Goal: Task Accomplishment & Management: Manage account settings

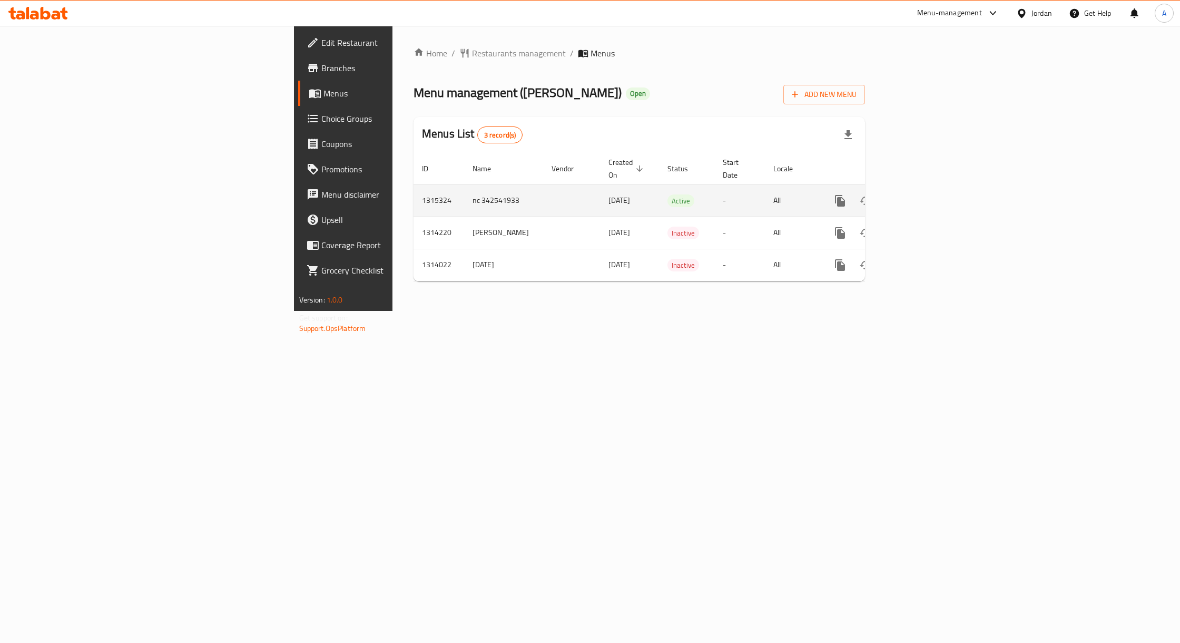
click at [922, 194] on icon "enhanced table" at bounding box center [916, 200] width 13 height 13
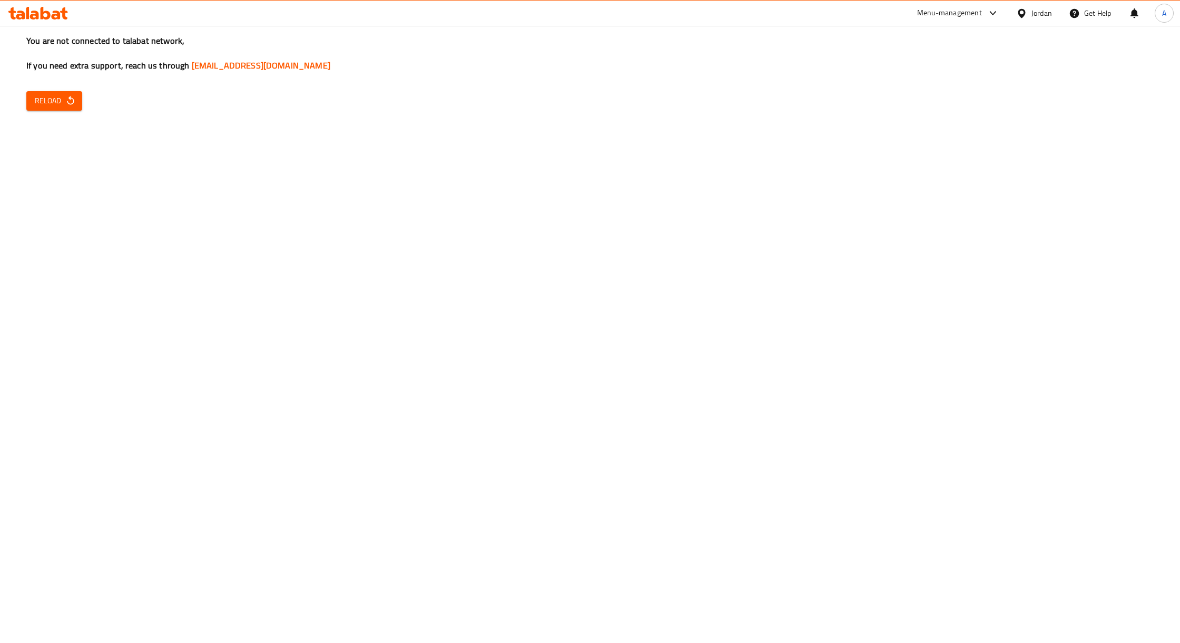
click at [37, 106] on span "Reload" at bounding box center [54, 100] width 39 height 13
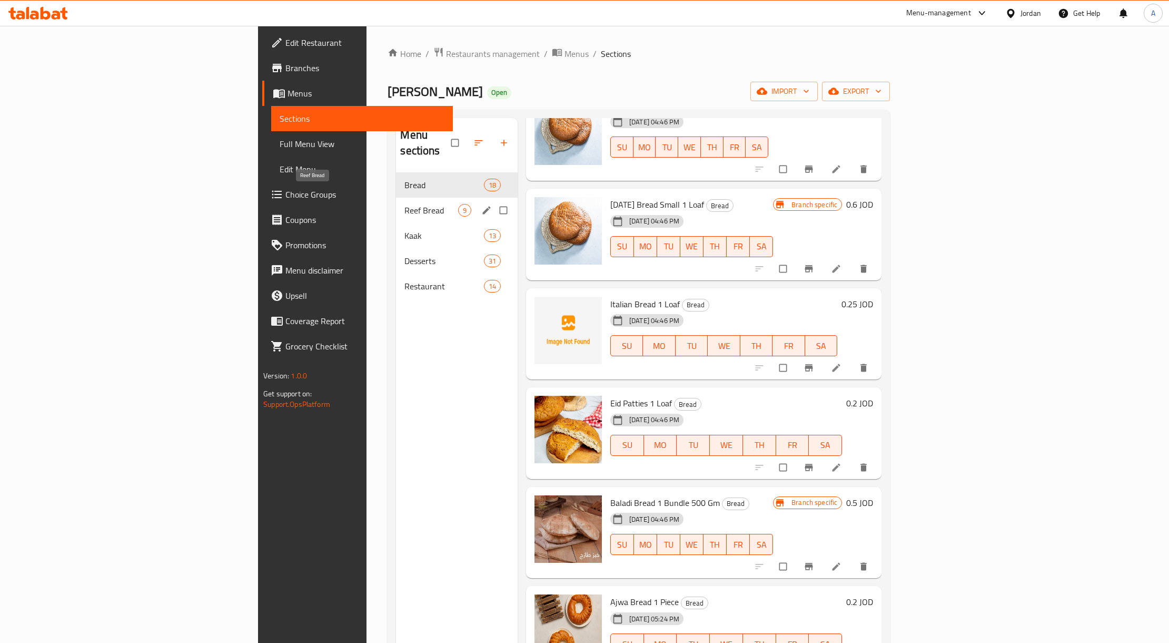
click at [405, 204] on span "Reef Bread" at bounding box center [431, 210] width 53 height 13
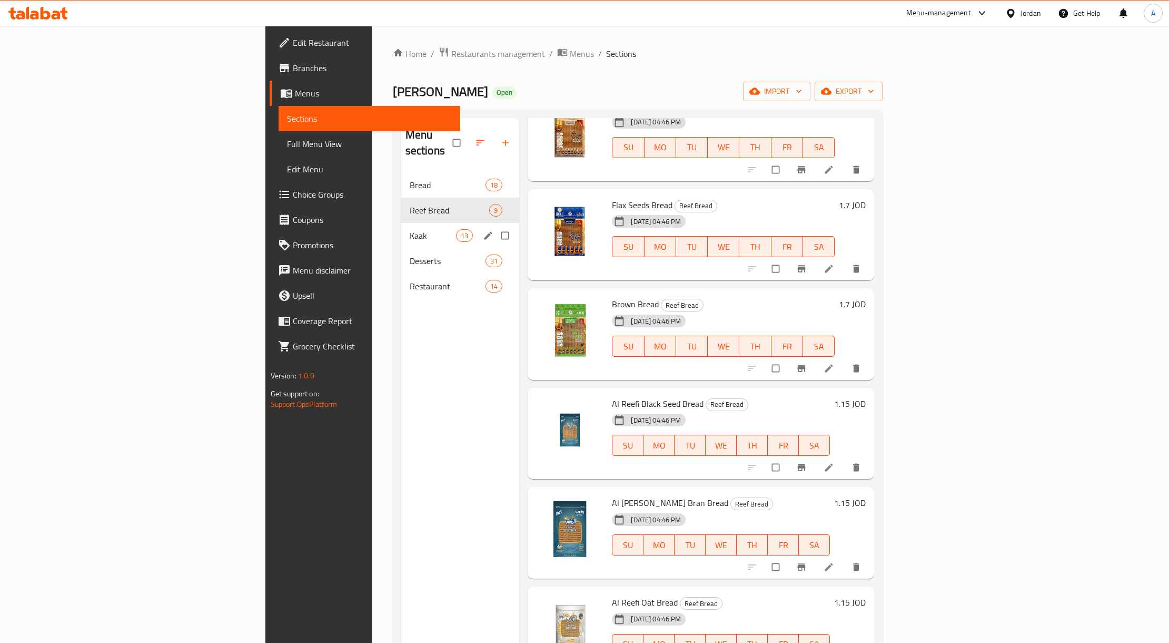
click at [410, 229] on span "Kaak" at bounding box center [433, 235] width 46 height 13
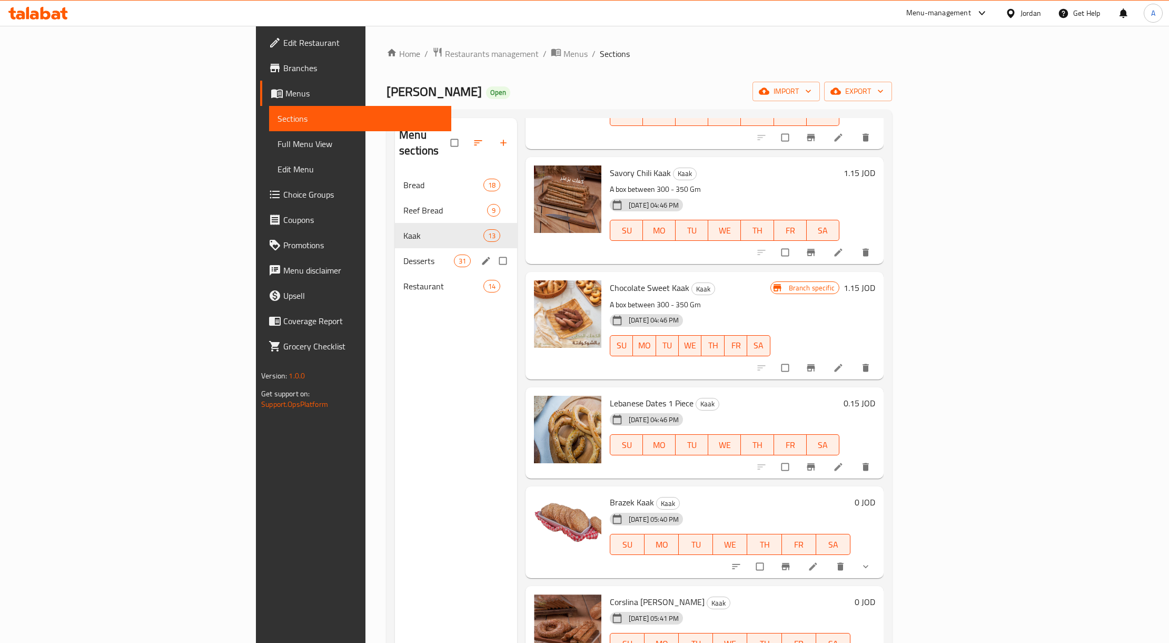
click at [395, 255] on div "Desserts 31" at bounding box center [456, 260] width 122 height 25
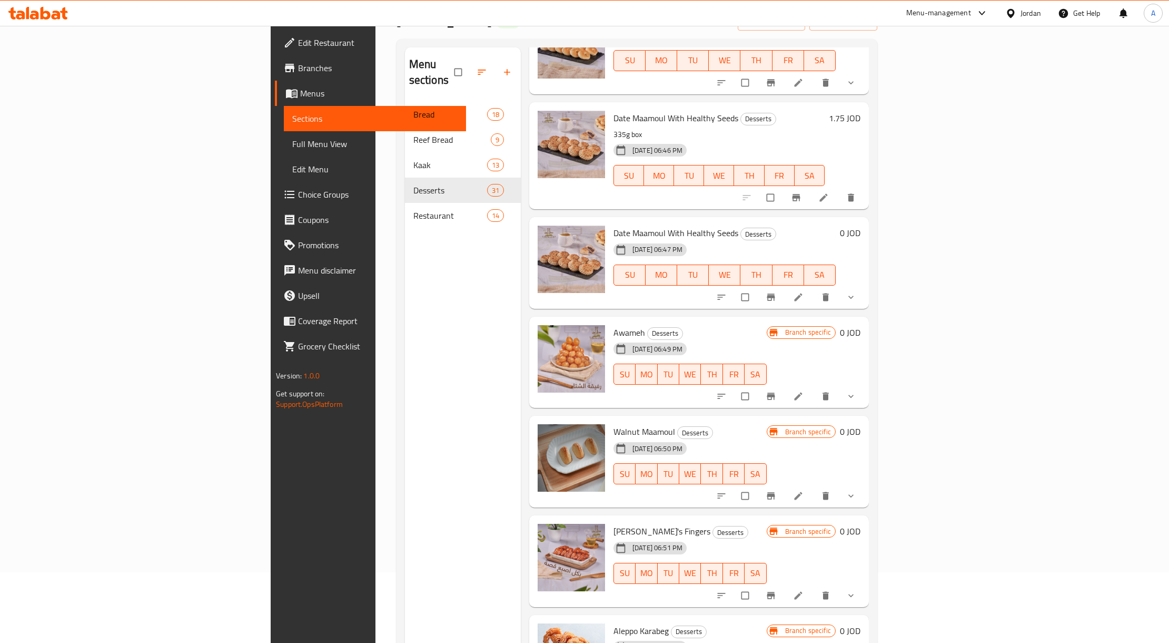
scroll to position [148, 0]
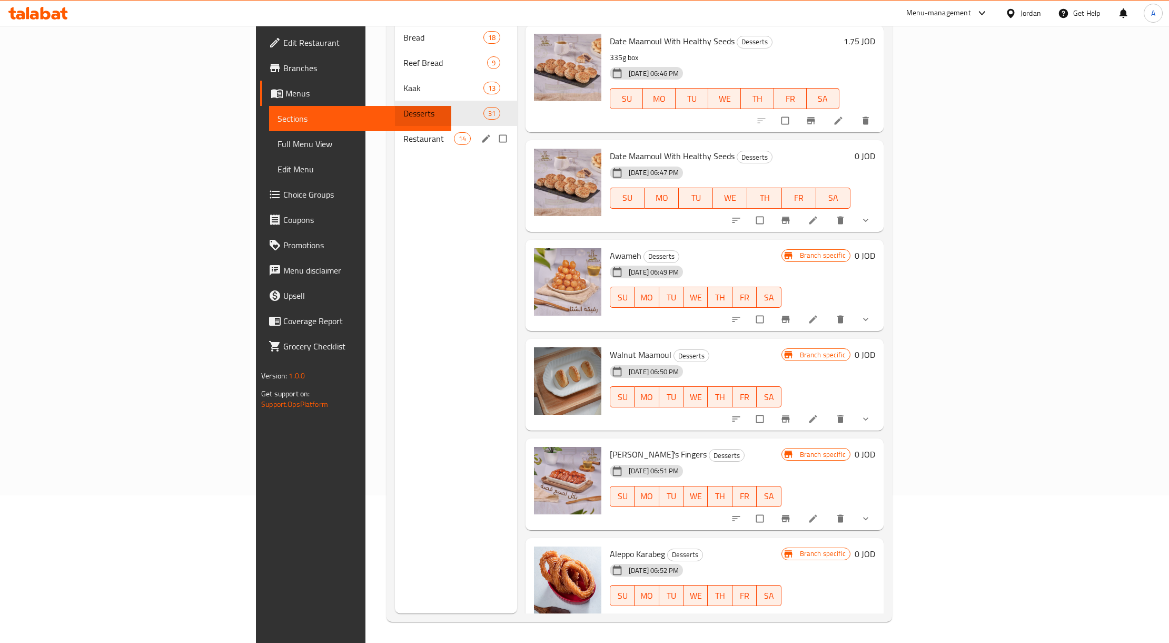
click at [395, 129] on div "Restaurant 14" at bounding box center [456, 138] width 122 height 25
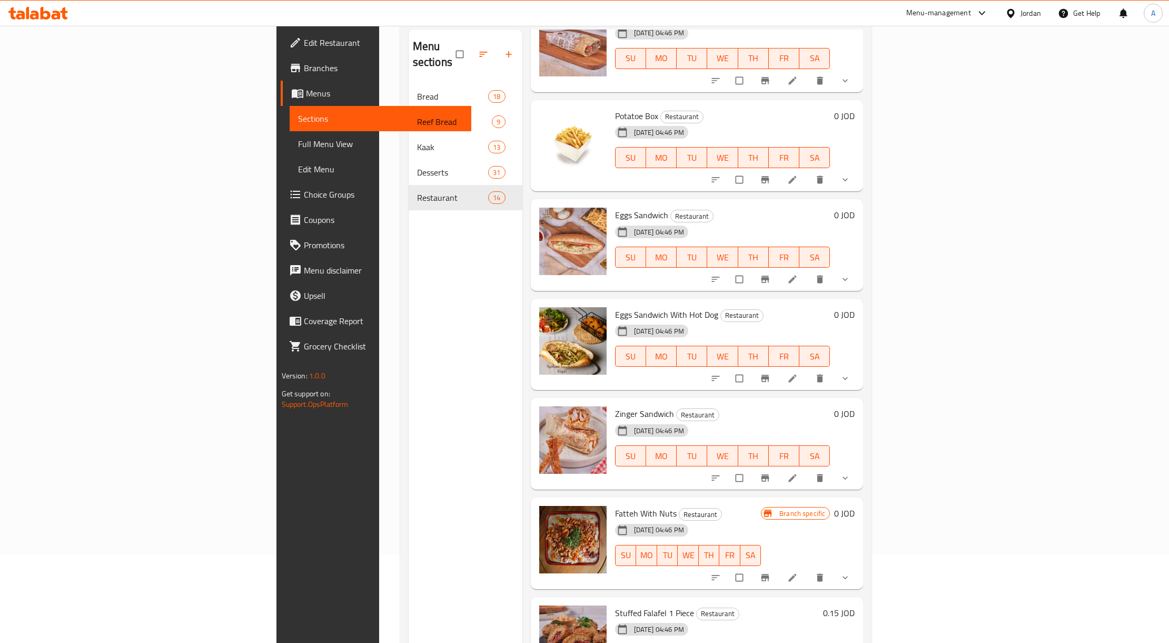
scroll to position [148, 0]
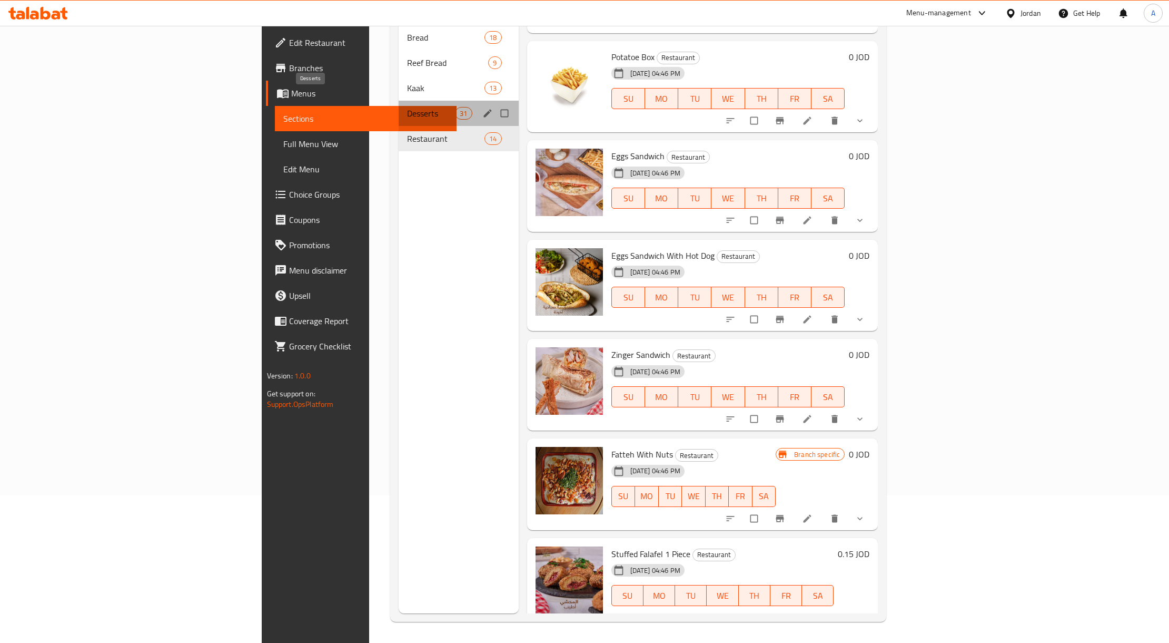
click at [407, 107] on span "Desserts" at bounding box center [431, 113] width 48 height 13
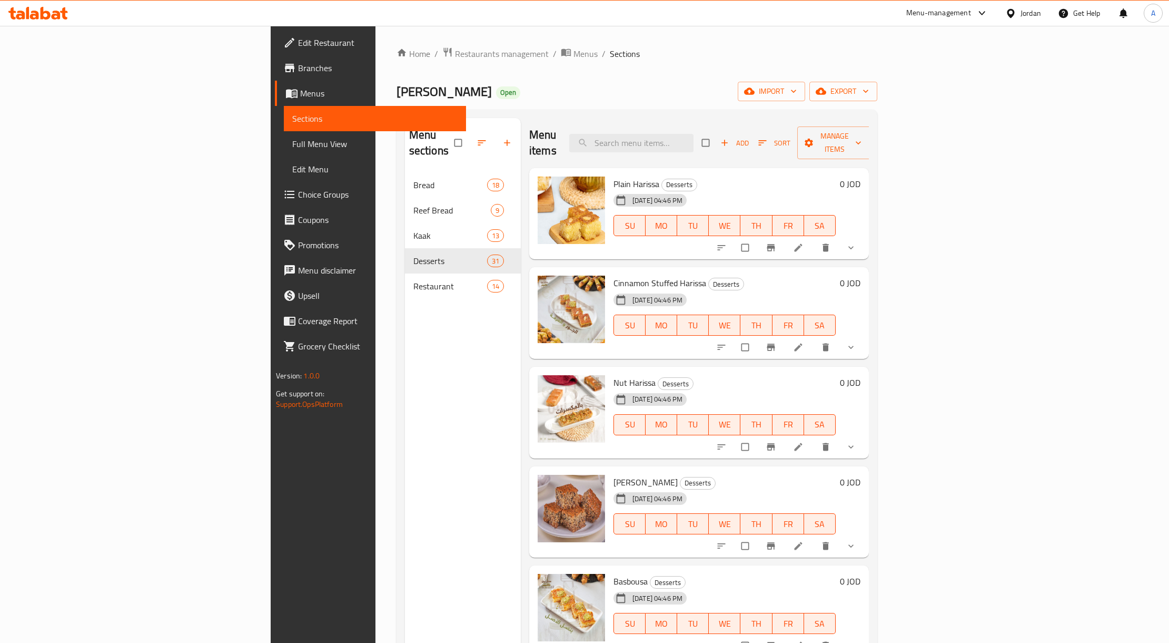
click at [699, 145] on div "Menu items Add Sort Manage items" at bounding box center [699, 143] width 340 height 50
click at [694, 143] on input "search" at bounding box center [631, 143] width 124 height 18
paste input "[PERSON_NAME]"
type input "[PERSON_NAME]"
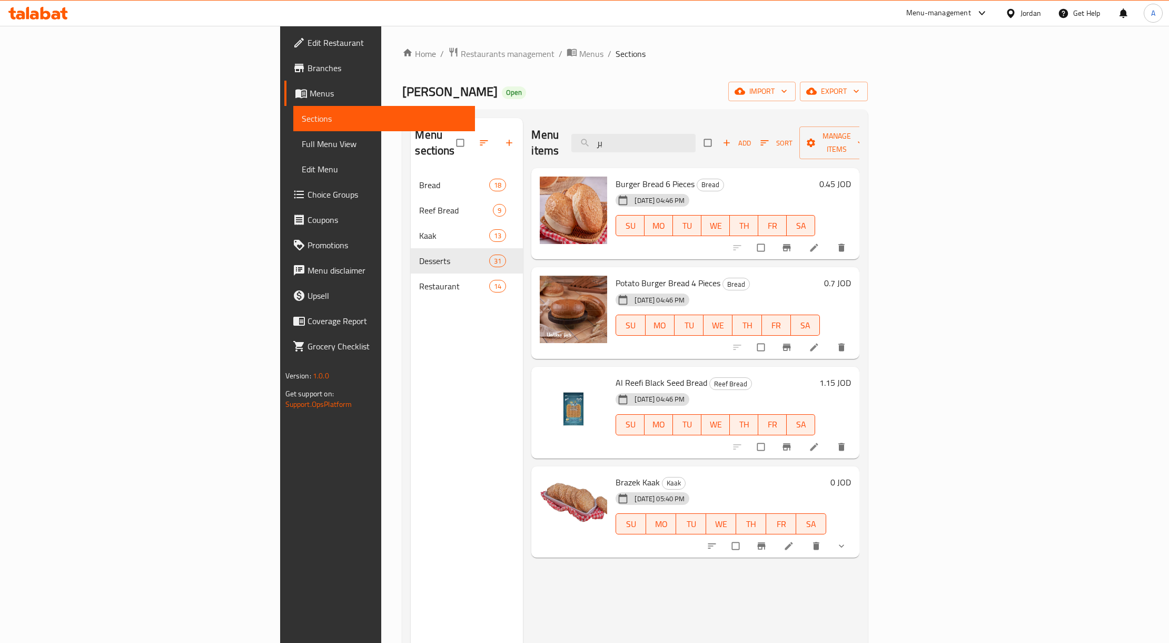
drag, startPoint x: 723, startPoint y: 140, endPoint x: 521, endPoint y: 141, distance: 201.8
click at [574, 142] on div "Menu items بر Add Sort Manage items" at bounding box center [696, 143] width 328 height 50
paste input "معمول تمر"
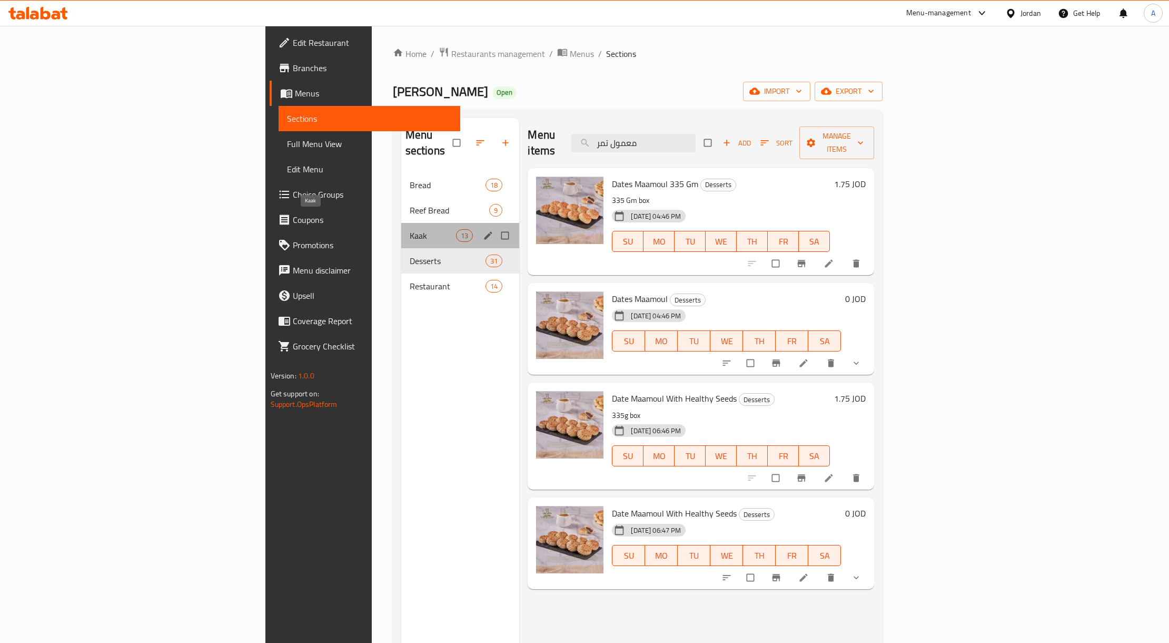
click at [410, 229] on span "Kaak" at bounding box center [433, 235] width 46 height 13
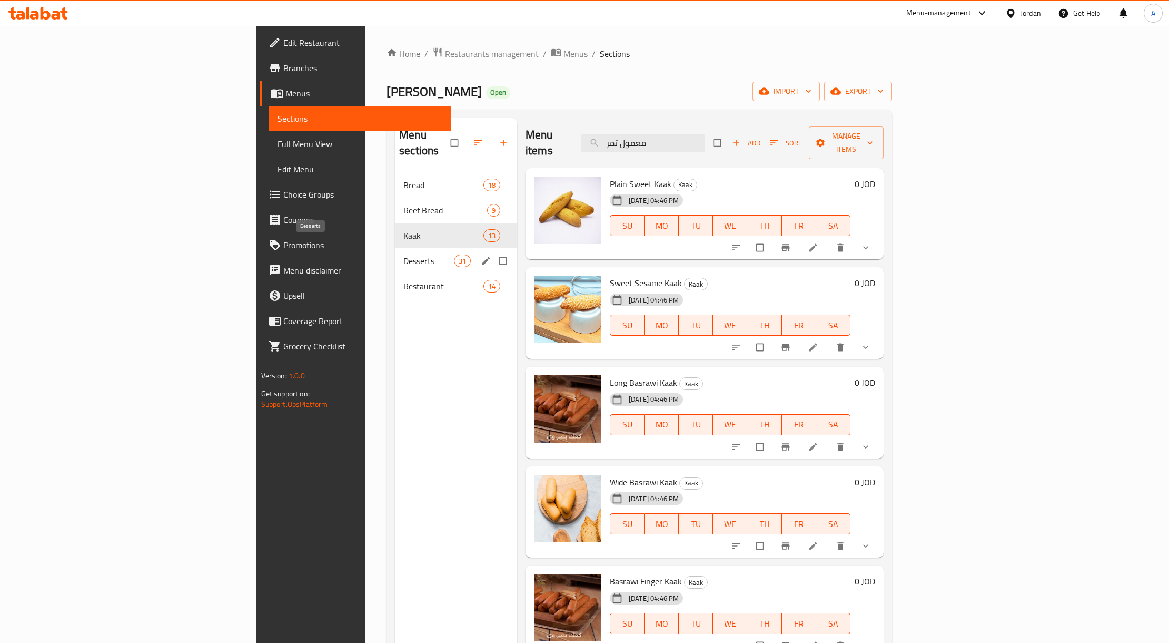
click at [404, 254] on span "Desserts" at bounding box center [429, 260] width 51 height 13
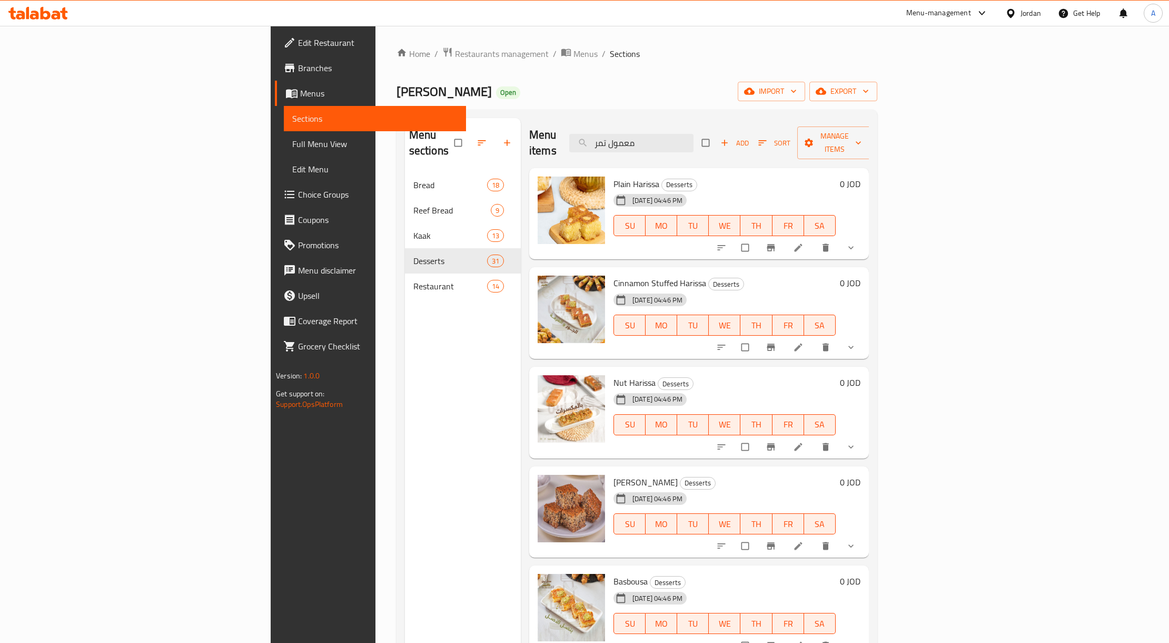
drag, startPoint x: 744, startPoint y: 138, endPoint x: 579, endPoint y: 144, distance: 164.5
click at [588, 142] on div "Menu items معمول تمر Add Sort Manage items" at bounding box center [699, 143] width 340 height 50
click at [694, 140] on input "معمول تمر" at bounding box center [631, 143] width 124 height 18
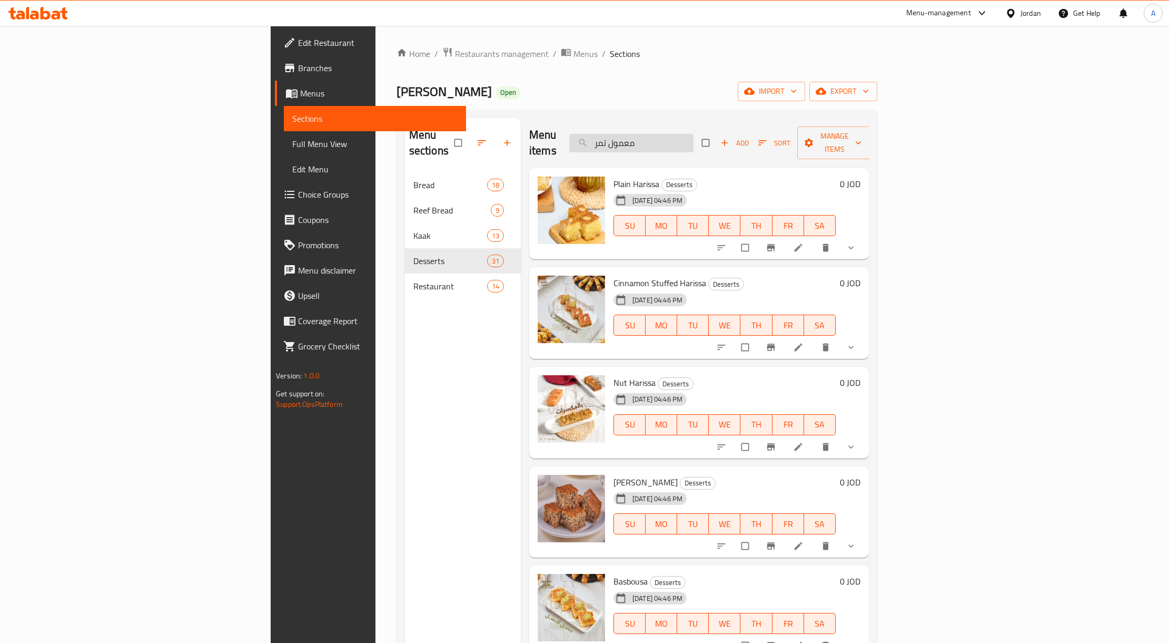
paste input "برازق"
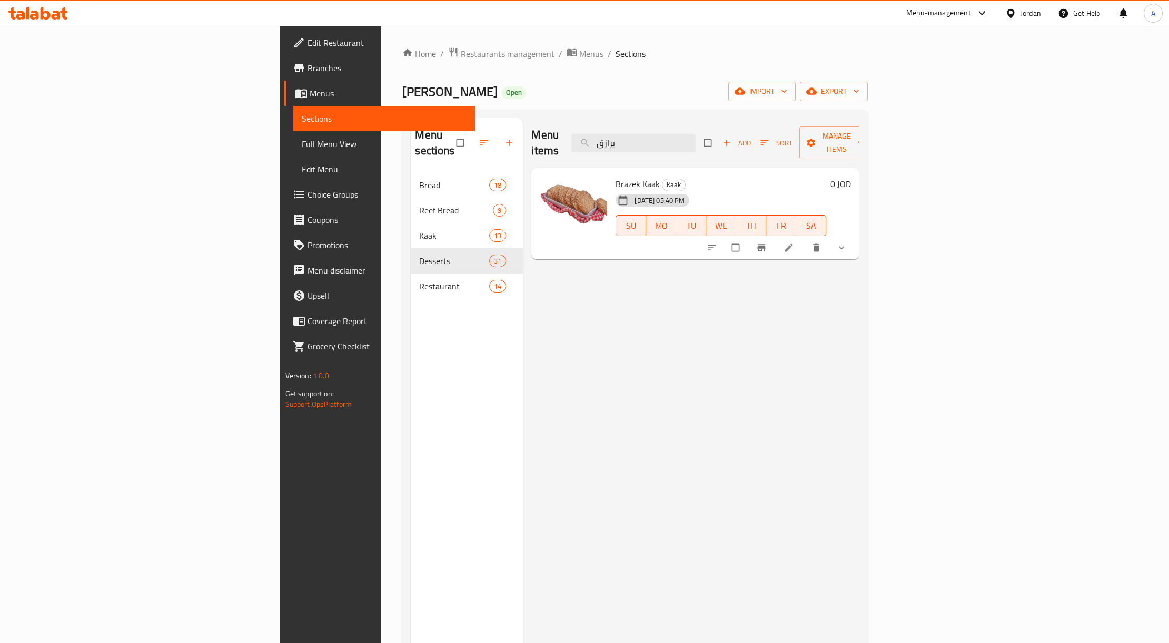
type input "برازق"
click at [847, 242] on icon "show more" at bounding box center [842, 247] width 11 height 11
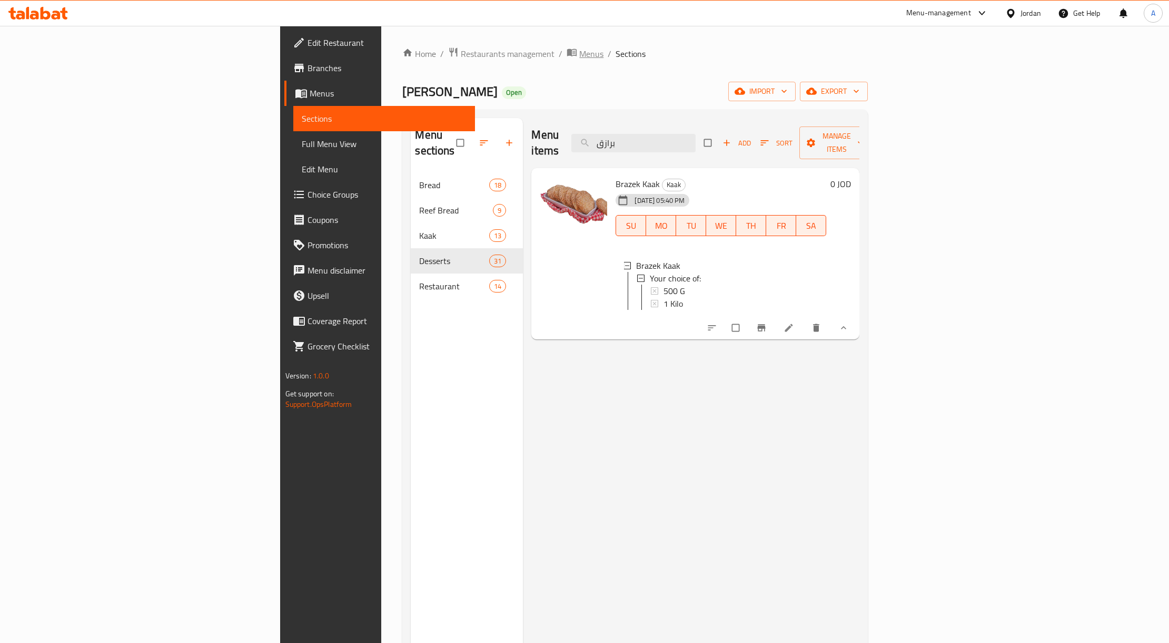
click at [579, 47] on span "Menus" at bounding box center [591, 53] width 24 height 13
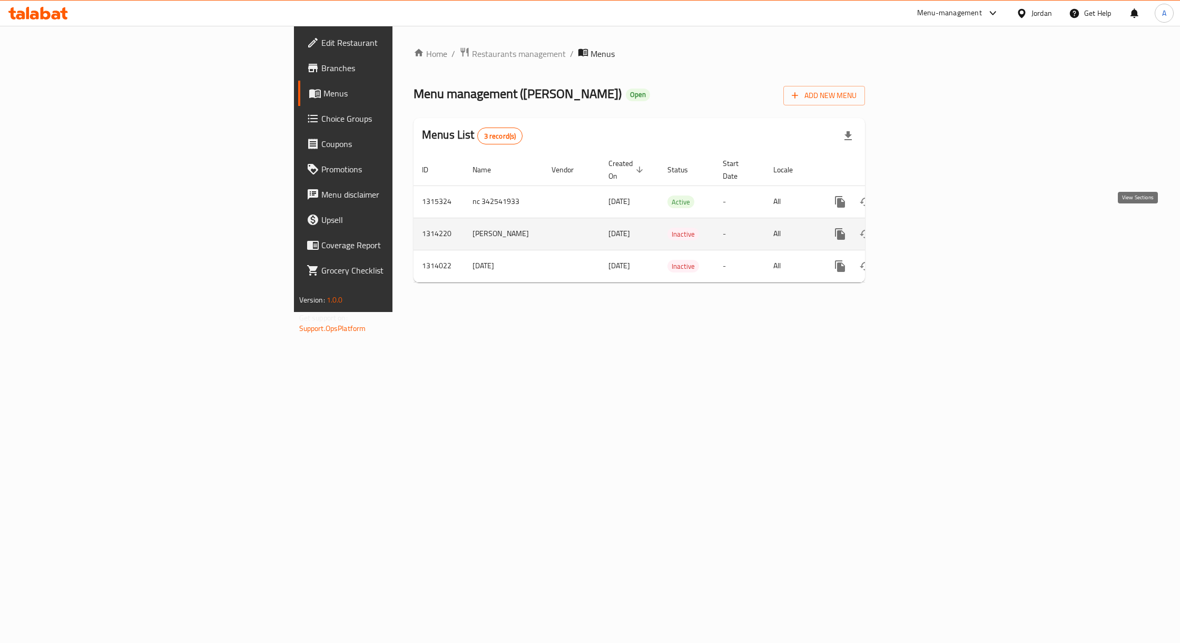
click at [929, 223] on link "enhanced table" at bounding box center [915, 233] width 25 height 25
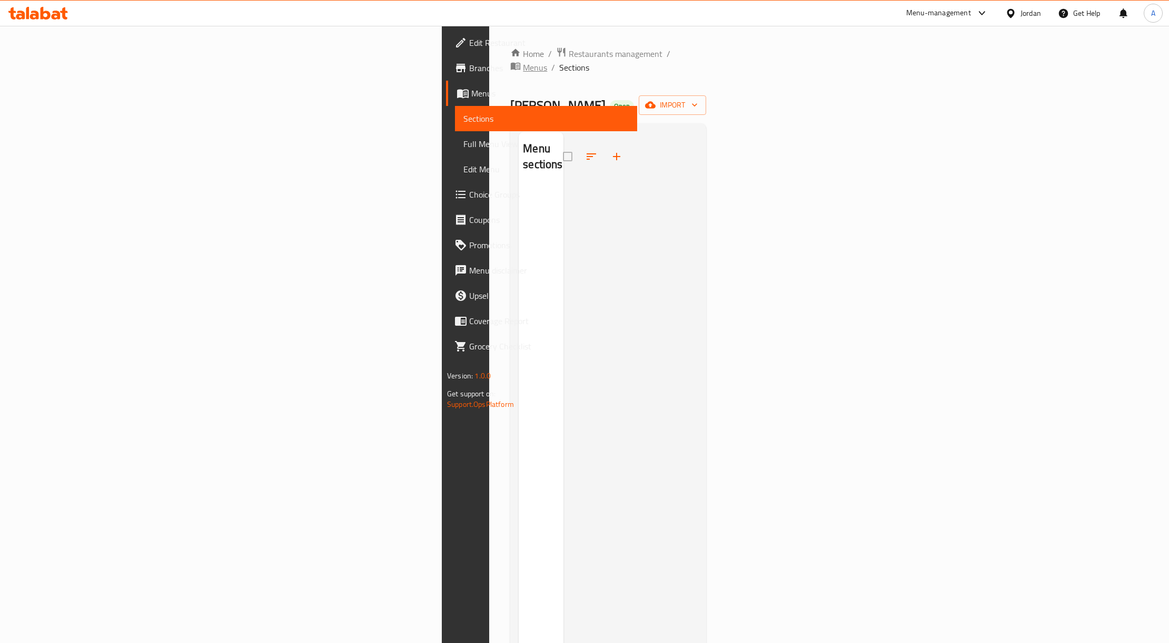
click at [523, 61] on span "Menus" at bounding box center [535, 67] width 24 height 13
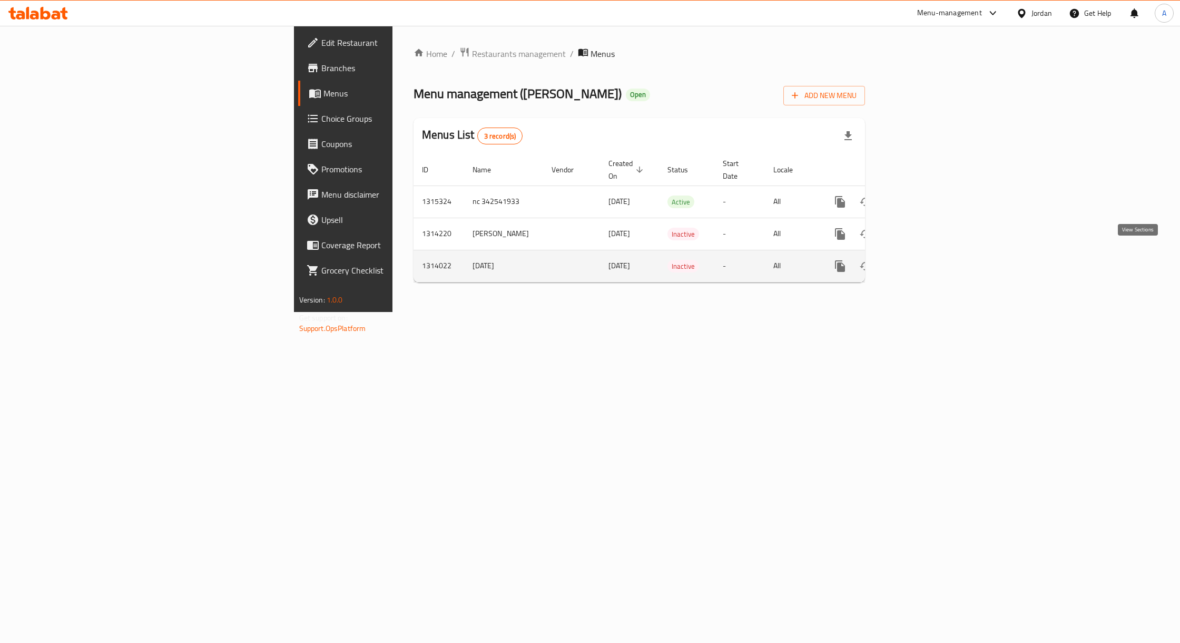
click at [922, 260] on icon "enhanced table" at bounding box center [916, 266] width 13 height 13
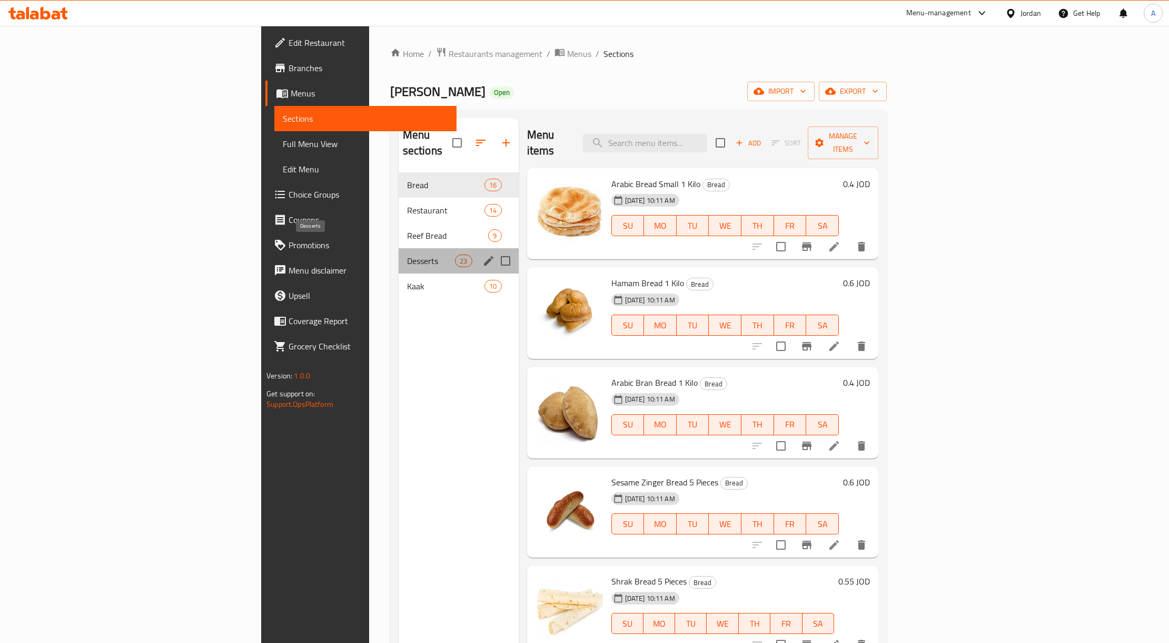
click at [407, 254] on span "Desserts" at bounding box center [431, 260] width 48 height 13
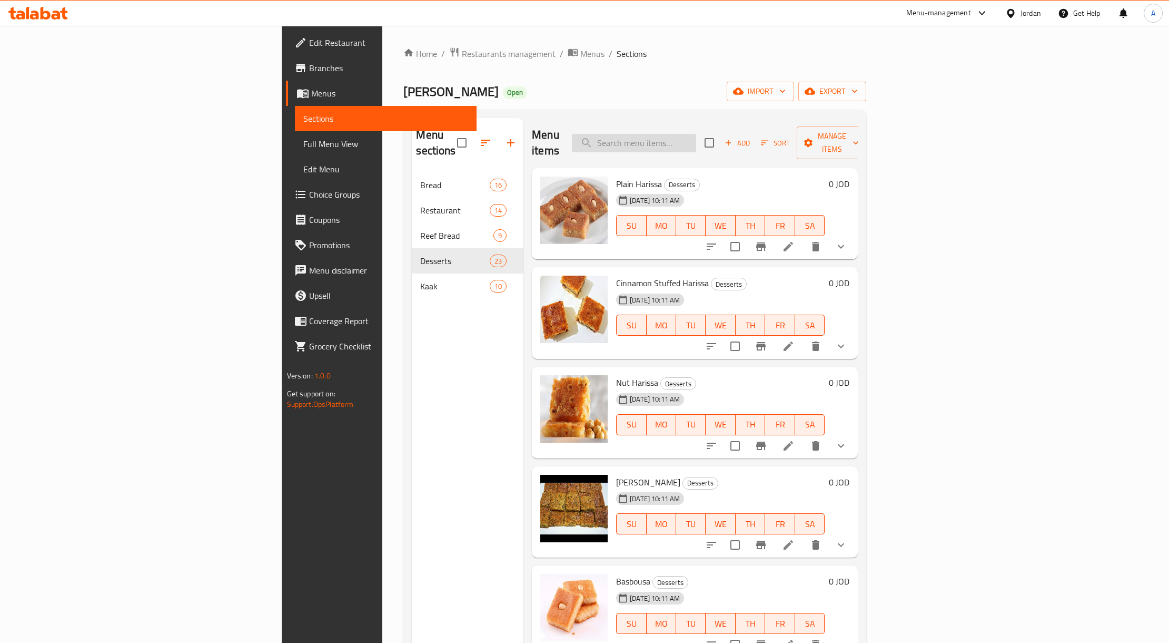
click at [696, 137] on input "search" at bounding box center [634, 143] width 124 height 18
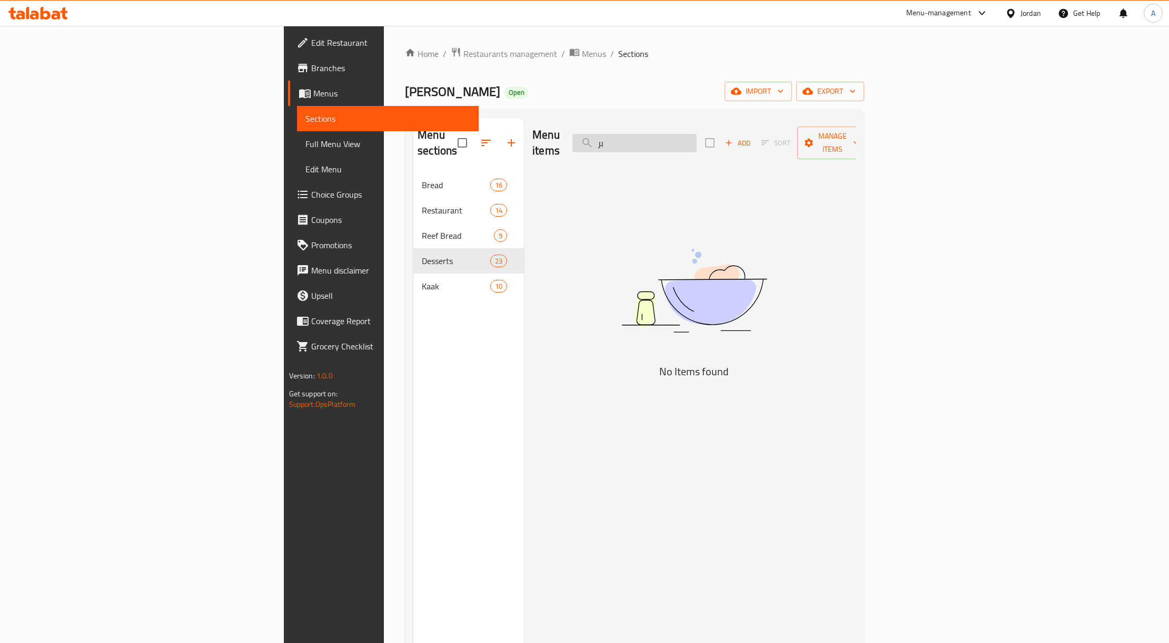
type input "ب"
paste input "برازق"
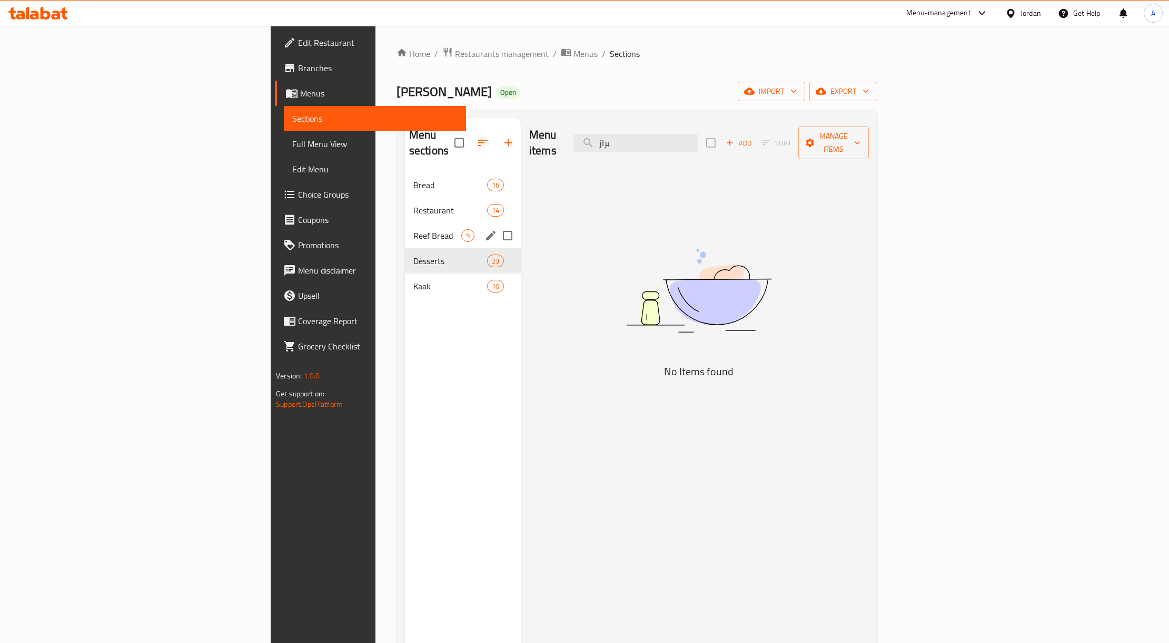
type input "براز"
click at [497, 227] on input "Menu sections" at bounding box center [508, 235] width 22 height 22
checkbox input "true"
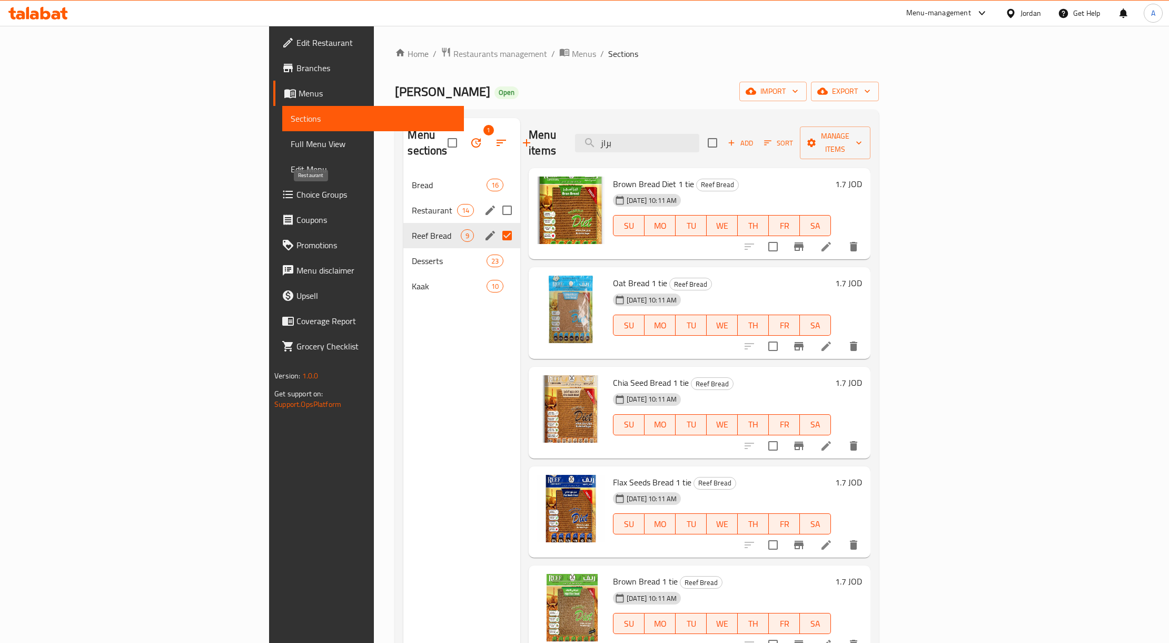
click at [412, 204] on span "Restaurant" at bounding box center [434, 210] width 45 height 13
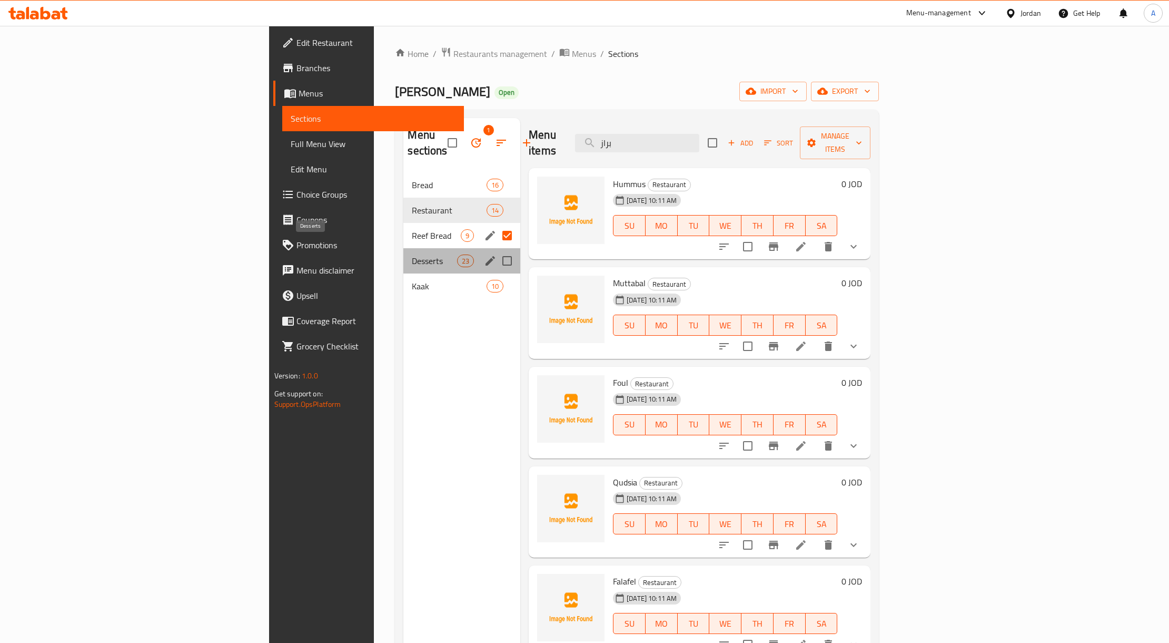
click at [412, 254] on span "Desserts" at bounding box center [434, 260] width 45 height 13
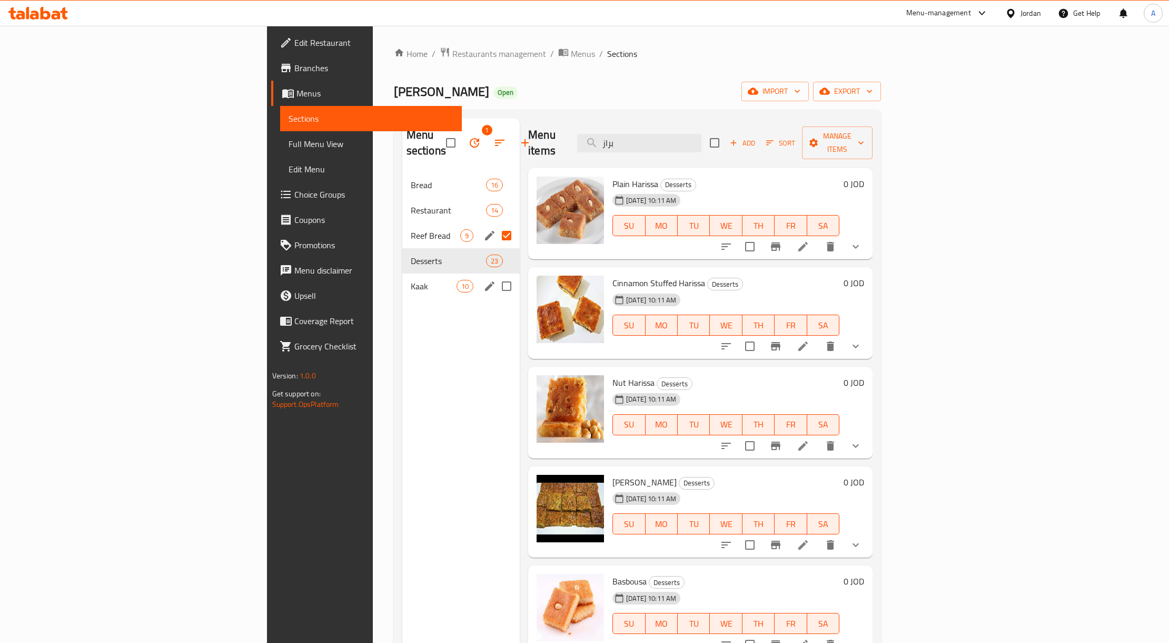
click at [402, 273] on div "Kaak 10" at bounding box center [460, 285] width 117 height 25
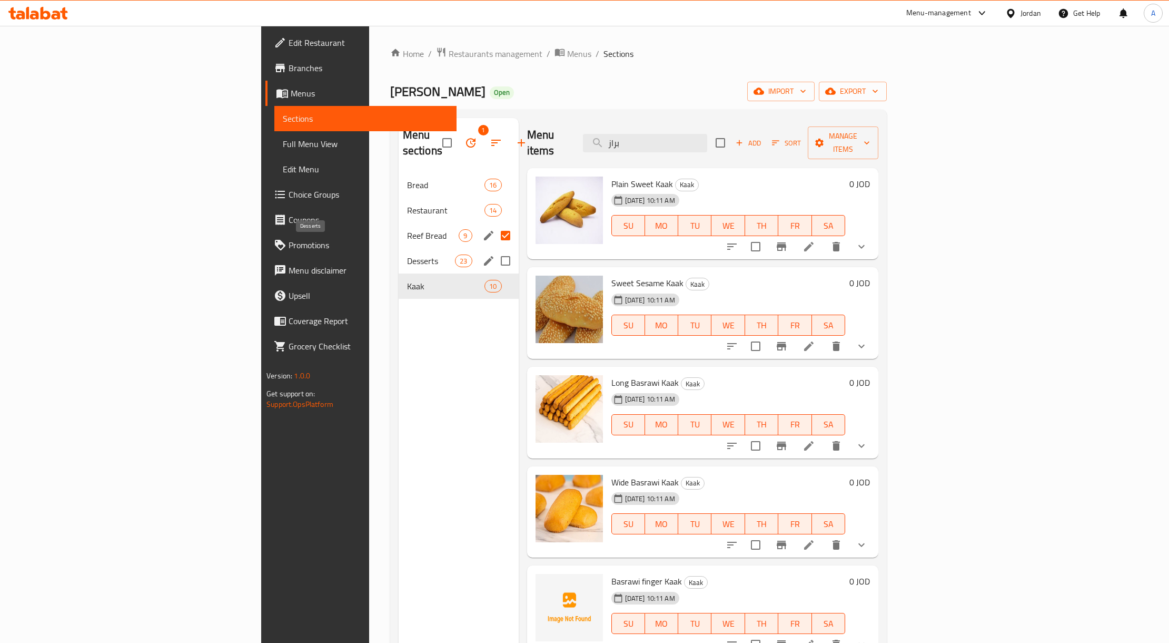
click at [407, 254] on span "Desserts" at bounding box center [431, 260] width 48 height 13
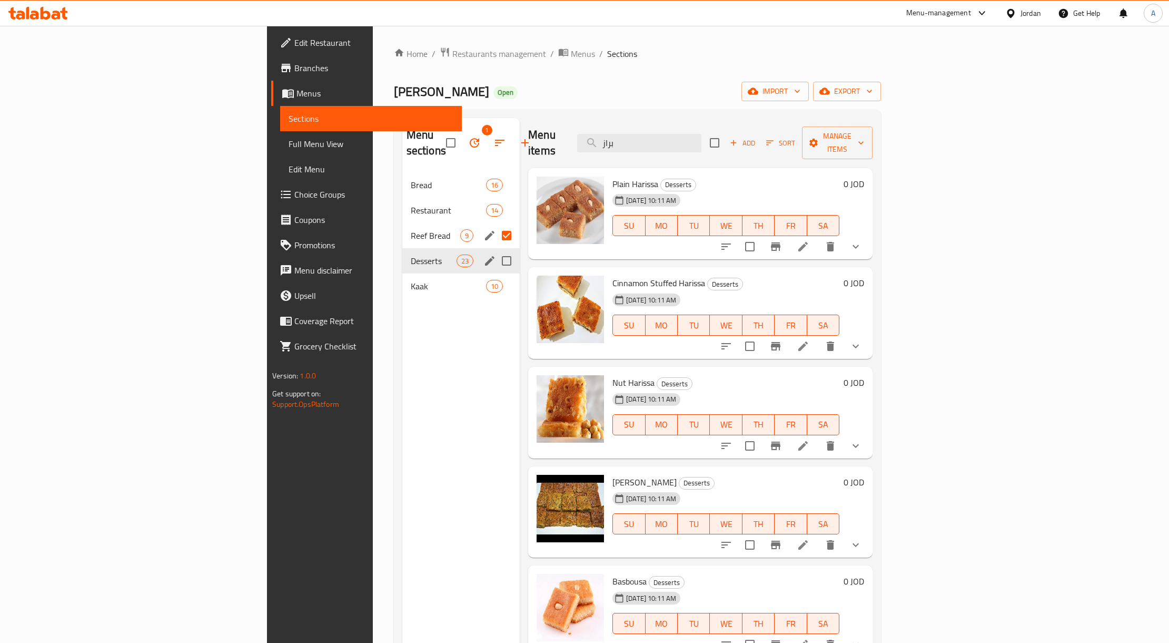
click at [402, 248] on div "Desserts 23" at bounding box center [460, 260] width 117 height 25
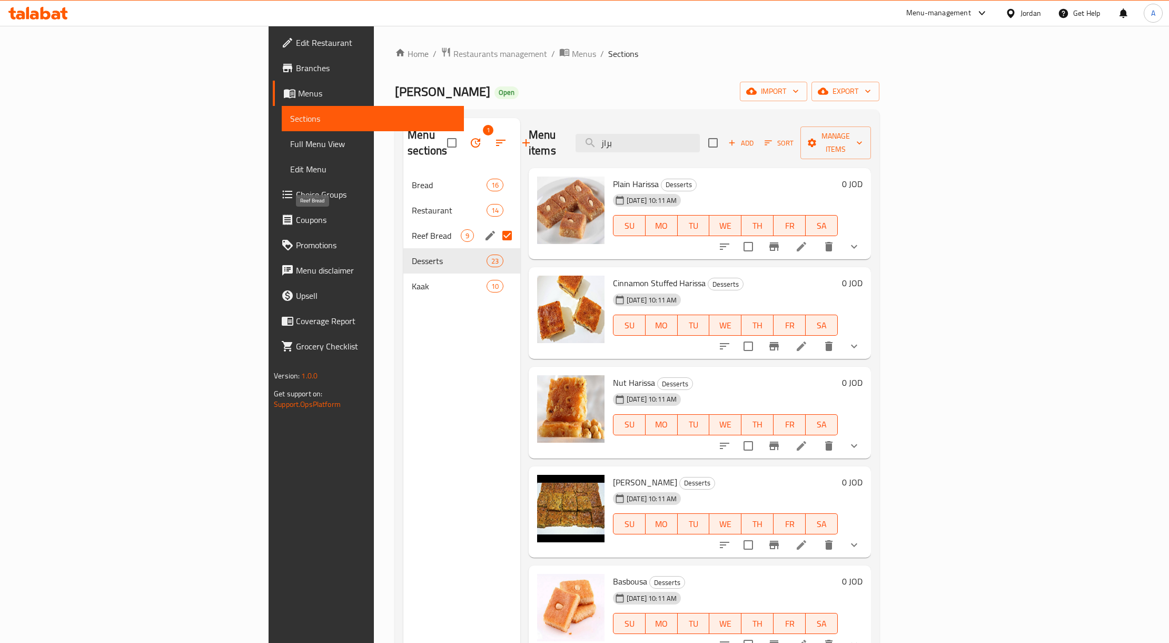
click at [412, 229] on span "Reef Bread" at bounding box center [436, 235] width 49 height 13
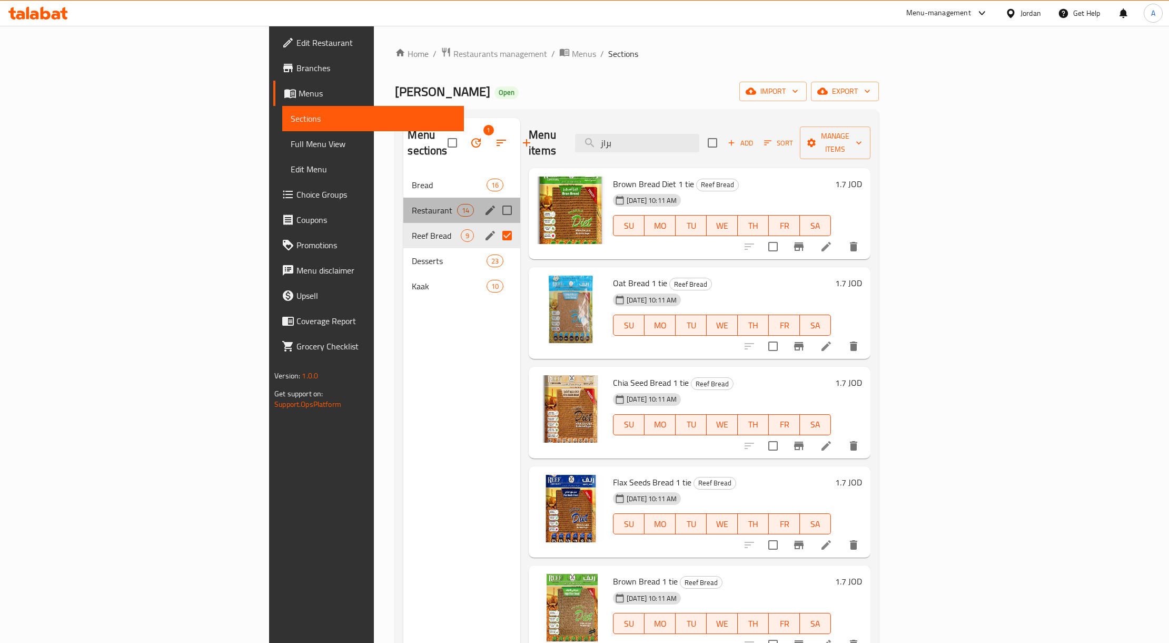
click at [404, 202] on div "Restaurant 14" at bounding box center [462, 210] width 117 height 25
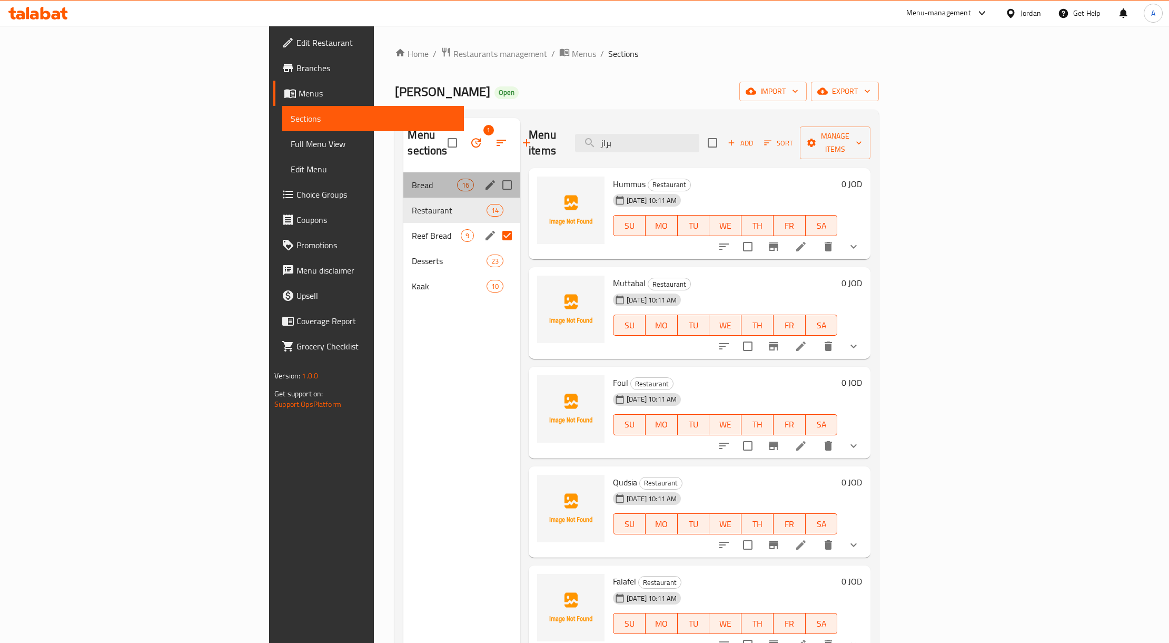
click at [404, 178] on div "Bread 16" at bounding box center [462, 184] width 117 height 25
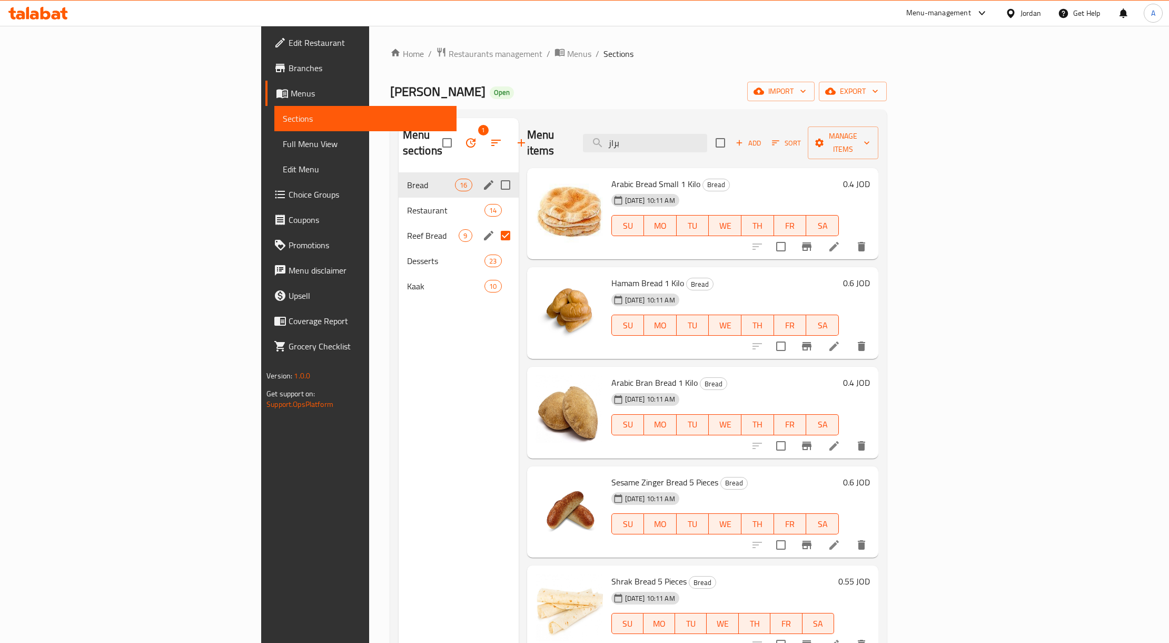
click at [399, 168] on nav "Bread 16 Restaurant 14 Reef Bread 9 Desserts 23 Kaak 10" at bounding box center [459, 235] width 120 height 135
click at [407, 204] on span "Restaurant" at bounding box center [431, 210] width 48 height 13
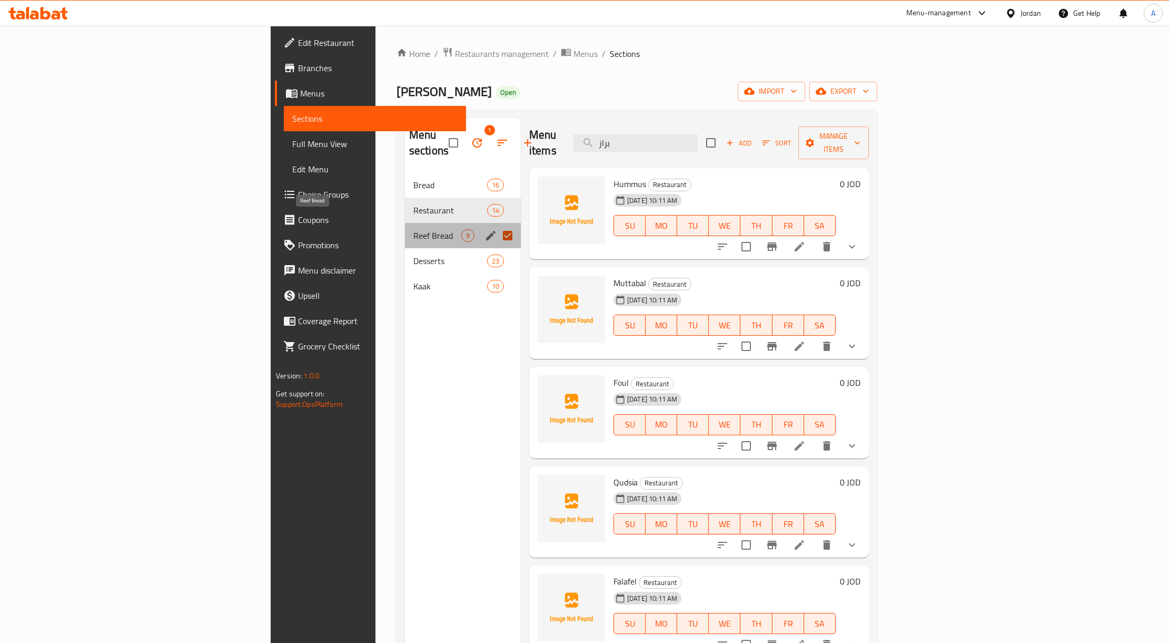
click at [414, 229] on span "Reef Bread" at bounding box center [438, 235] width 48 height 13
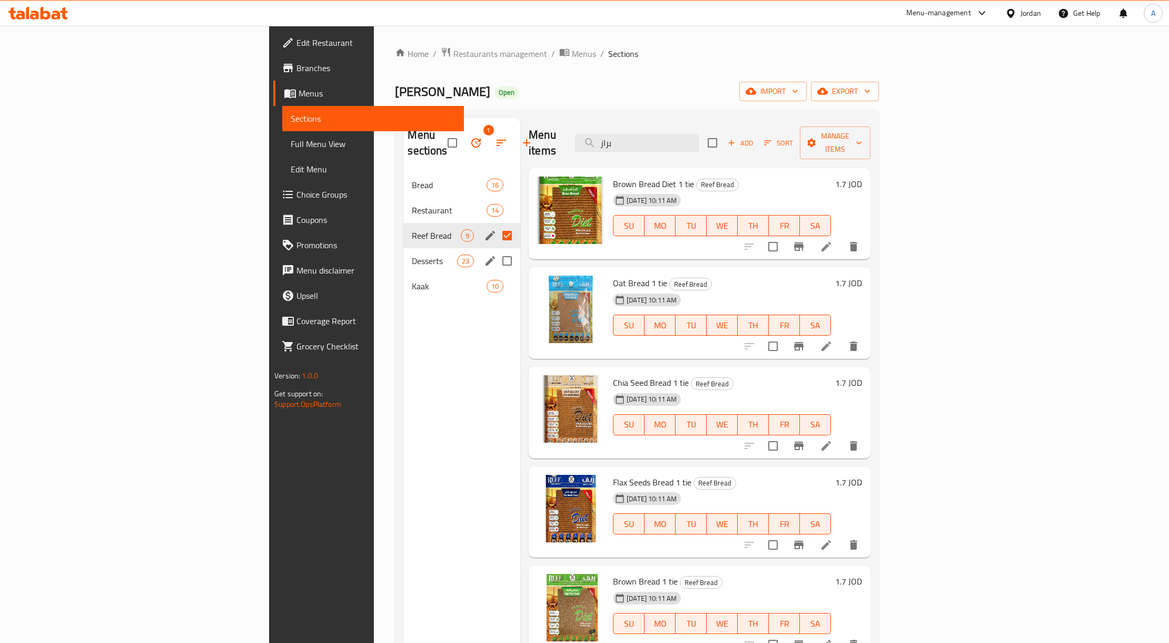
click at [404, 248] on div "Desserts 23" at bounding box center [462, 260] width 117 height 25
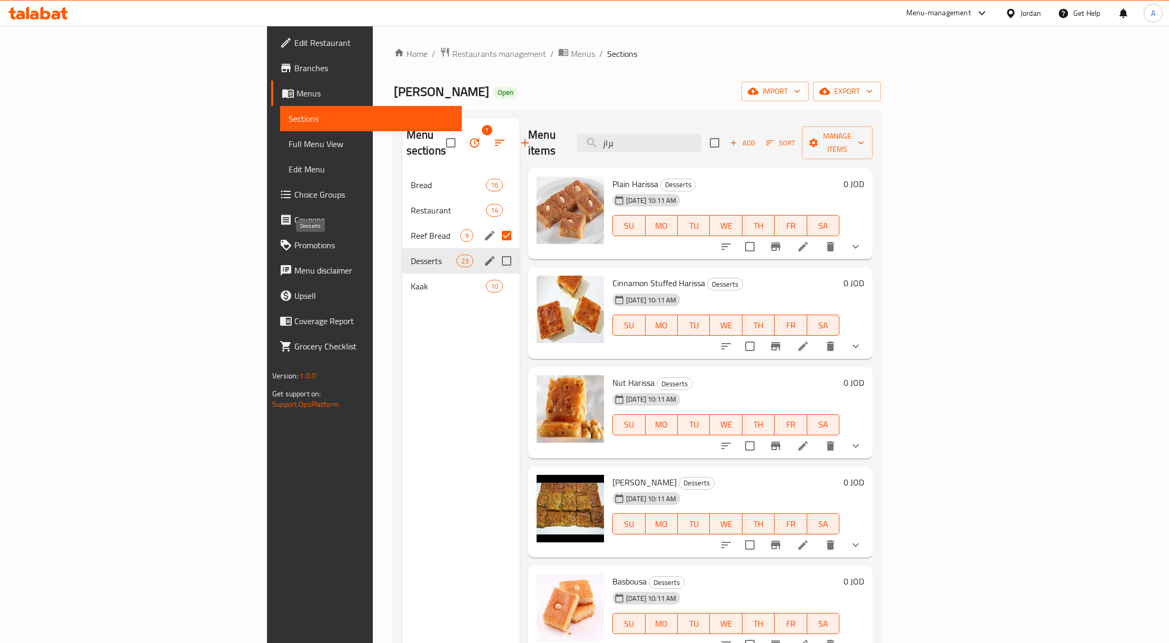
click at [411, 254] on span "Desserts" at bounding box center [434, 260] width 46 height 13
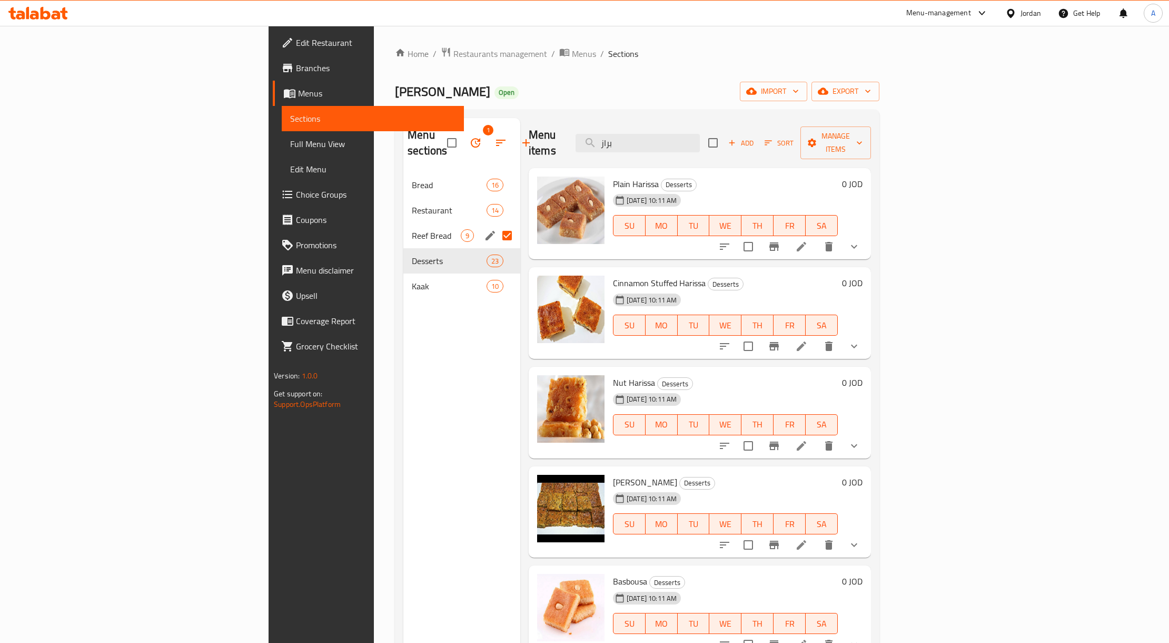
click at [396, 62] on div "Home / Restaurants management / Menus / Sections [PERSON_NAME] Bakery Open impo…" at bounding box center [637, 408] width 485 height 722
click at [572, 59] on span "Menus" at bounding box center [584, 53] width 24 height 13
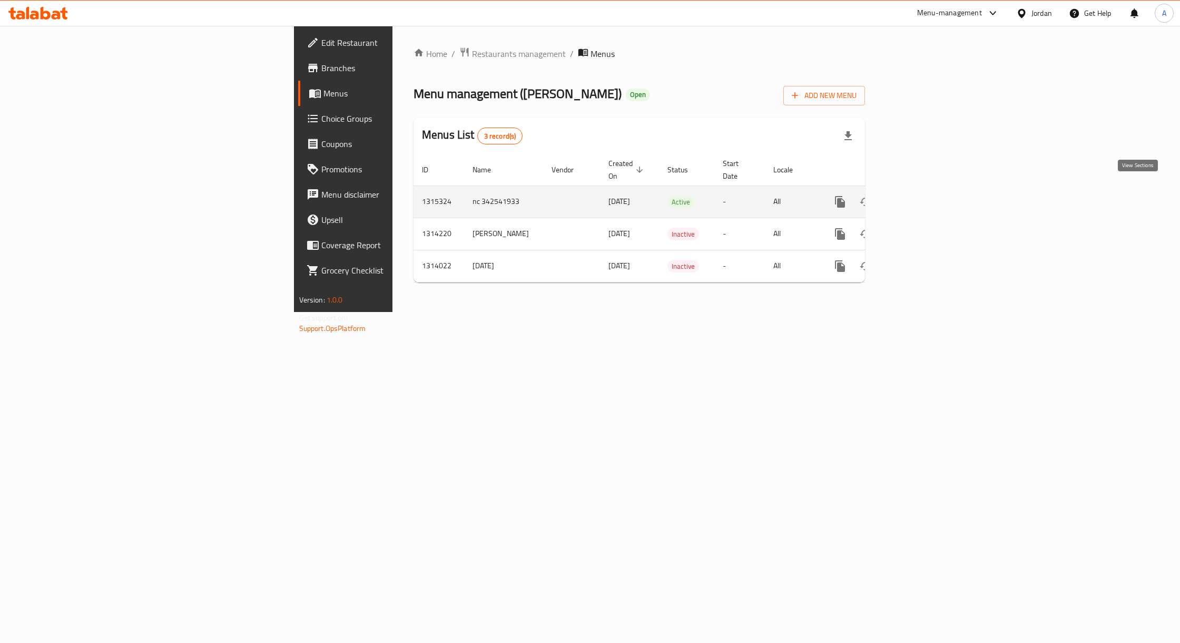
click at [922, 196] on icon "enhanced table" at bounding box center [916, 201] width 13 height 13
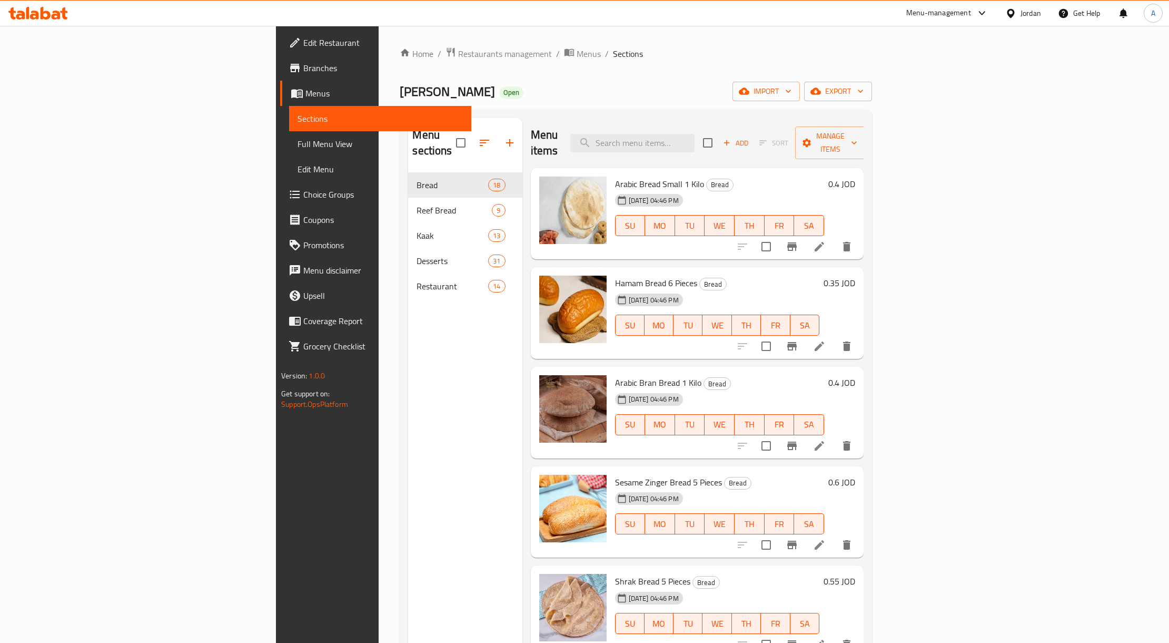
click at [704, 125] on div "Menu items Add Sort Manage items" at bounding box center [697, 143] width 333 height 50
click at [695, 134] on input "search" at bounding box center [633, 143] width 124 height 18
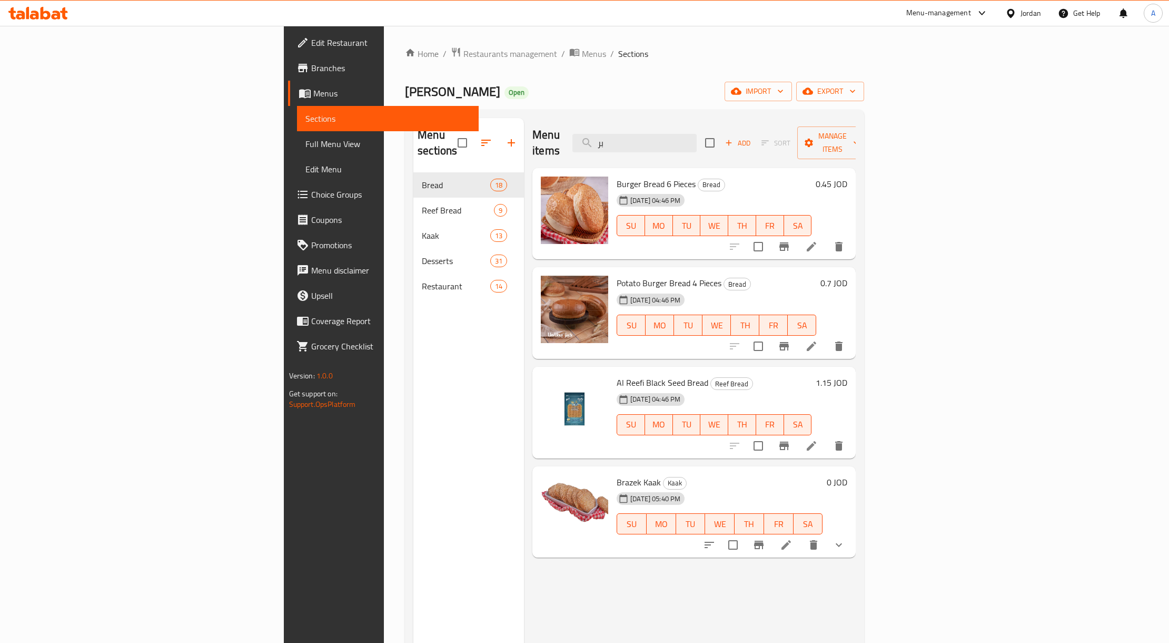
type input "بر"
click at [617, 474] on span "Brazek Kaak" at bounding box center [639, 482] width 44 height 16
copy h6 "Brazek Kaak"
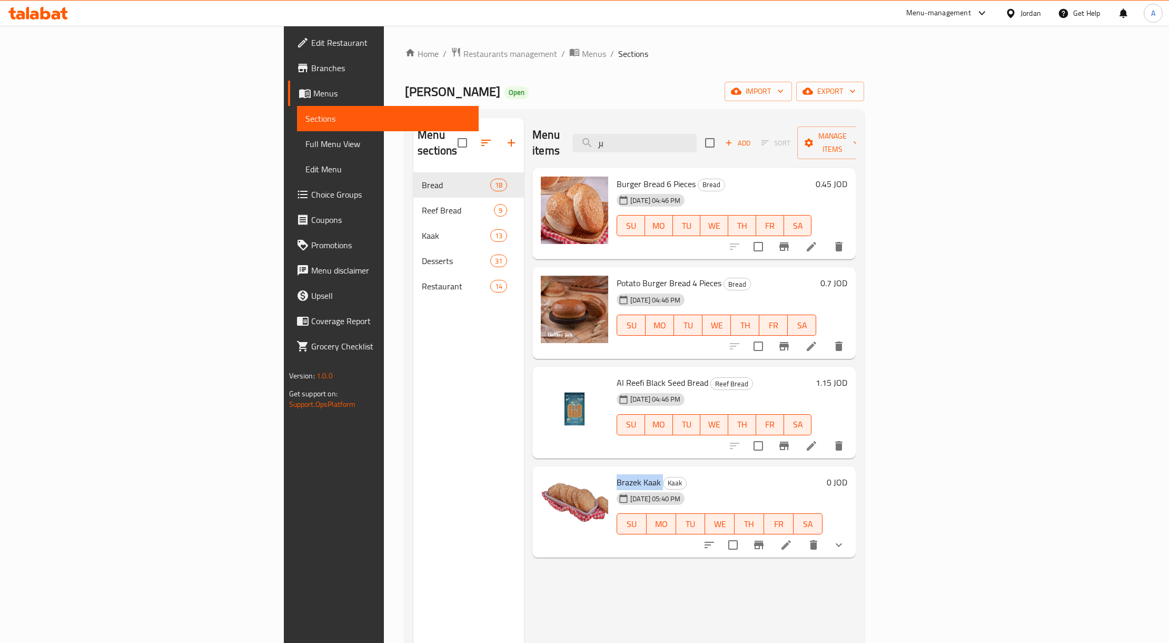
click at [793, 538] on icon at bounding box center [786, 544] width 13 height 13
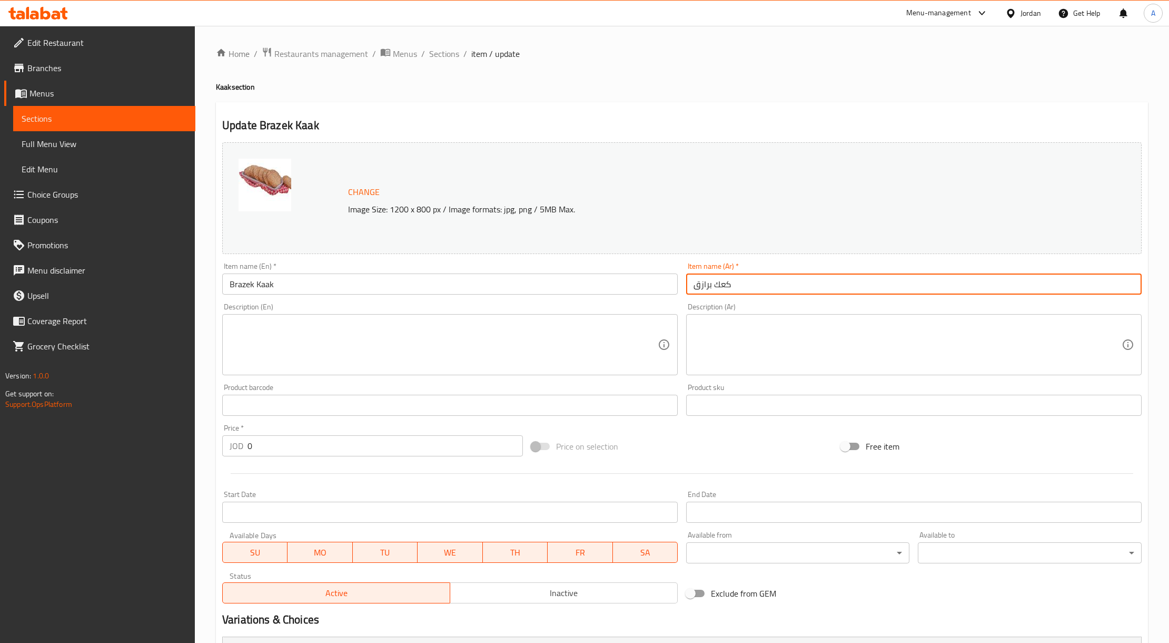
click at [702, 283] on input "كعك برازق" at bounding box center [914, 283] width 456 height 21
click at [440, 55] on span "Sections" at bounding box center [444, 53] width 30 height 13
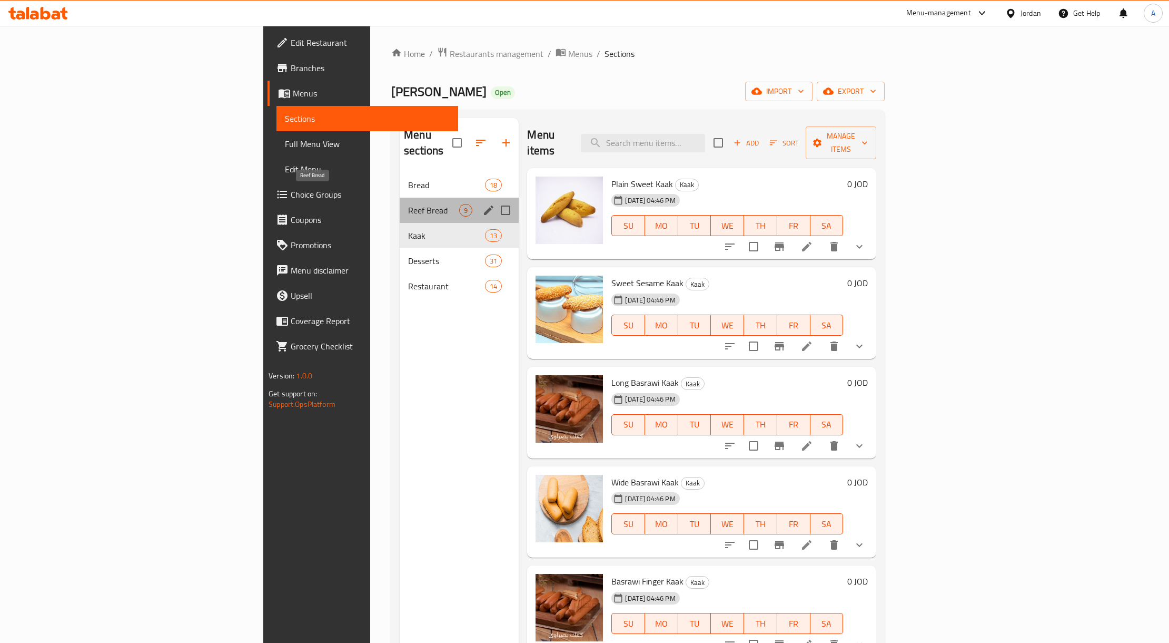
click at [408, 204] on span "Reef Bread" at bounding box center [433, 210] width 51 height 13
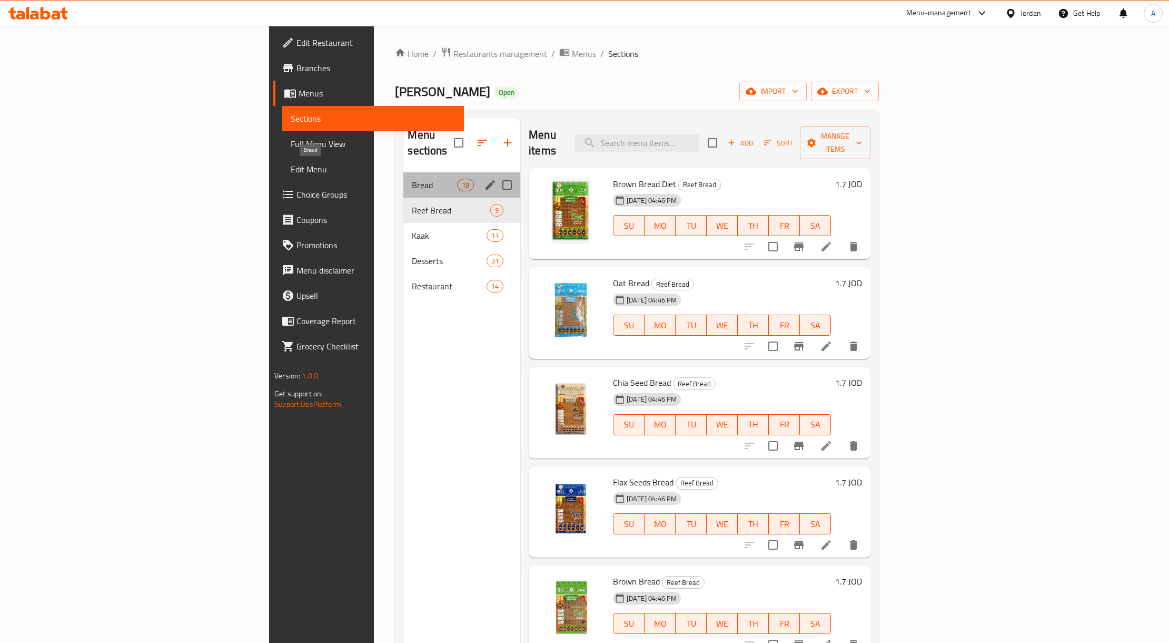
click at [412, 179] on span "Bread" at bounding box center [434, 185] width 45 height 13
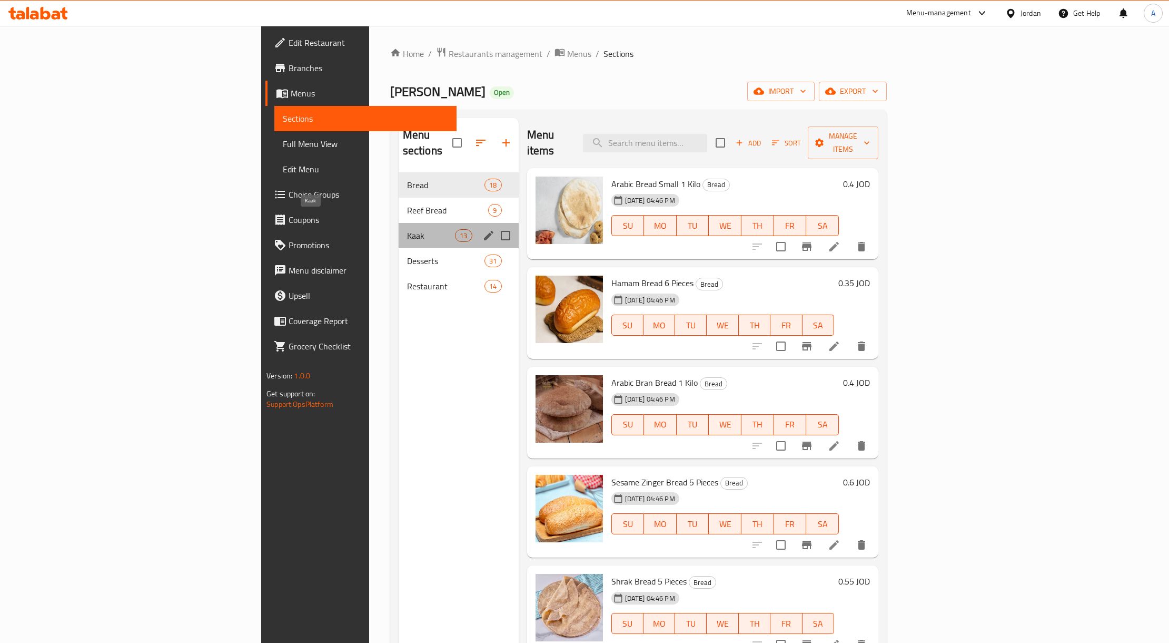
click at [407, 229] on span "Kaak" at bounding box center [431, 235] width 48 height 13
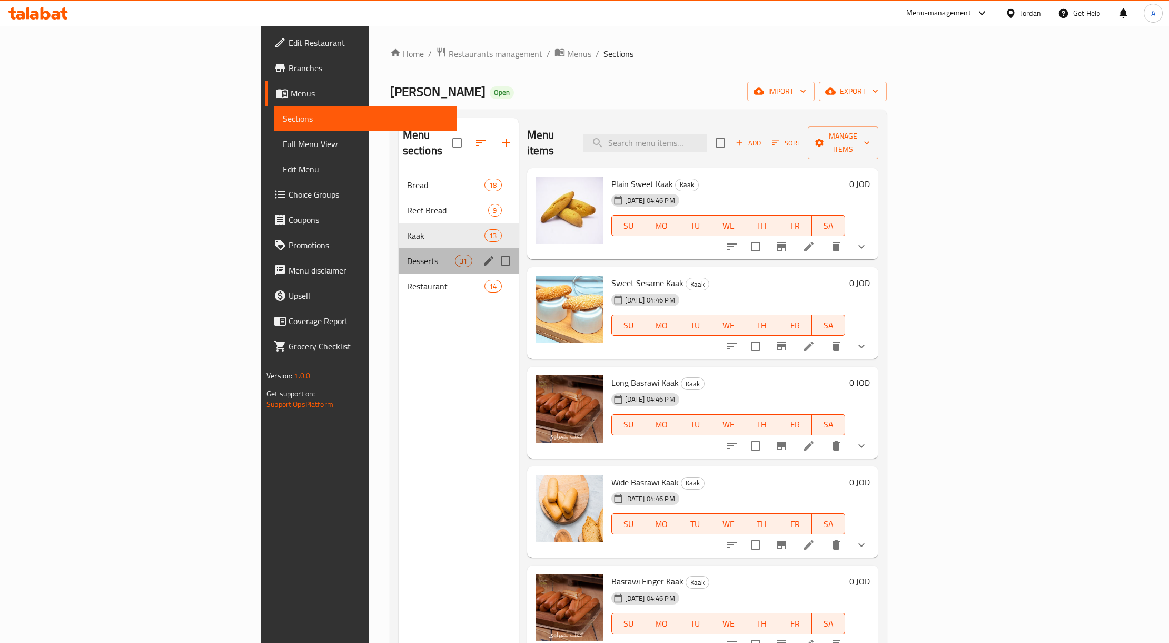
click at [399, 256] on div "Desserts 31" at bounding box center [459, 260] width 120 height 25
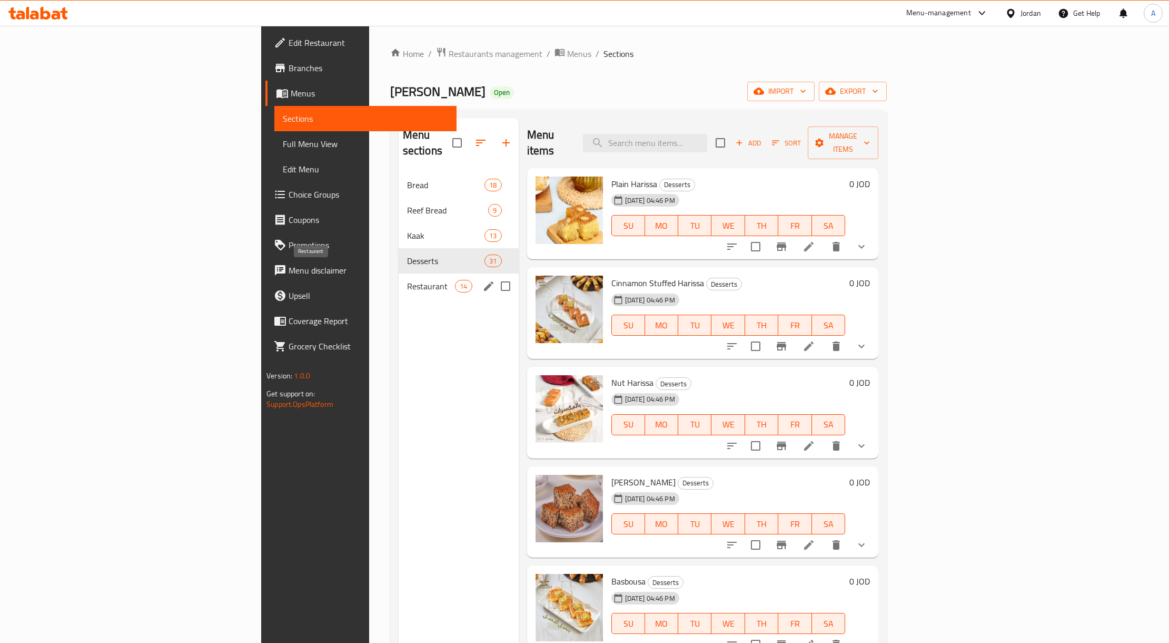
click at [399, 283] on nav "Bread 18 Reef Bread 9 Kaak 13 Desserts 31 Restaurant 14" at bounding box center [459, 235] width 120 height 135
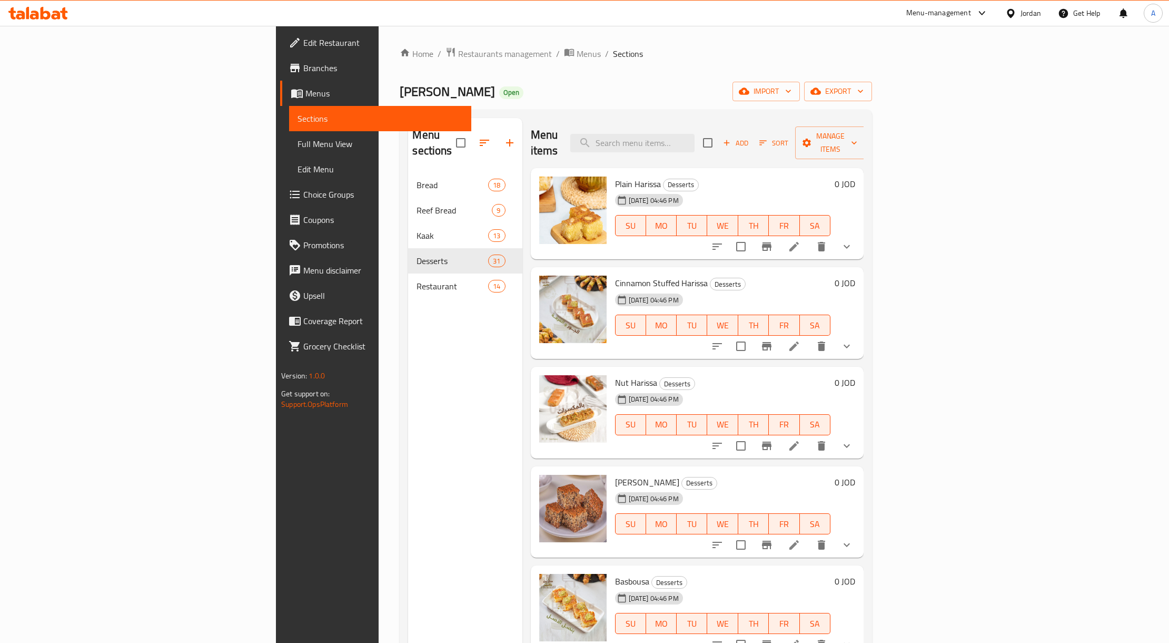
click at [417, 280] on span "Restaurant" at bounding box center [453, 286] width 72 height 13
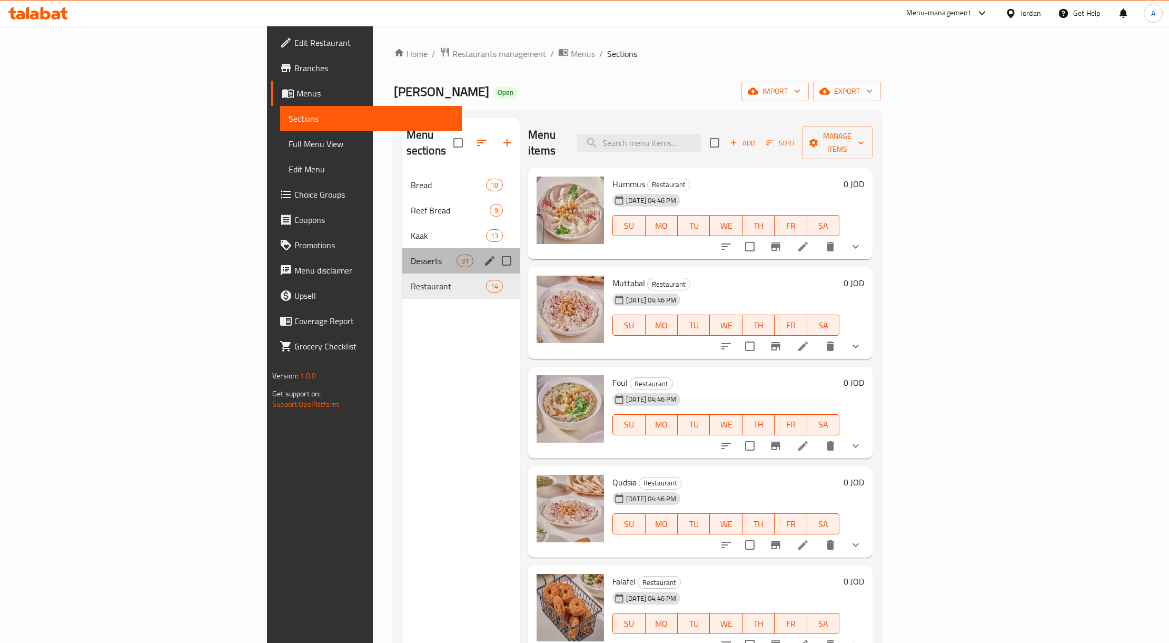
click at [402, 248] on div "Desserts 31" at bounding box center [460, 260] width 117 height 25
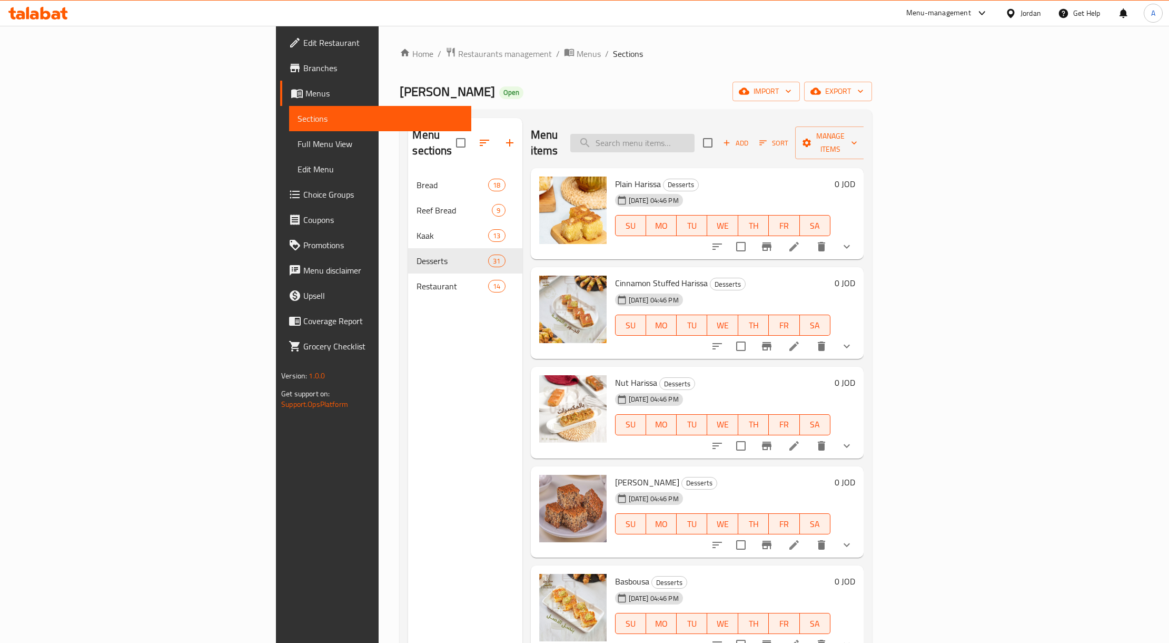
click at [695, 137] on input "search" at bounding box center [633, 143] width 124 height 18
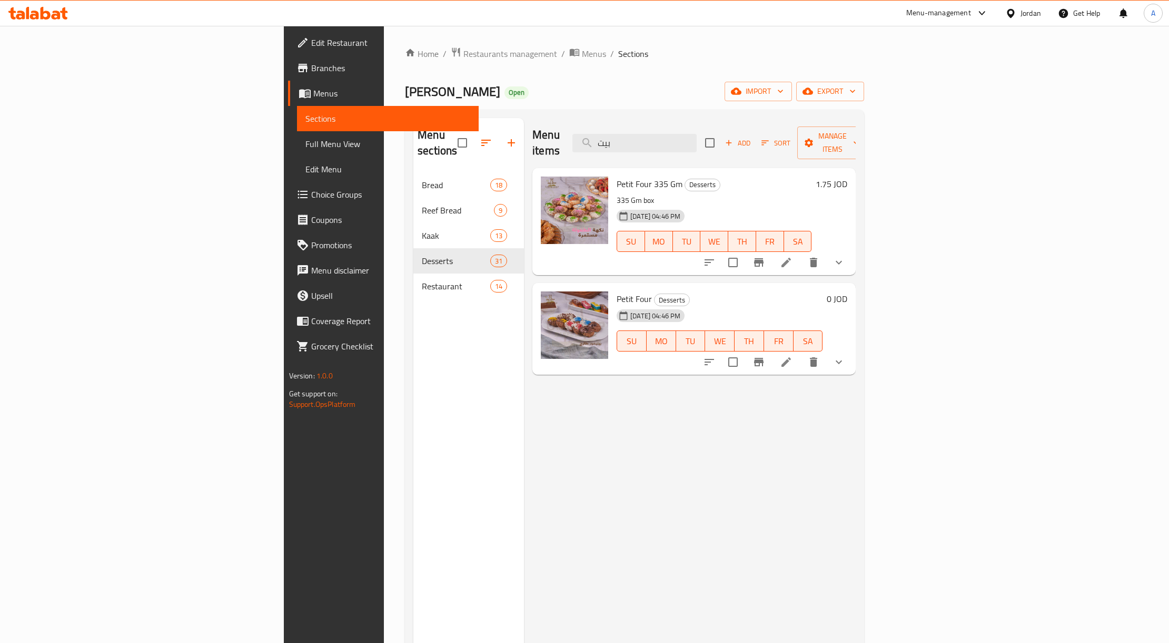
type input "بيت"
click at [845, 356] on icon "show more" at bounding box center [839, 362] width 13 height 13
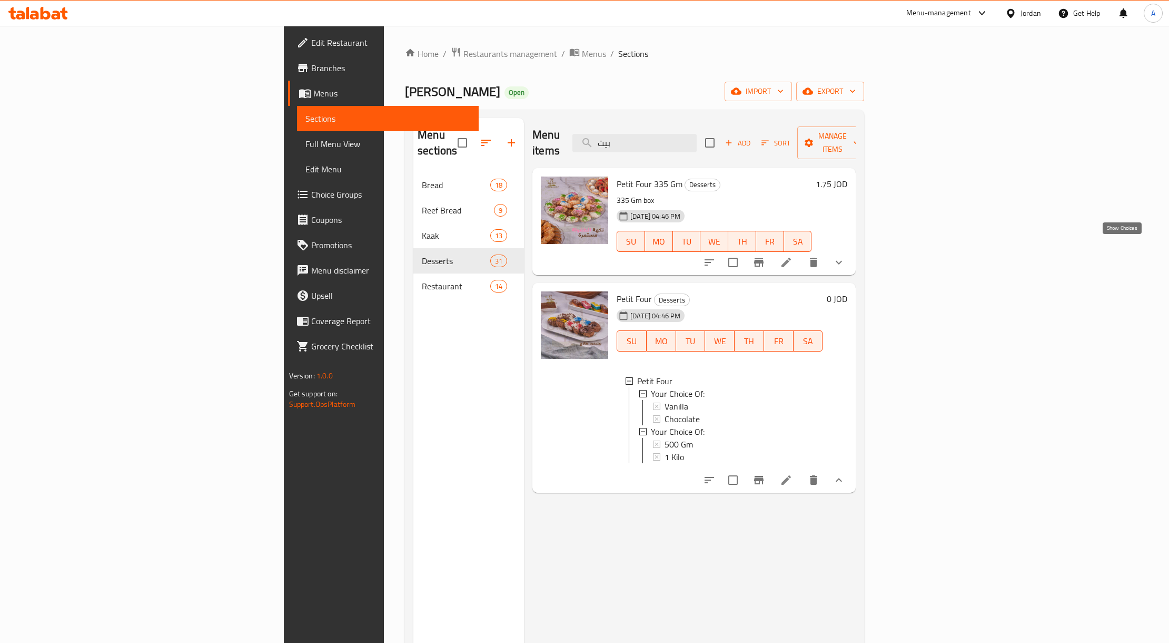
click at [845, 256] on icon "show more" at bounding box center [839, 262] width 13 height 13
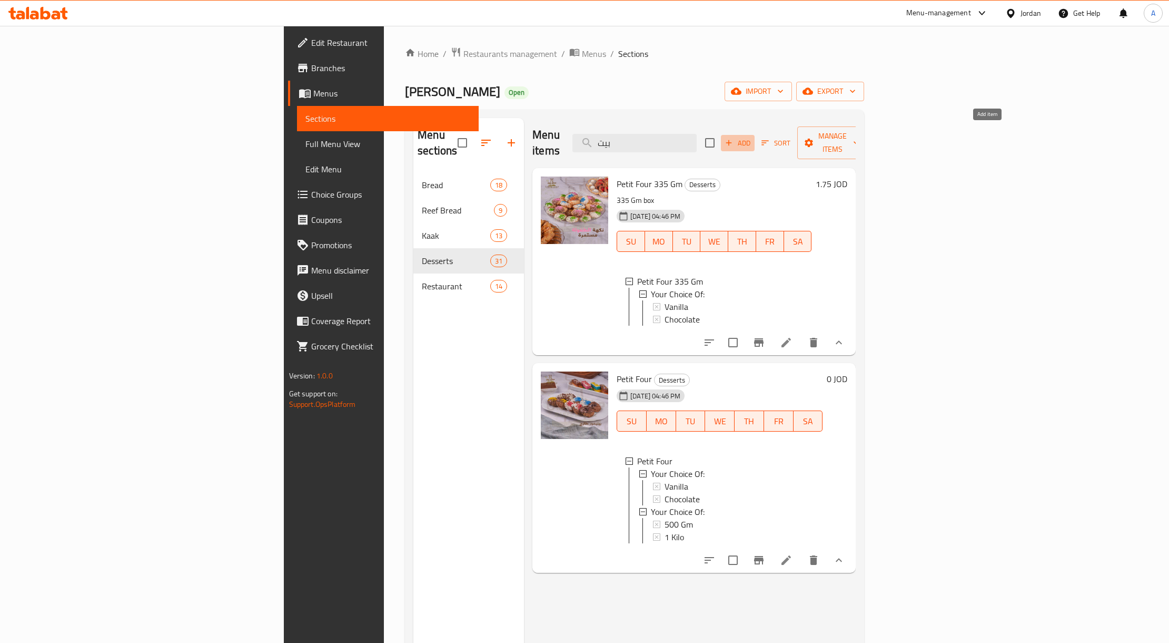
click at [752, 137] on span "Add" at bounding box center [738, 143] width 28 height 12
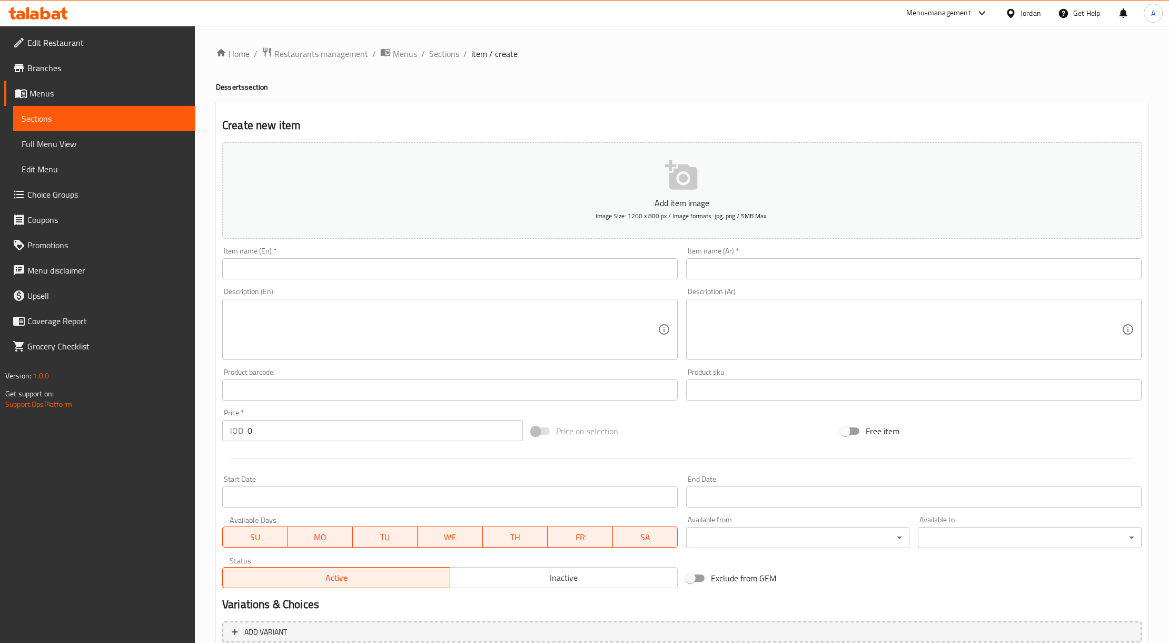
click at [744, 268] on input "text" at bounding box center [914, 268] width 456 height 21
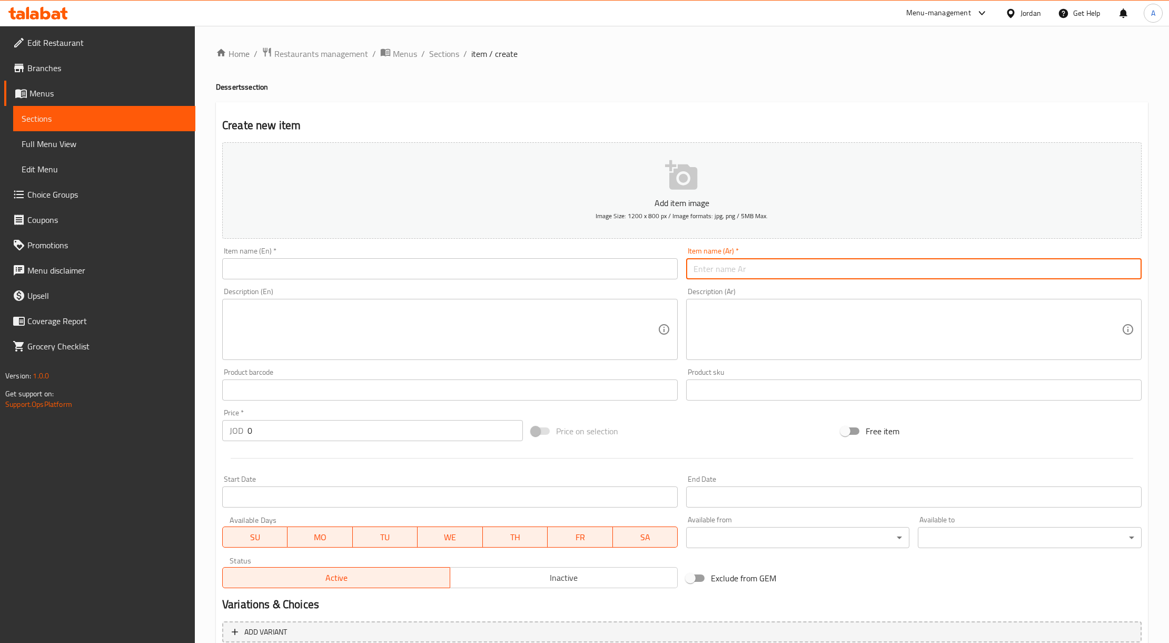
paste input "برازق"
type input "برازق"
click at [515, 253] on div "Item name (En)   * Item name (En) *" at bounding box center [450, 263] width 456 height 32
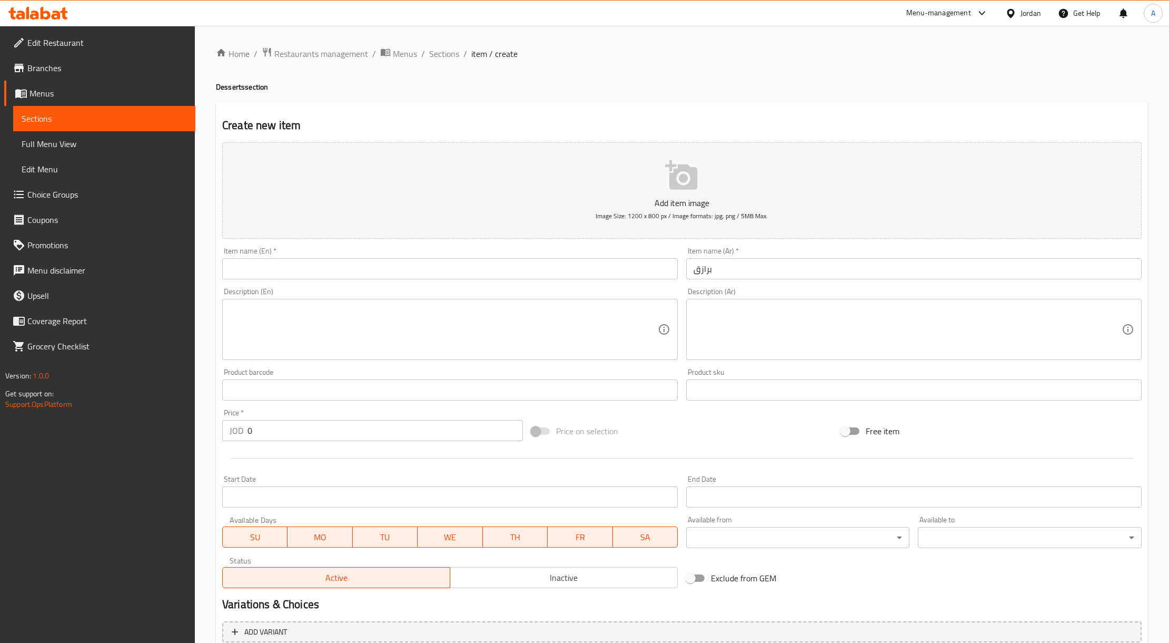
click at [402, 279] on input "text" at bounding box center [450, 268] width 456 height 21
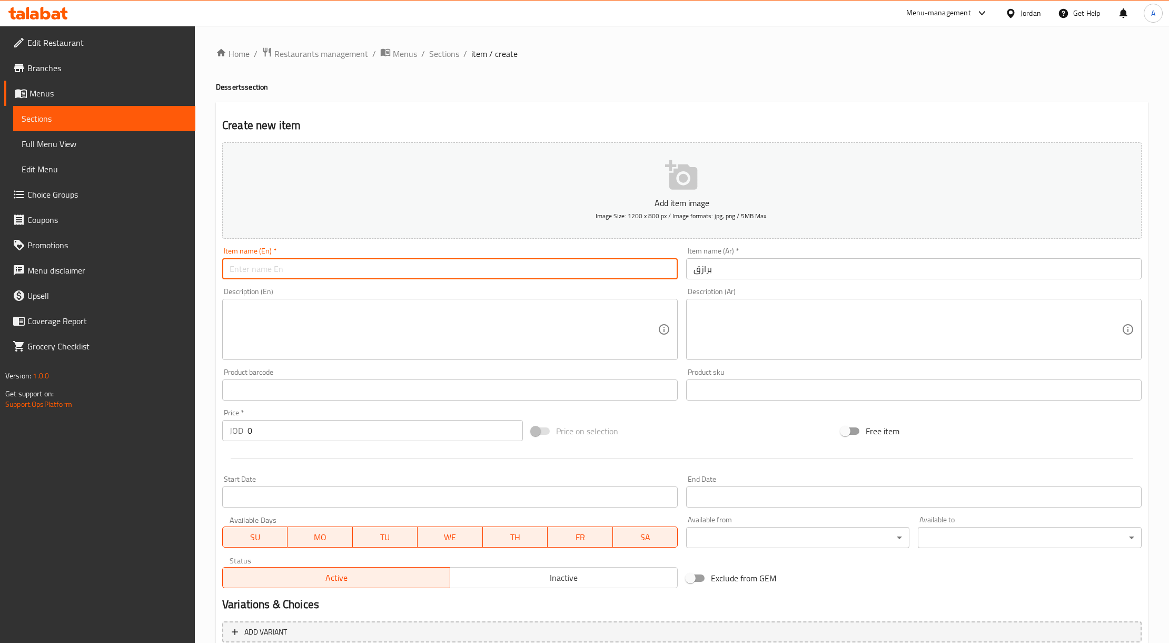
paste input "Brazek"
type input "Brazek"
click at [574, 568] on button "Inactive" at bounding box center [564, 577] width 228 height 21
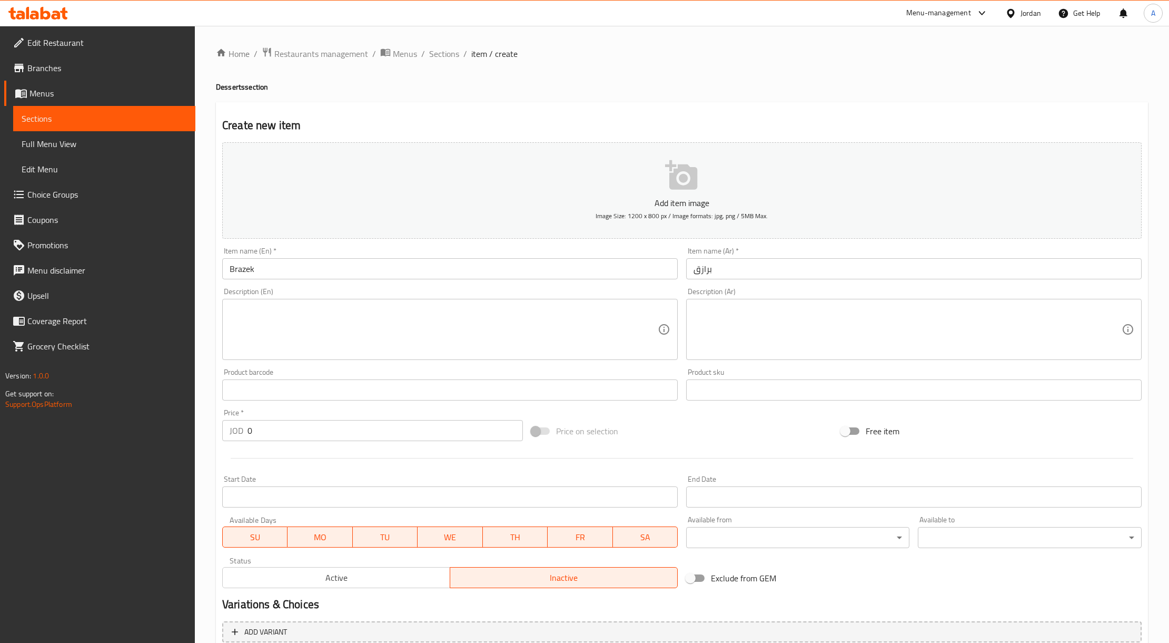
click at [723, 310] on textarea at bounding box center [908, 329] width 428 height 50
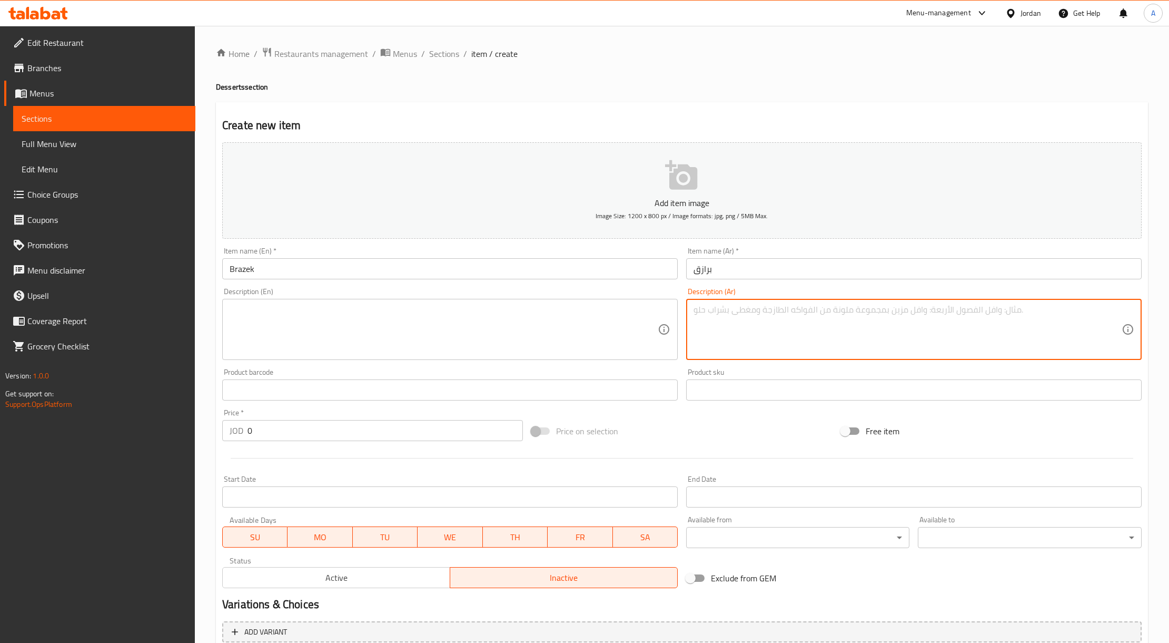
paste textarea "علبة 335 جم"
type textarea "علبة 335 جم"
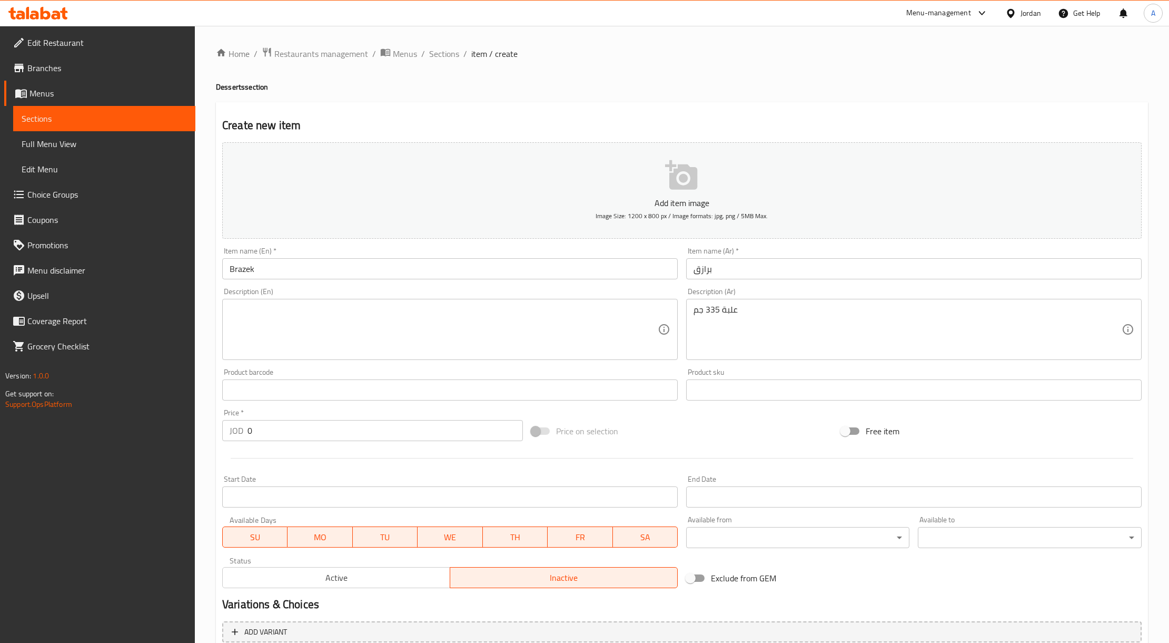
click at [459, 302] on div "Description (En)" at bounding box center [450, 329] width 456 height 61
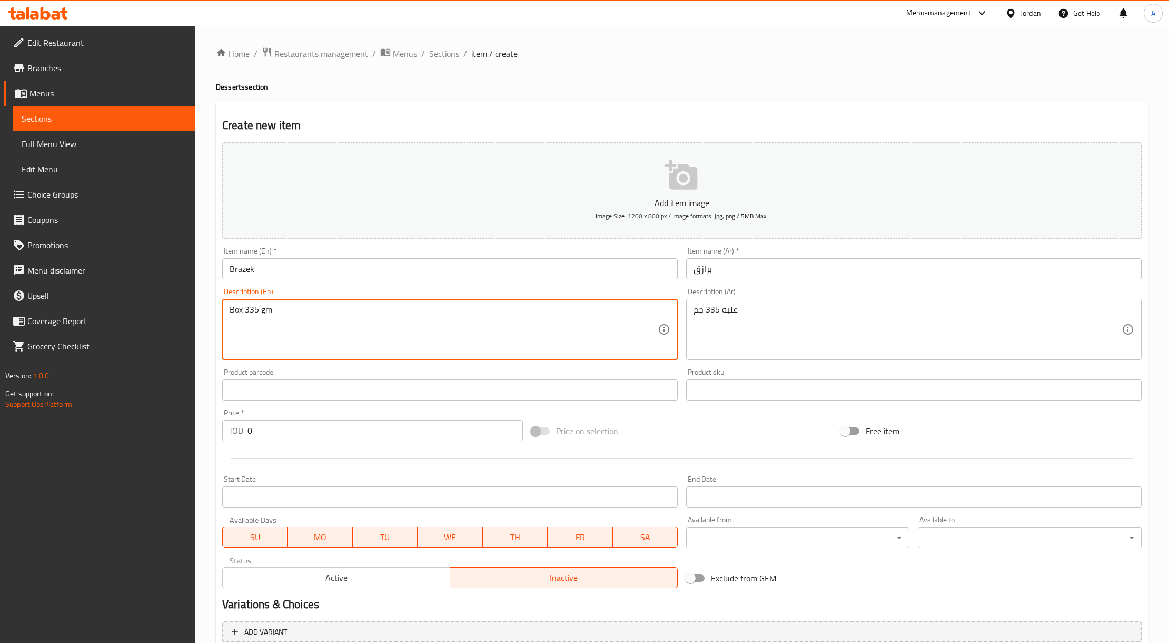
type textarea "Box 335 gm"
drag, startPoint x: 289, startPoint y: 433, endPoint x: 205, endPoint y: 428, distance: 84.5
click at [215, 429] on div "Home / Restaurants management / Menus / Sections / item / create Desserts secti…" at bounding box center [682, 385] width 975 height 719
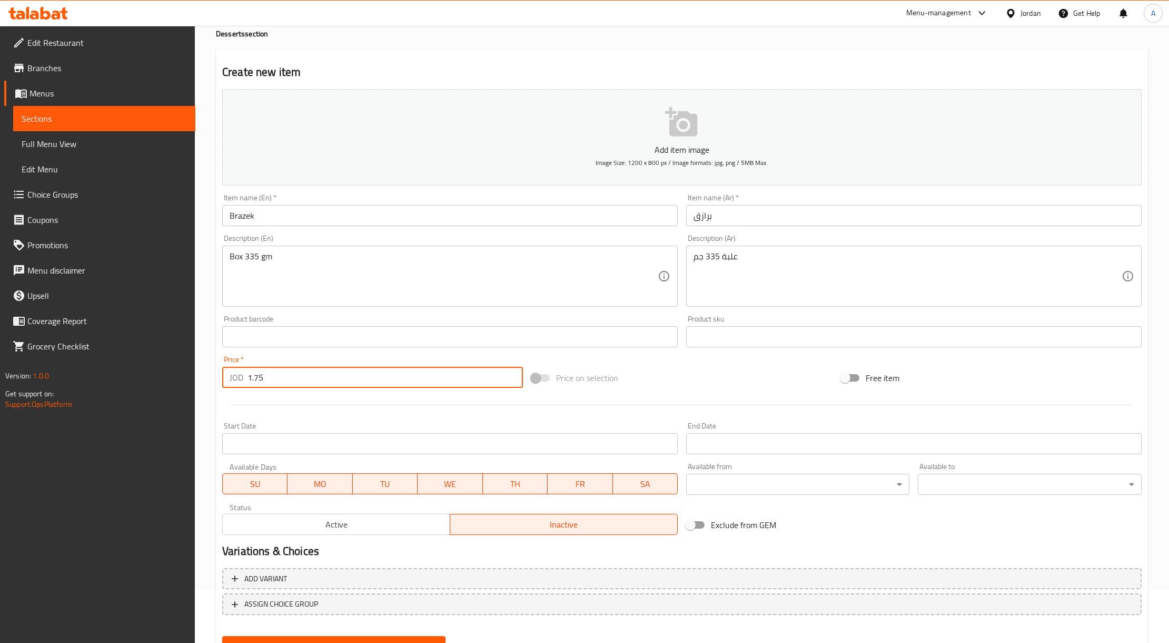
scroll to position [101, 0]
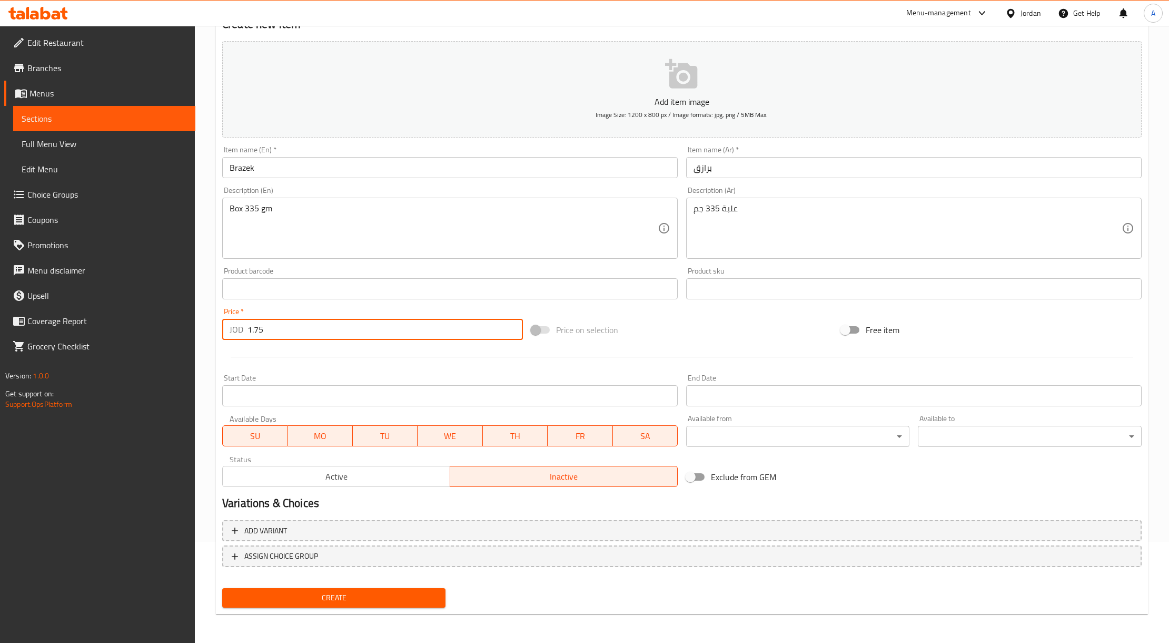
type input "1.75"
click at [341, 593] on span "Create" at bounding box center [334, 597] width 207 height 13
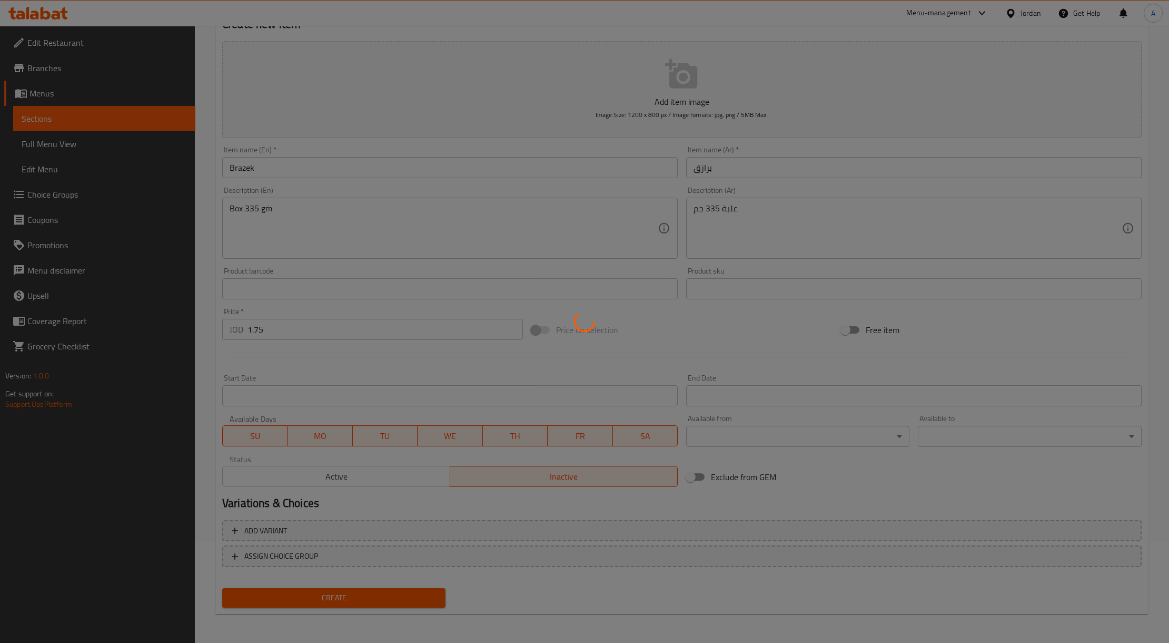
type input "0"
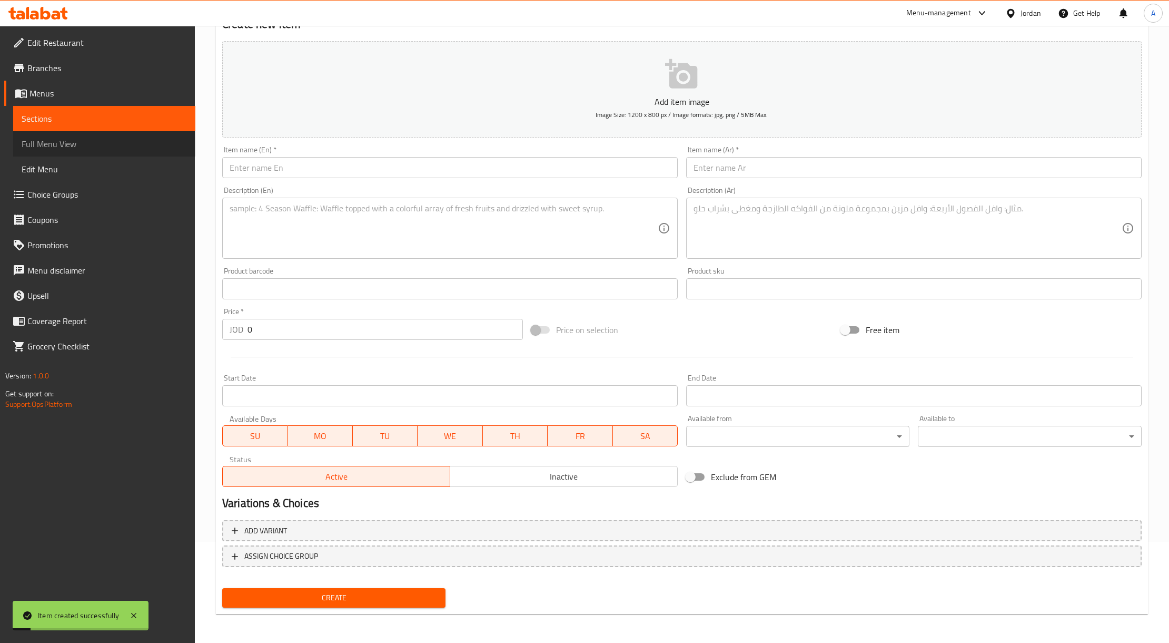
click at [98, 140] on span "Full Menu View" at bounding box center [104, 143] width 165 height 13
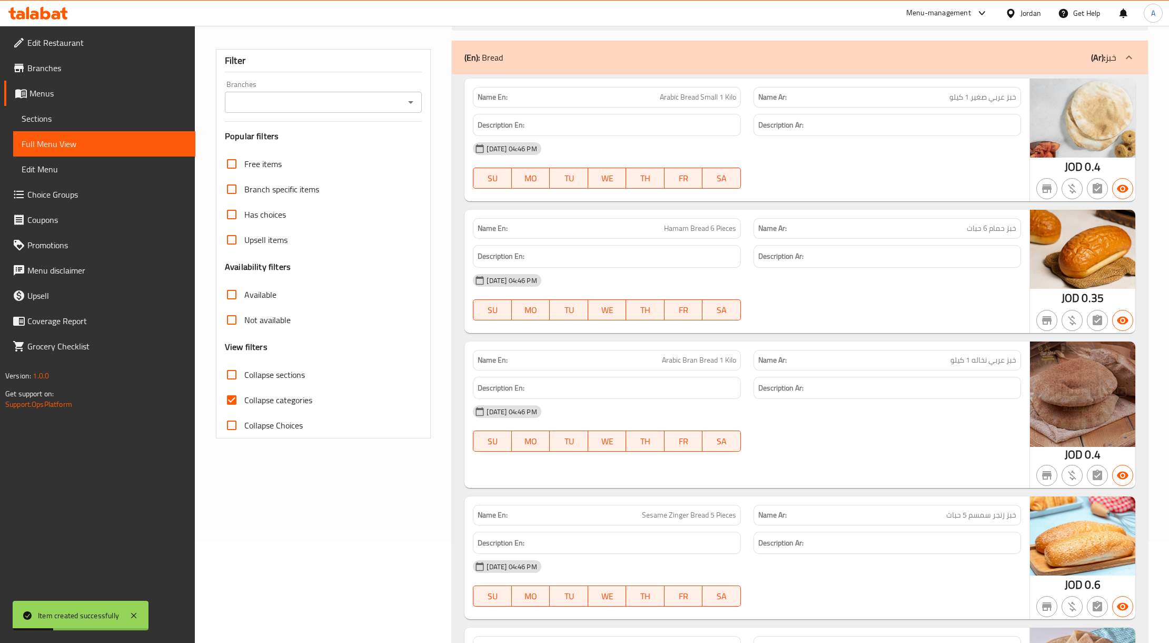
click at [256, 398] on span "Collapse categories" at bounding box center [278, 400] width 68 height 13
click at [244, 398] on input "Collapse categories" at bounding box center [231, 399] width 25 height 25
checkbox input "false"
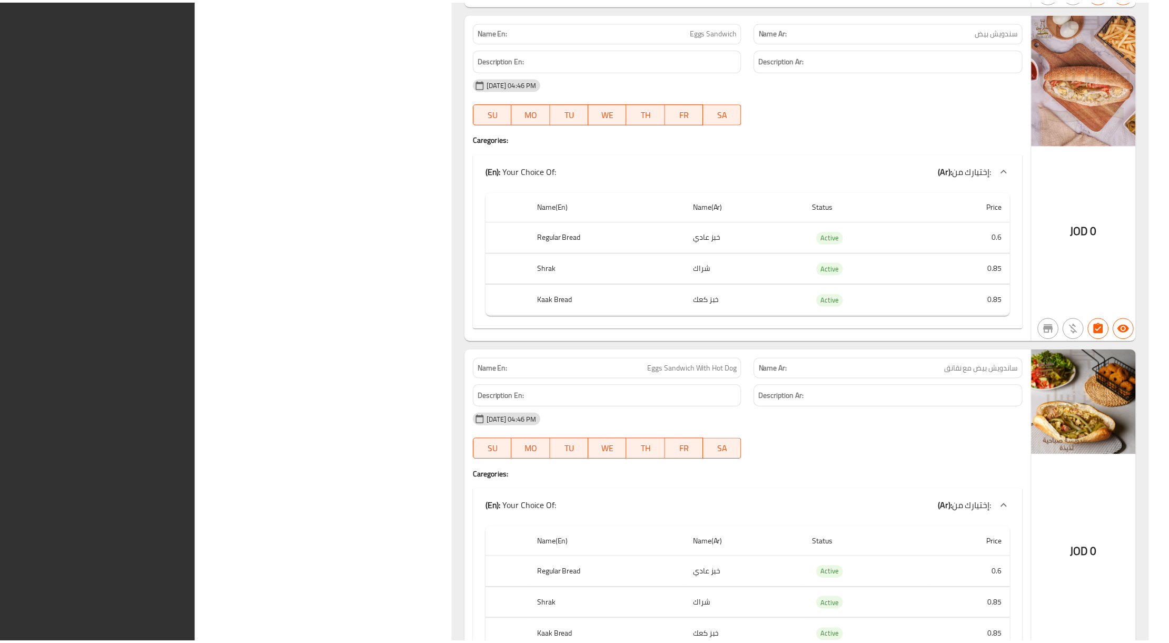
scroll to position [19306, 0]
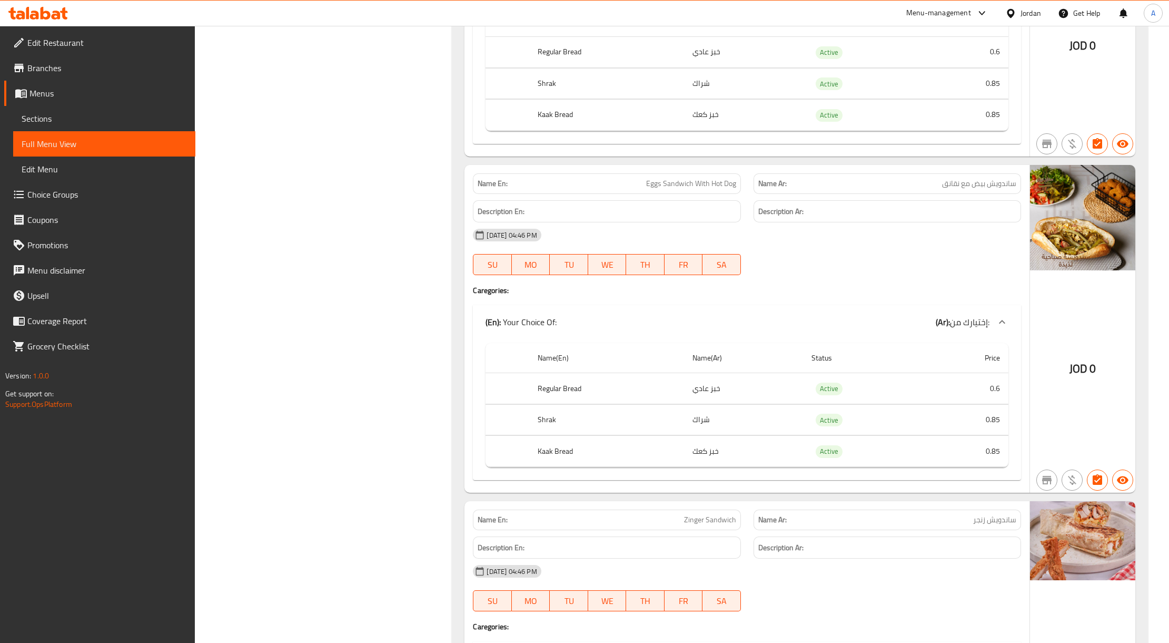
drag, startPoint x: 82, startPoint y: 116, endPoint x: 119, endPoint y: 135, distance: 41.2
click at [82, 116] on span "Sections" at bounding box center [104, 118] width 165 height 13
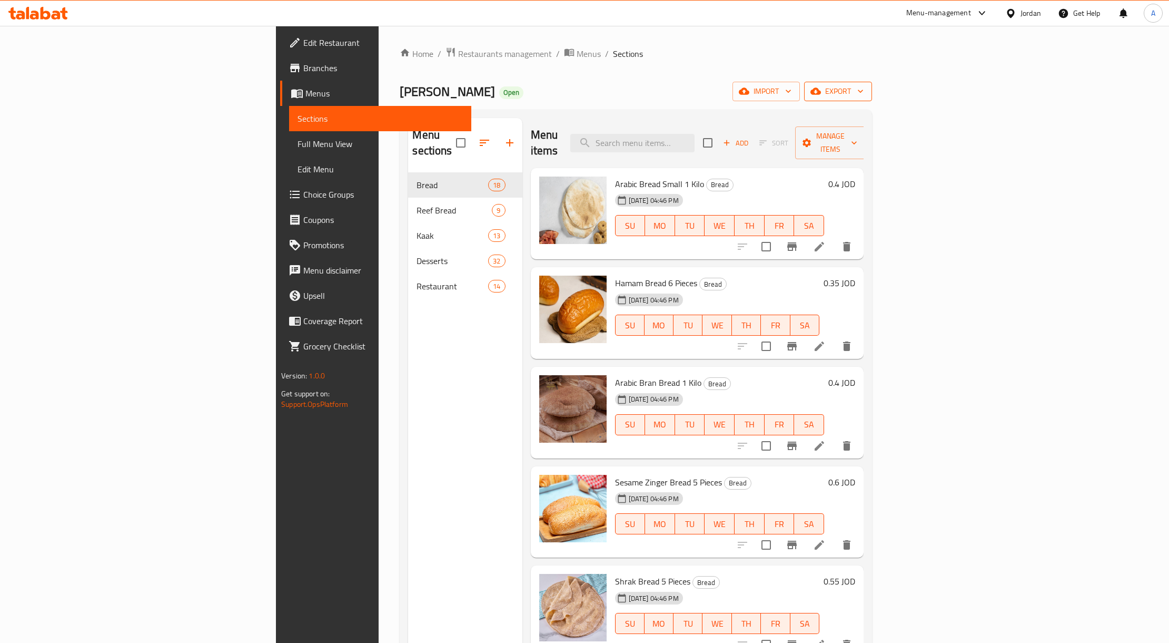
click at [872, 95] on button "export" at bounding box center [838, 91] width 68 height 19
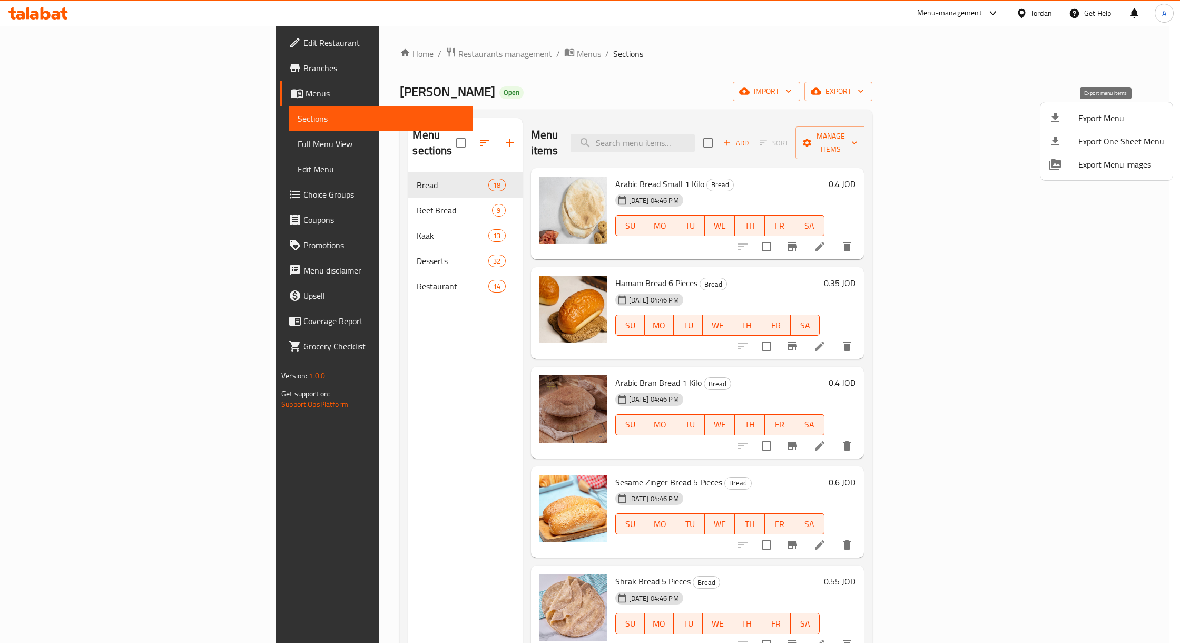
click at [1112, 116] on span "Export Menu" at bounding box center [1121, 118] width 86 height 13
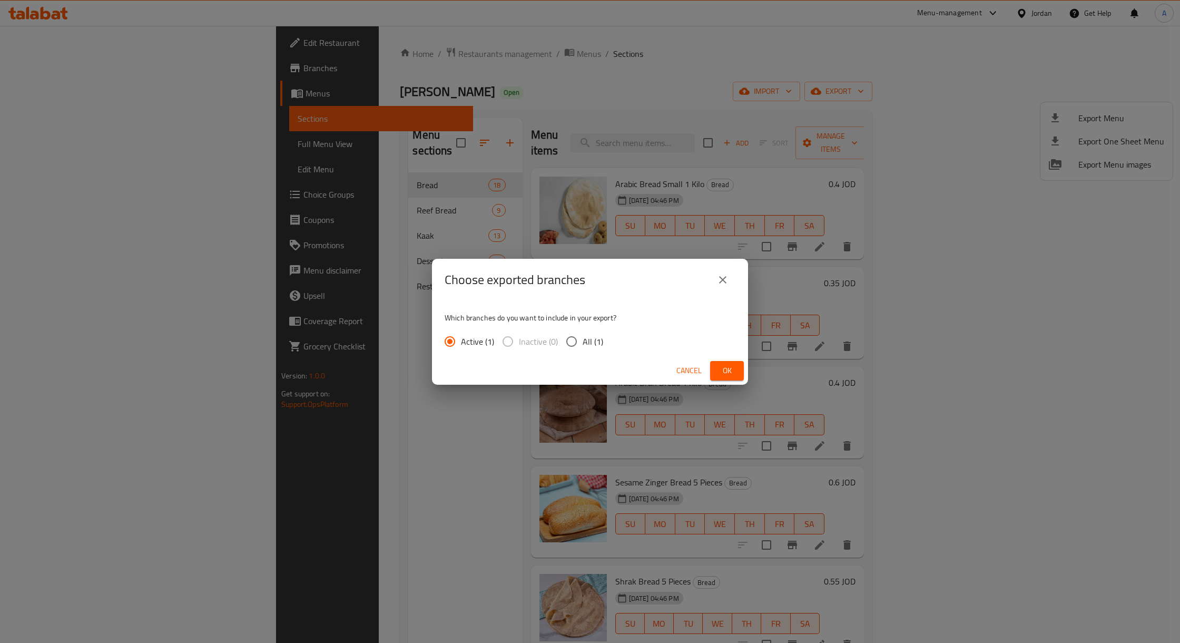
click at [579, 341] on input "All (1)" at bounding box center [572, 341] width 22 height 22
radio input "true"
click at [725, 367] on span "Ok" at bounding box center [727, 370] width 17 height 13
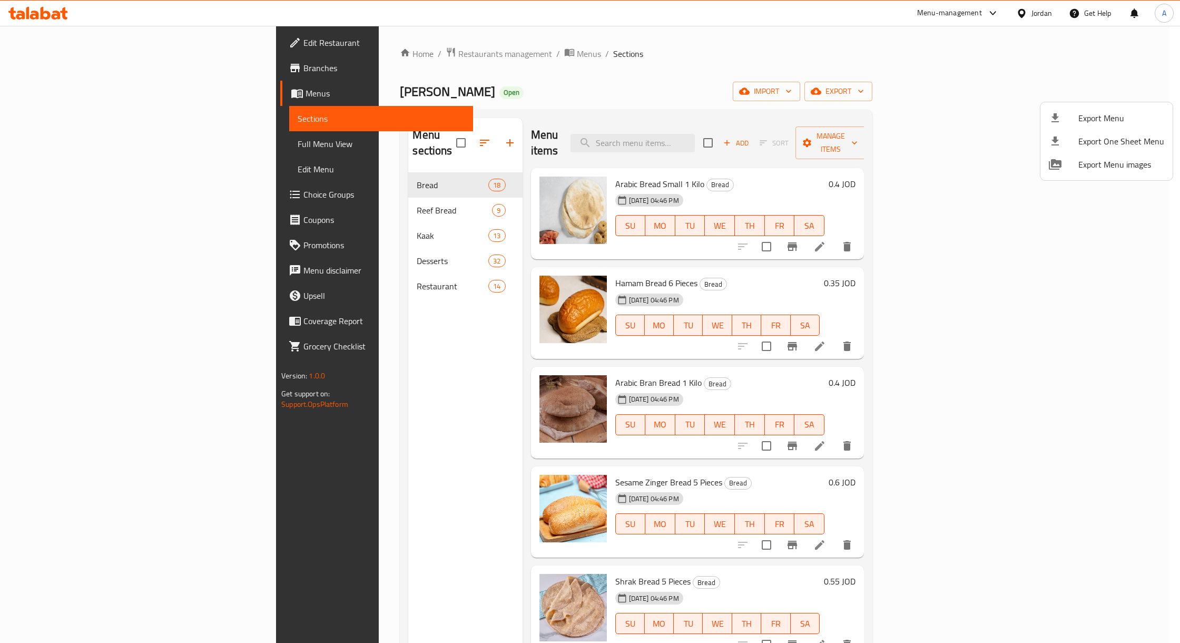
click at [411, 53] on div at bounding box center [590, 321] width 1180 height 643
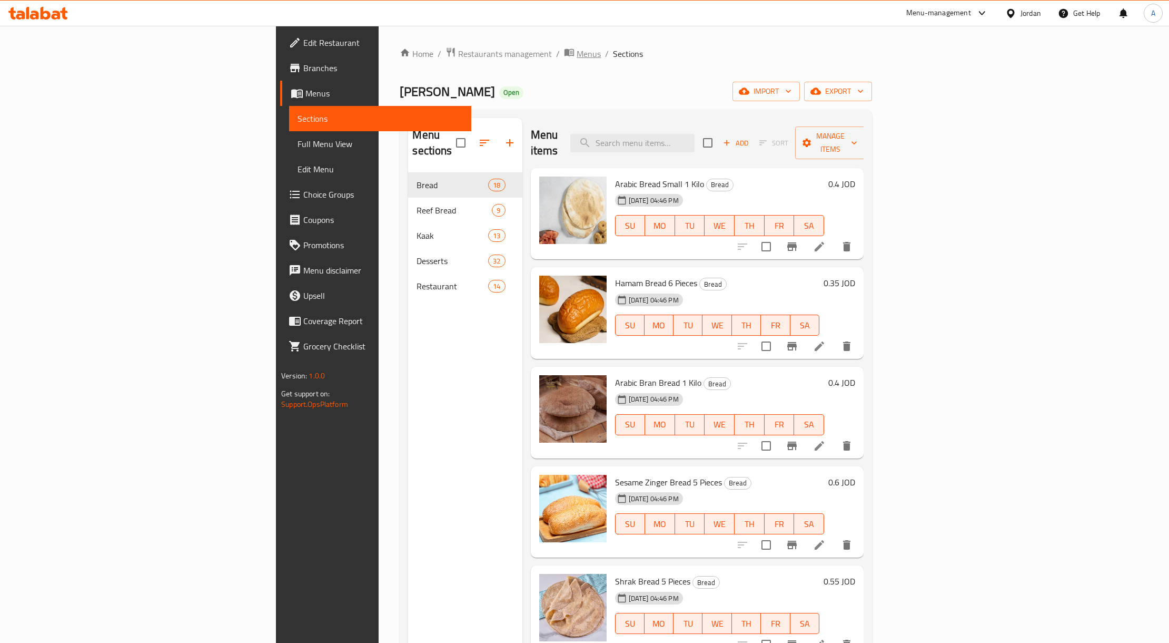
click at [577, 53] on span "Menus" at bounding box center [589, 53] width 24 height 13
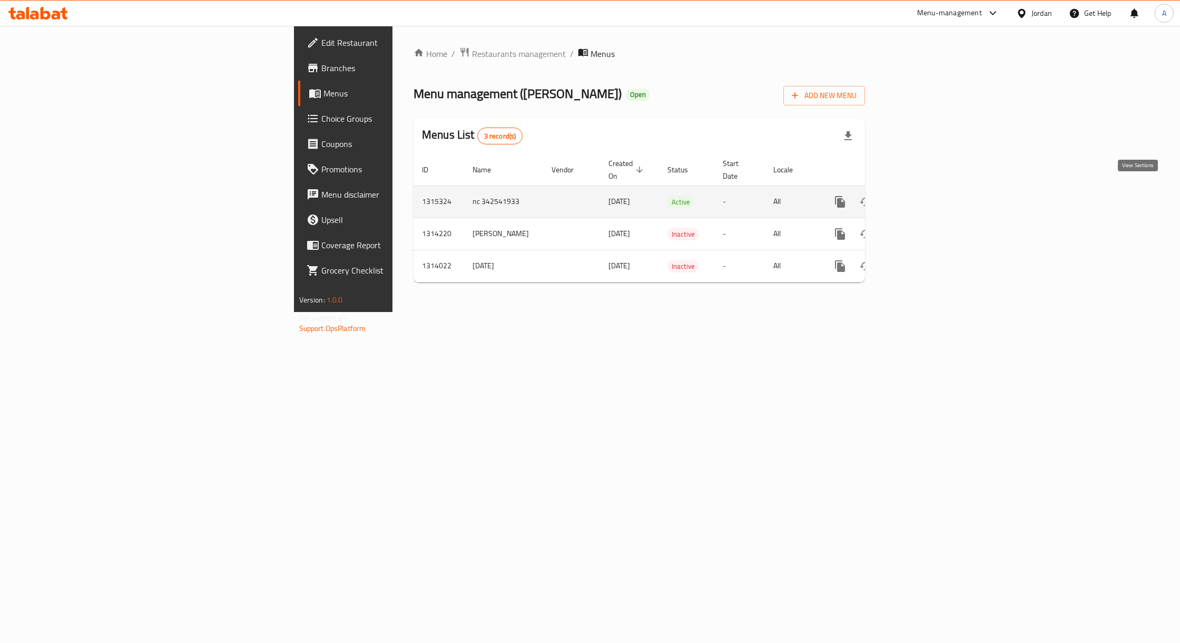
click at [922, 195] on icon "enhanced table" at bounding box center [916, 201] width 13 height 13
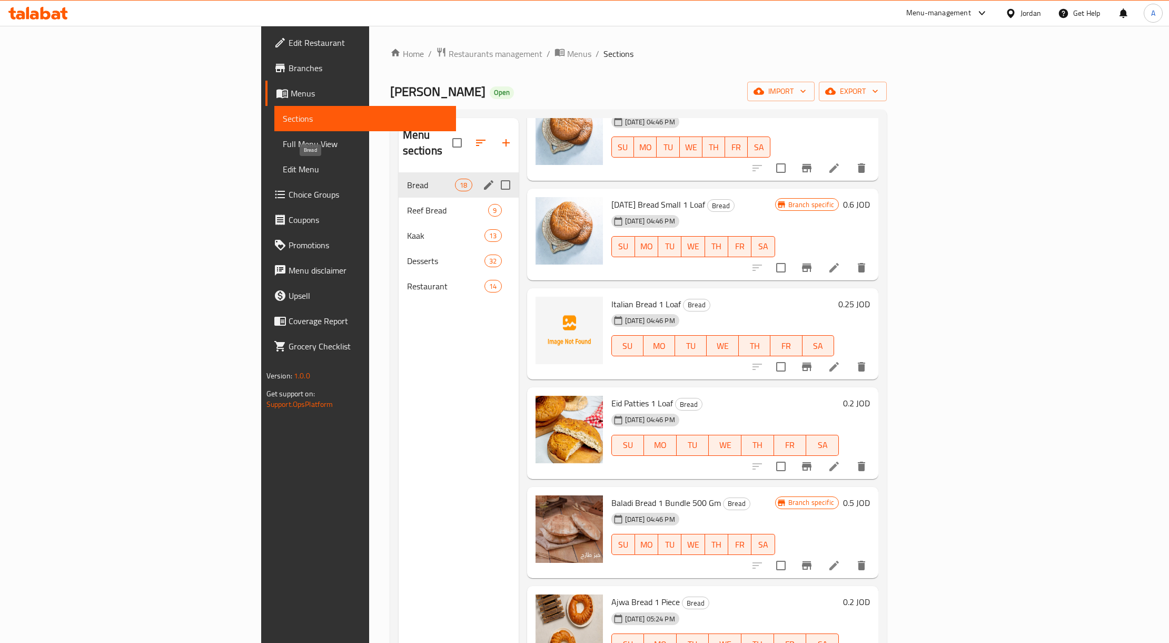
click at [407, 179] on span "Bread" at bounding box center [431, 185] width 48 height 13
click at [399, 180] on div "Bread 18" at bounding box center [459, 184] width 120 height 25
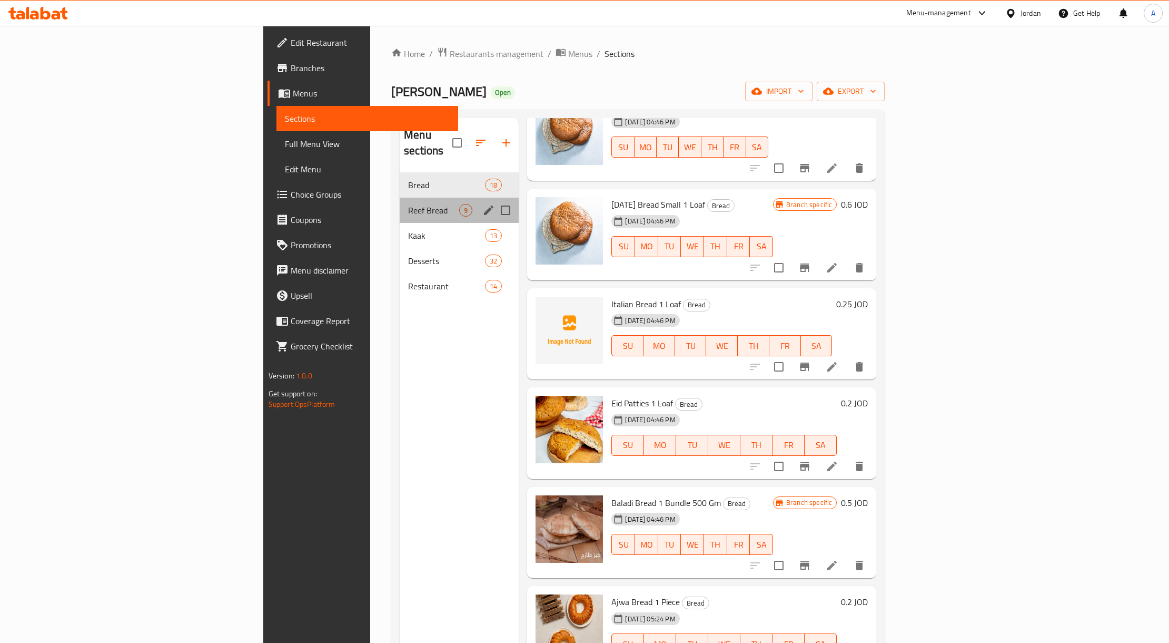
click at [400, 198] on div "Reef Bread 9" at bounding box center [459, 210] width 119 height 25
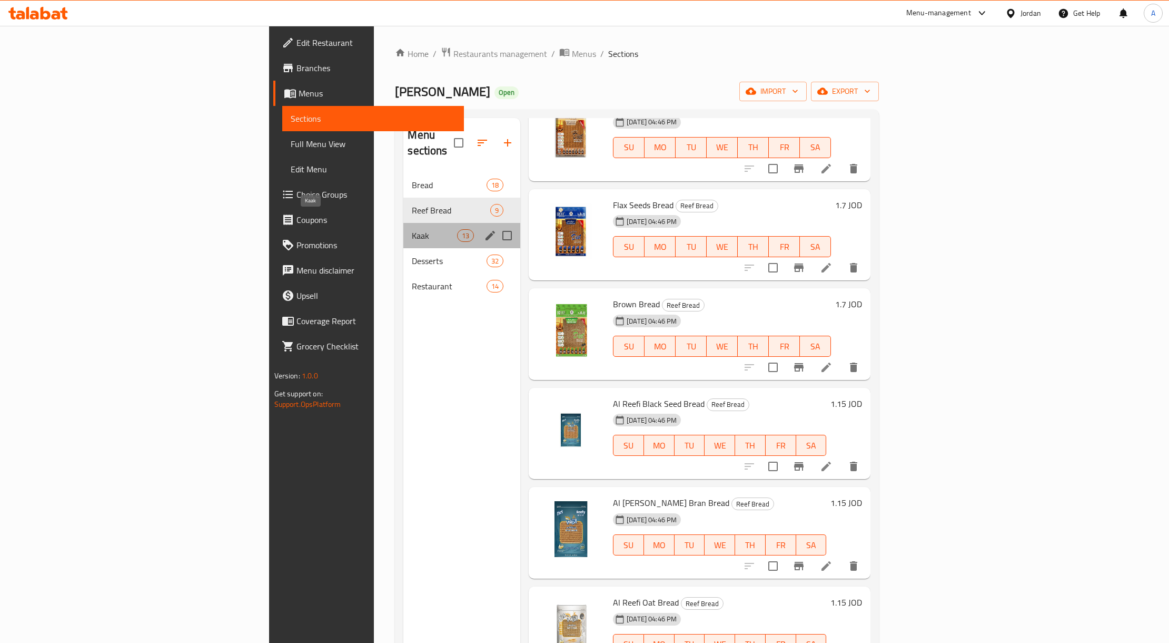
click at [412, 229] on span "Kaak" at bounding box center [434, 235] width 45 height 13
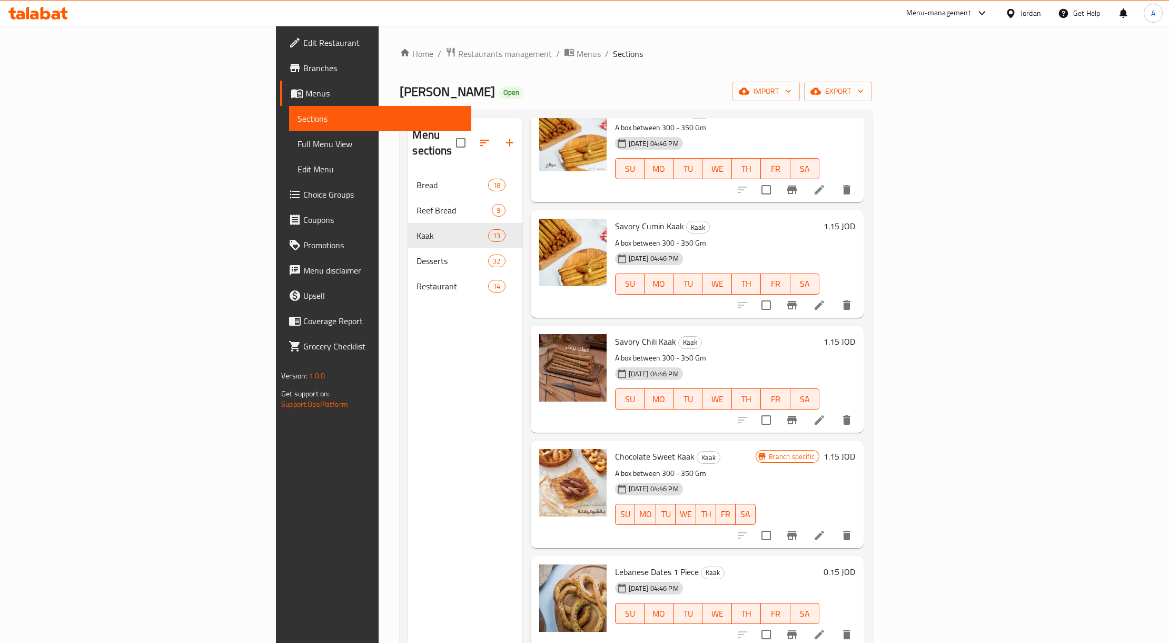
scroll to position [738, 0]
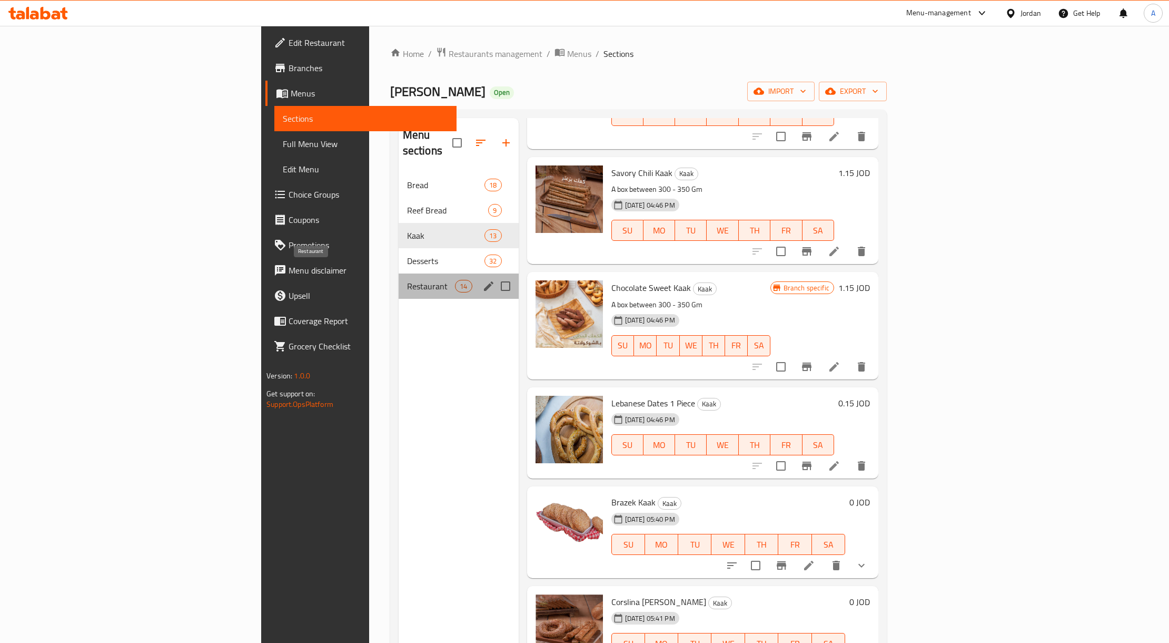
click at [407, 280] on span "Restaurant" at bounding box center [431, 286] width 48 height 13
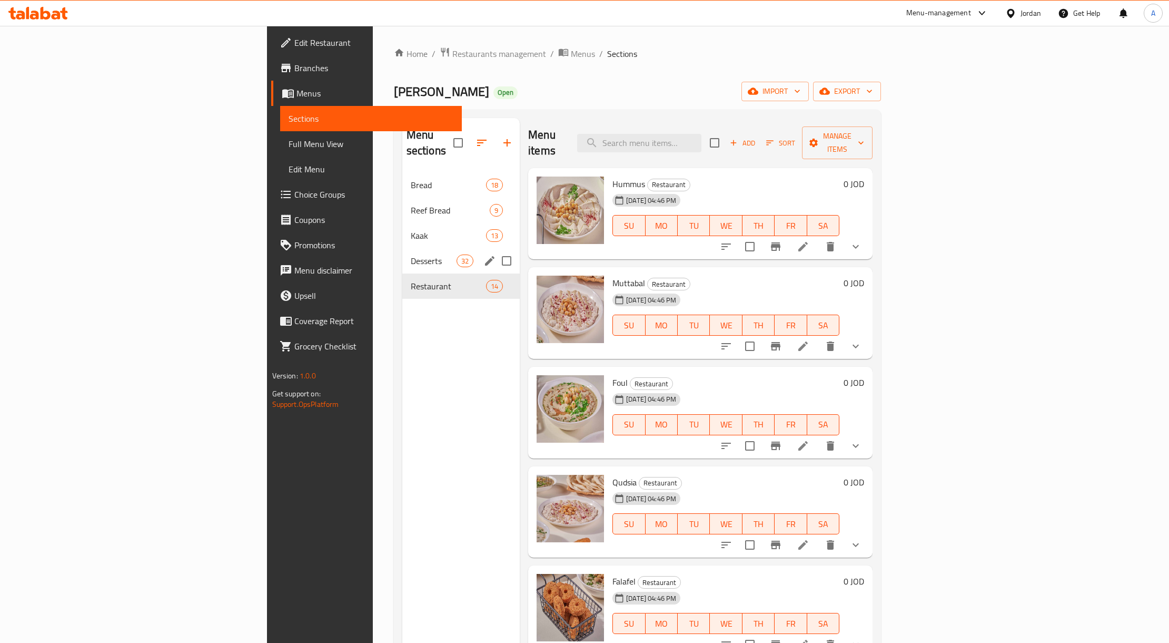
click at [457, 256] on span "32" at bounding box center [465, 261] width 16 height 10
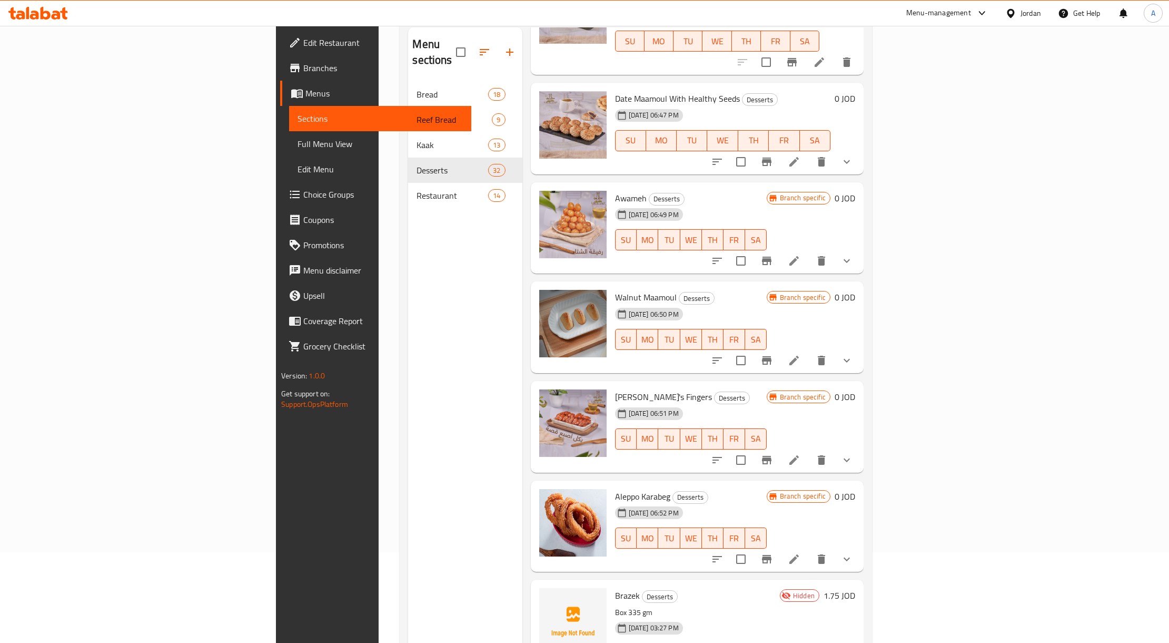
scroll to position [148, 0]
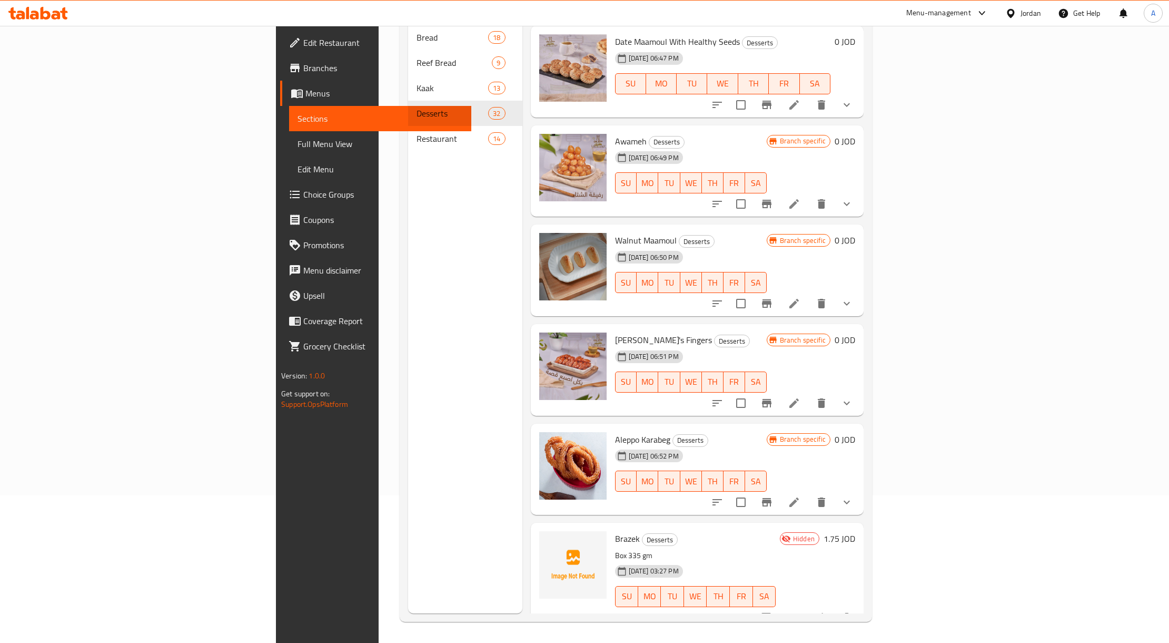
click at [615, 530] on span "Brazek" at bounding box center [627, 538] width 25 height 16
copy span "Brazek"
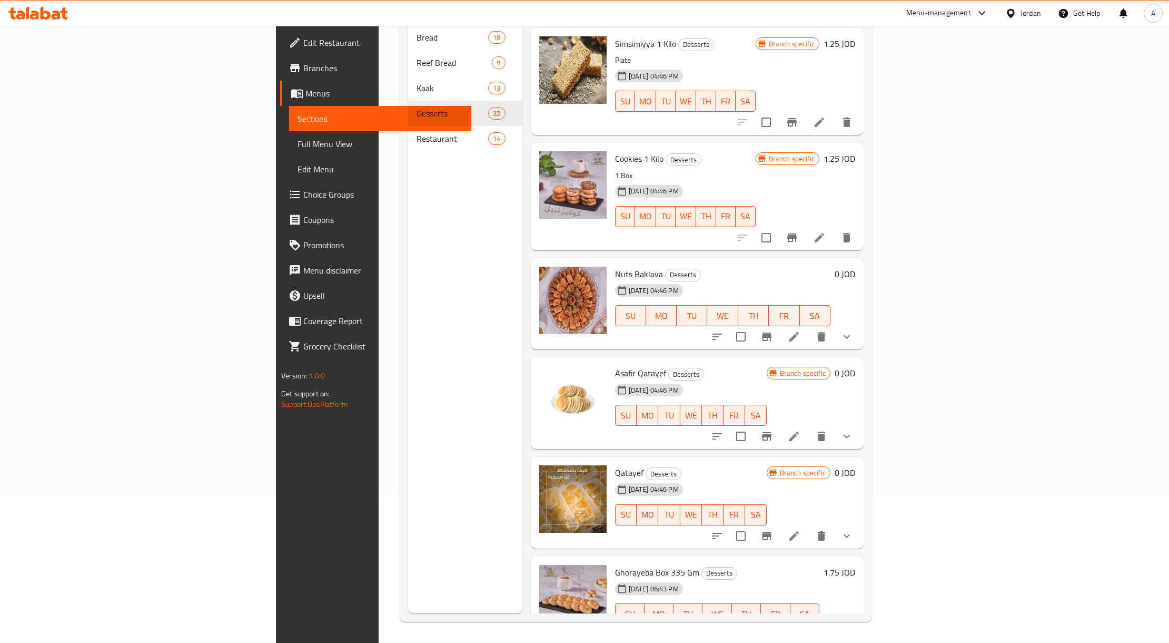
scroll to position [1806, 0]
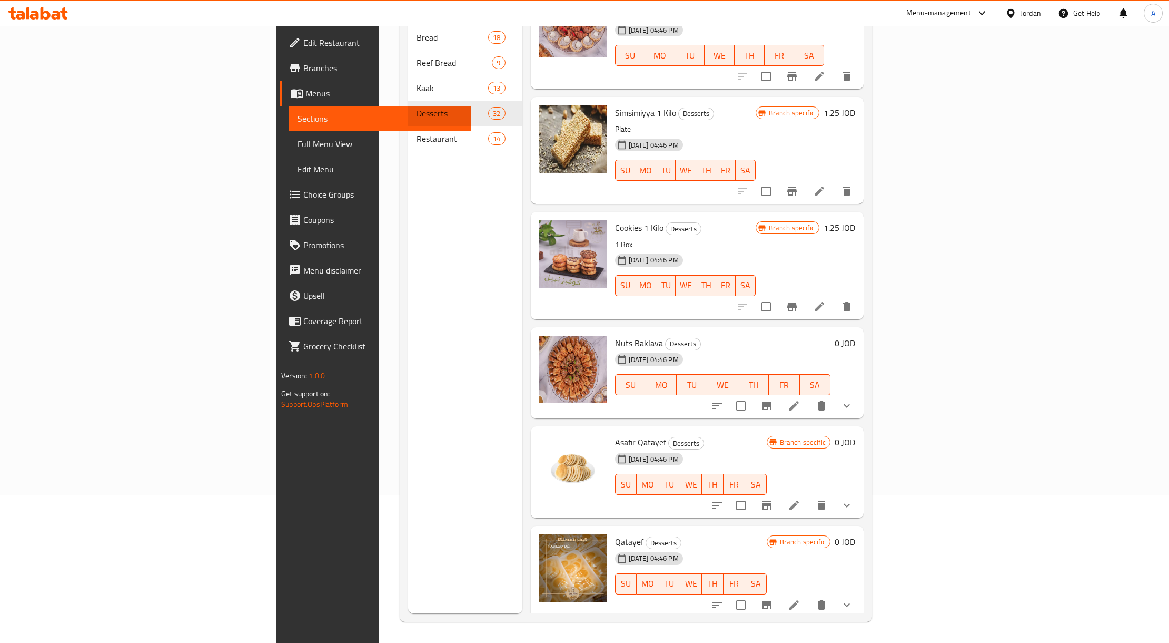
click at [1031, 17] on div "Jordan" at bounding box center [1031, 13] width 21 height 12
click at [913, 176] on div "[GEOGRAPHIC_DATA]" at bounding box center [962, 179] width 158 height 24
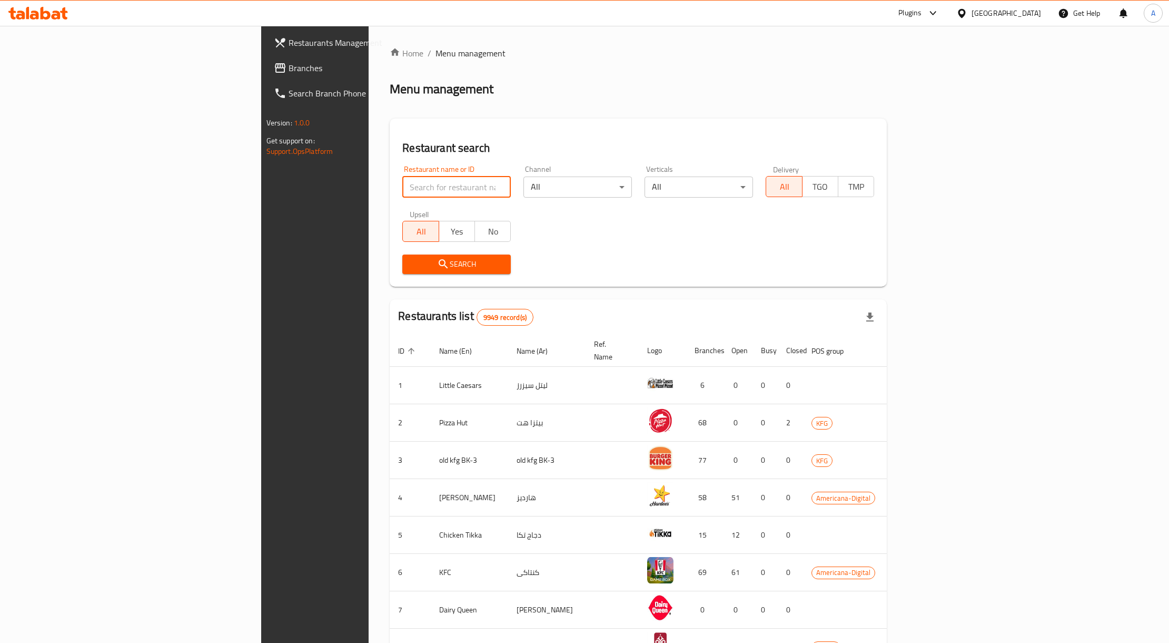
click at [402, 191] on input "search" at bounding box center [456, 186] width 109 height 21
paste input "705220"
type input "705220"
click button "Search" at bounding box center [456, 263] width 109 height 19
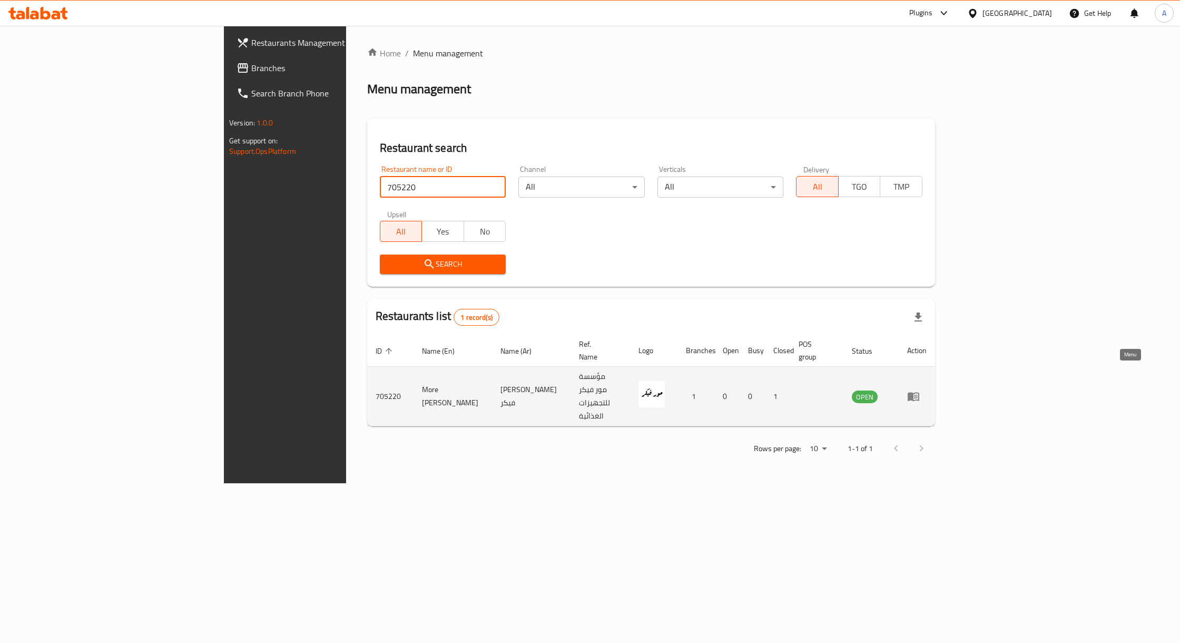
click at [927, 390] on link "enhanced table" at bounding box center [916, 396] width 19 height 13
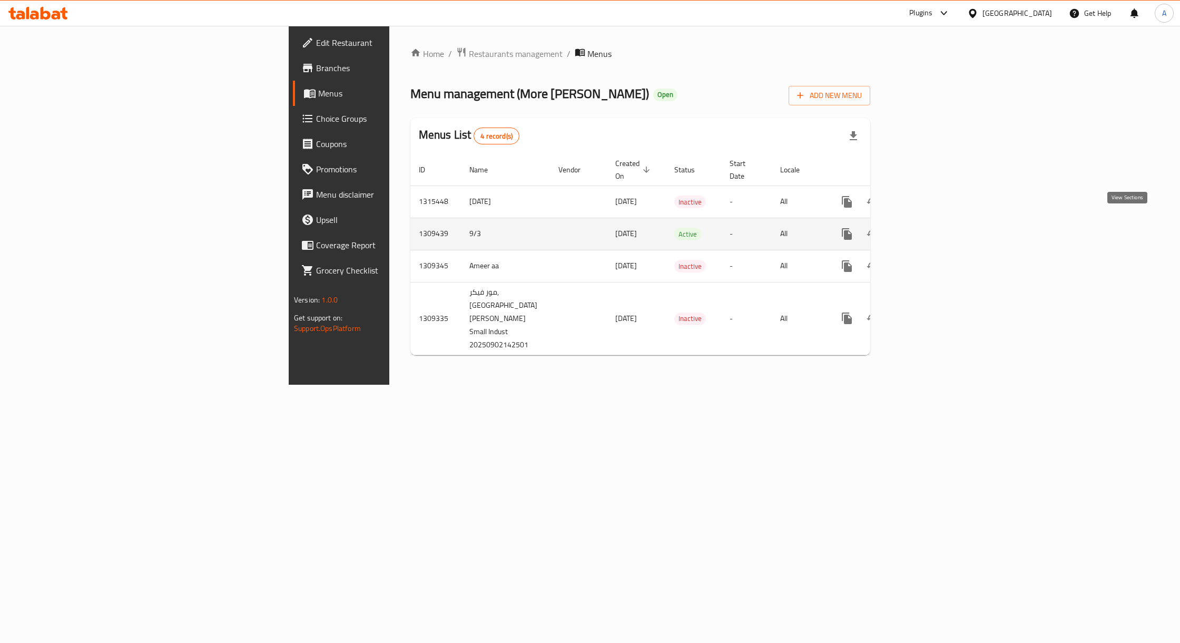
click at [936, 223] on link "enhanced table" at bounding box center [922, 233] width 25 height 25
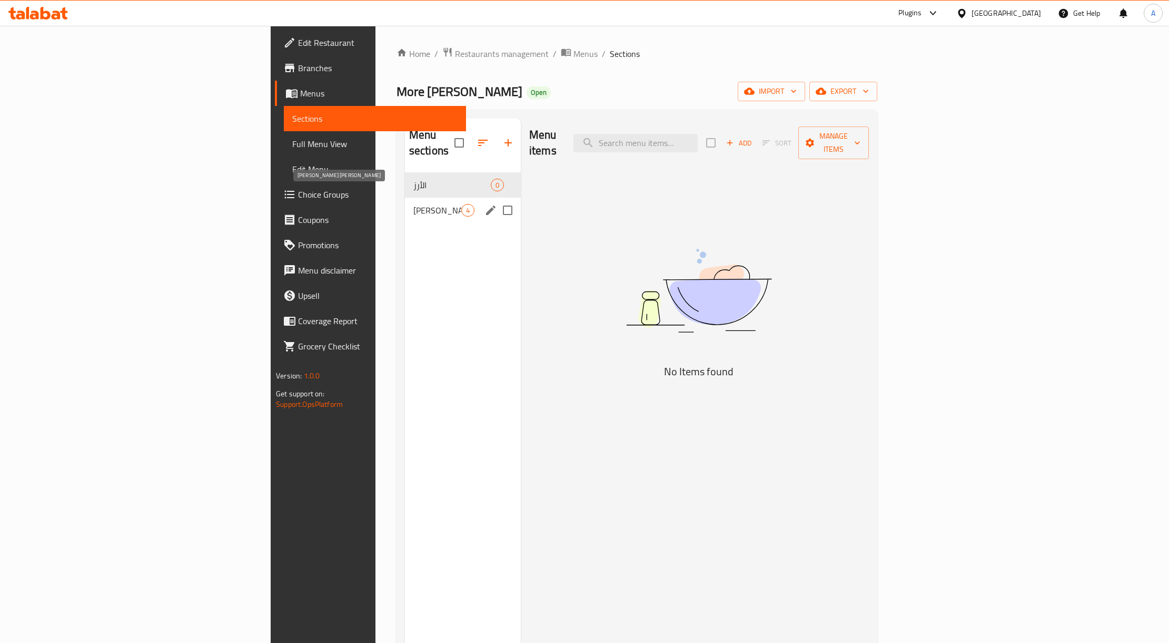
click at [414, 204] on span "[PERSON_NAME] [PERSON_NAME]" at bounding box center [438, 210] width 48 height 13
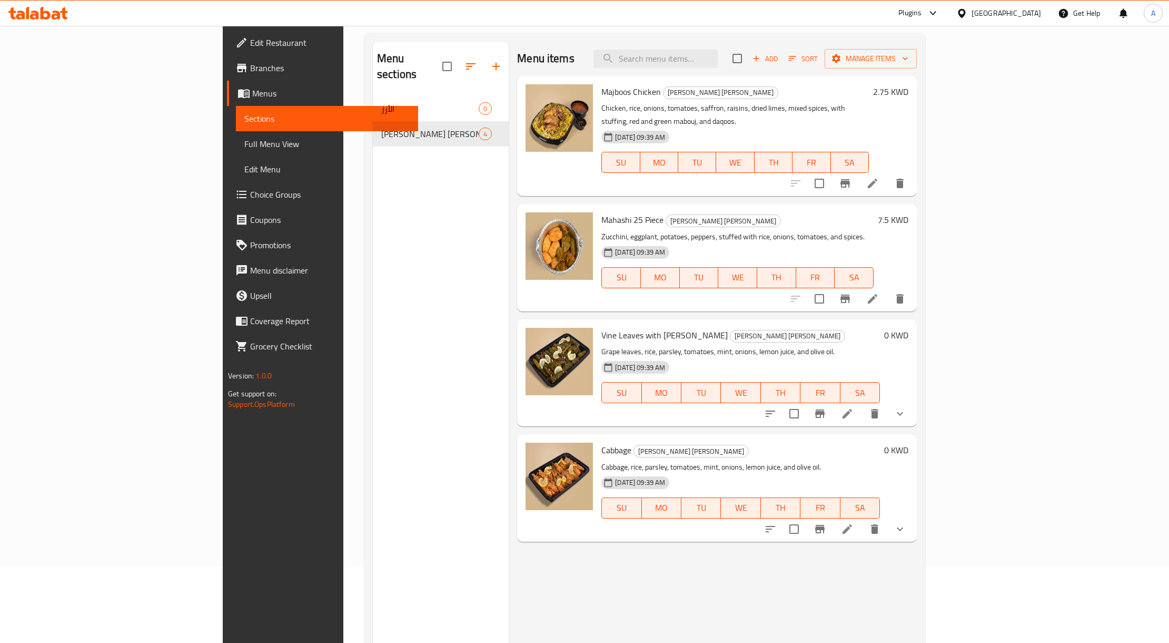
scroll to position [7, 0]
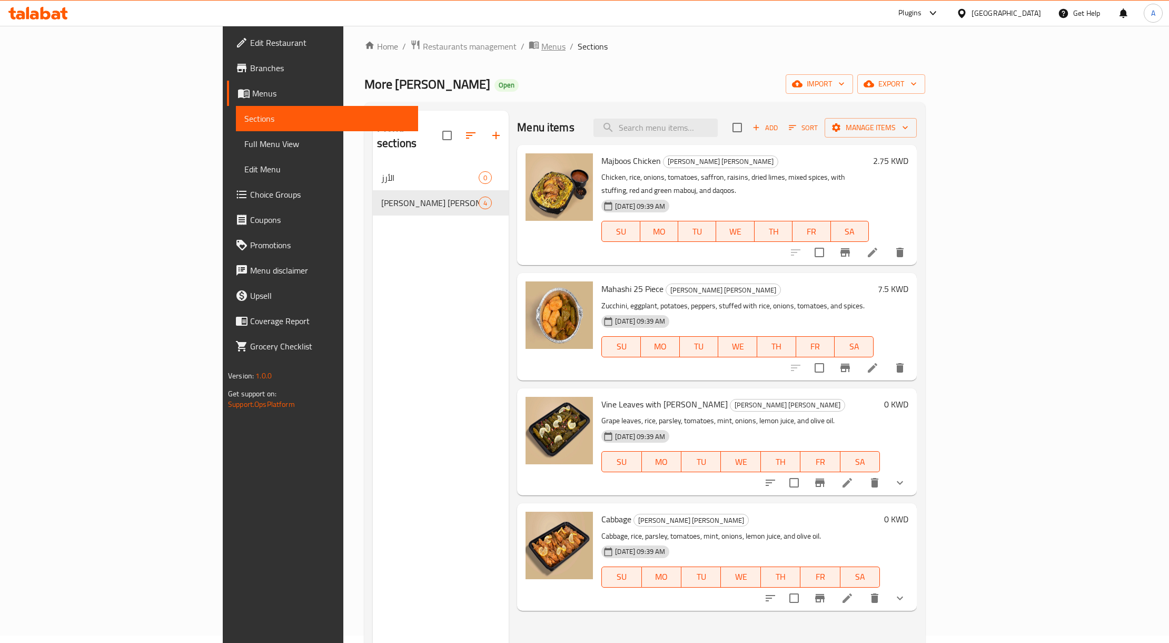
click at [542, 40] on span "Menus" at bounding box center [554, 46] width 24 height 13
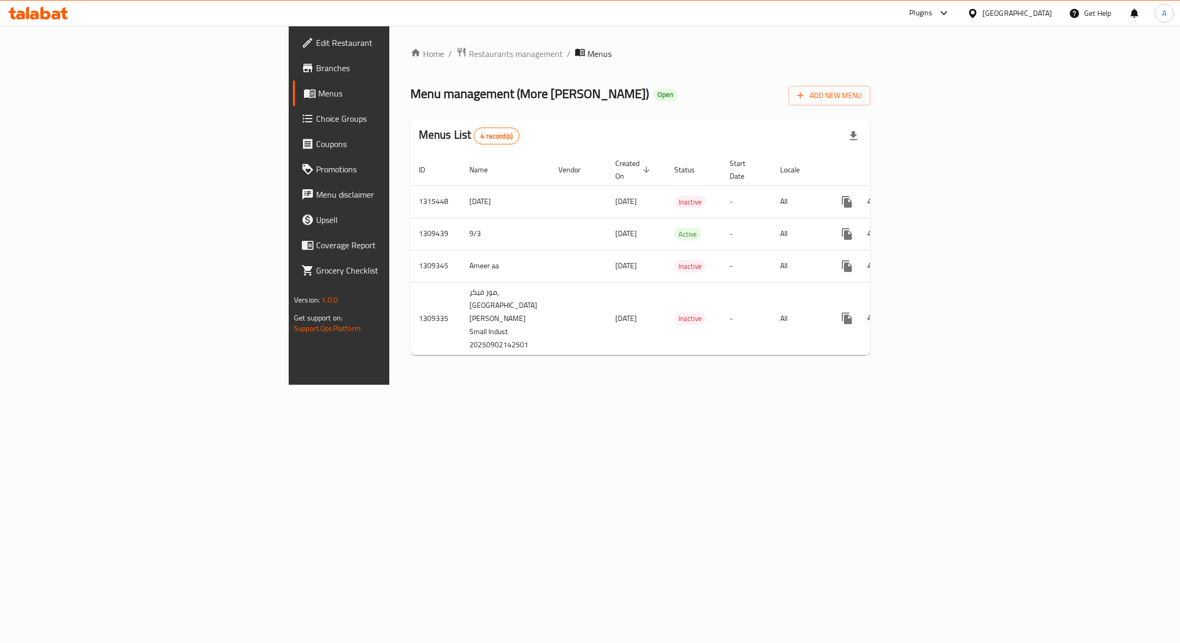
click at [427, 68] on div "Home / Restaurants management / Menus Menu management ( More [PERSON_NAME] ) Op…" at bounding box center [640, 205] width 460 height 317
click at [929, 195] on icon "enhanced table" at bounding box center [923, 201] width 13 height 13
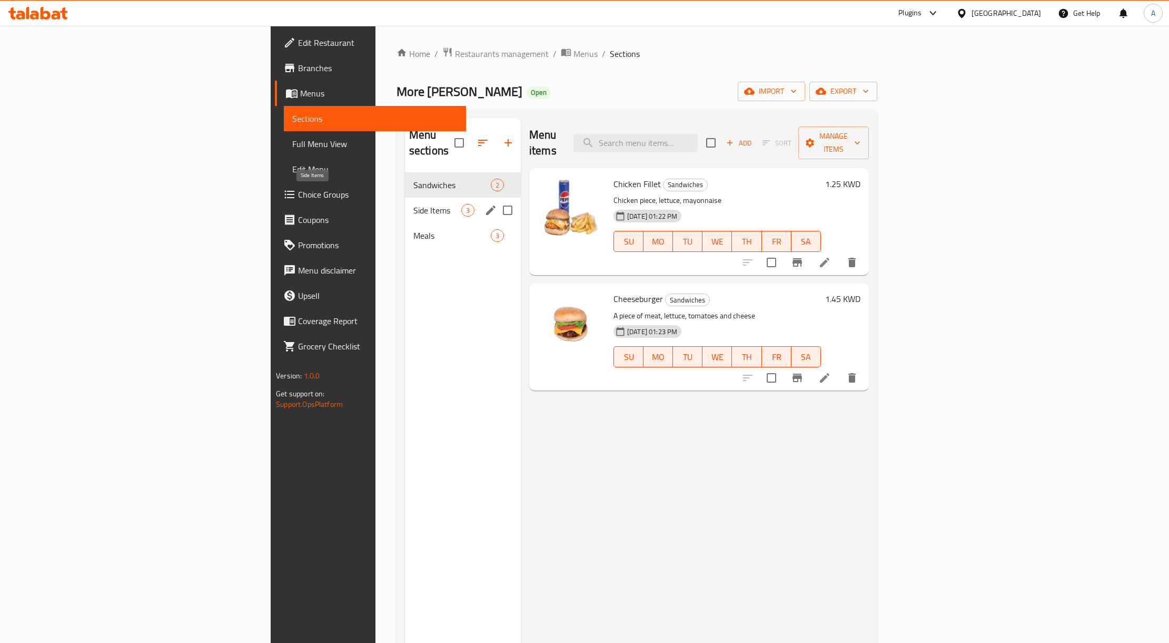
click at [414, 204] on span "Side Items" at bounding box center [438, 210] width 48 height 13
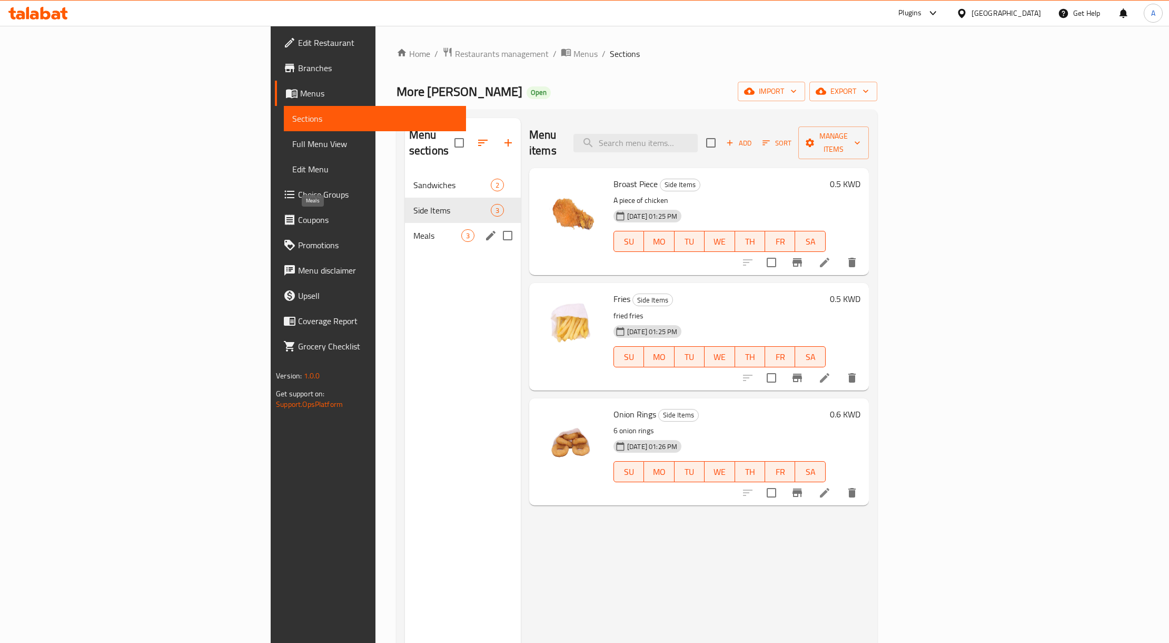
click at [414, 229] on span "Meals" at bounding box center [438, 235] width 48 height 13
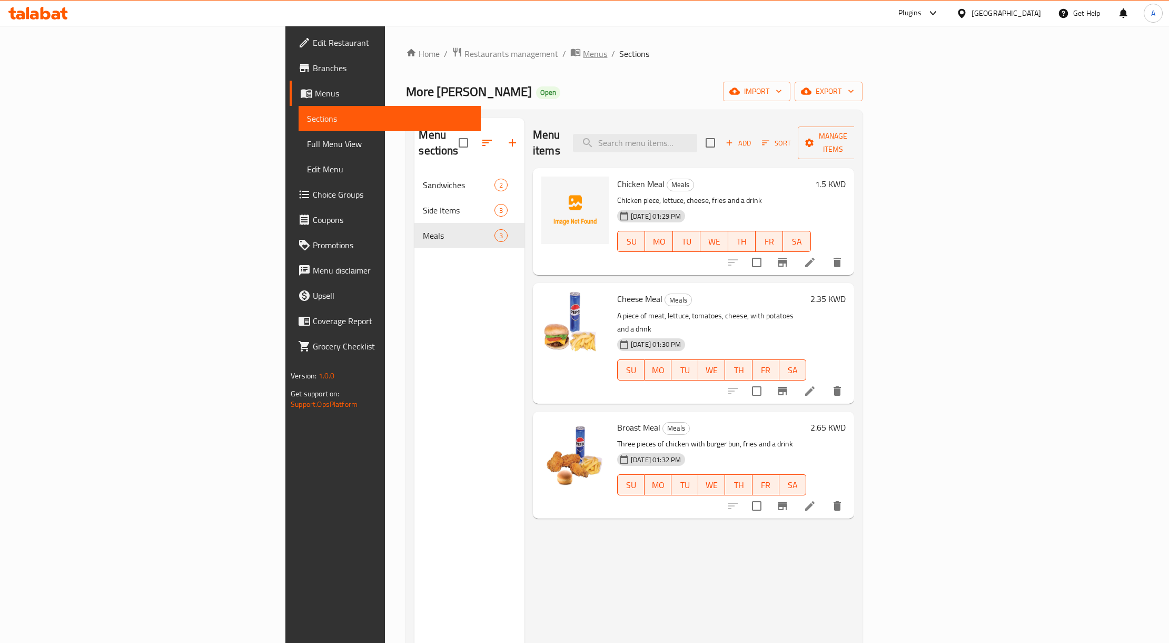
click at [583, 56] on span "Menus" at bounding box center [595, 53] width 24 height 13
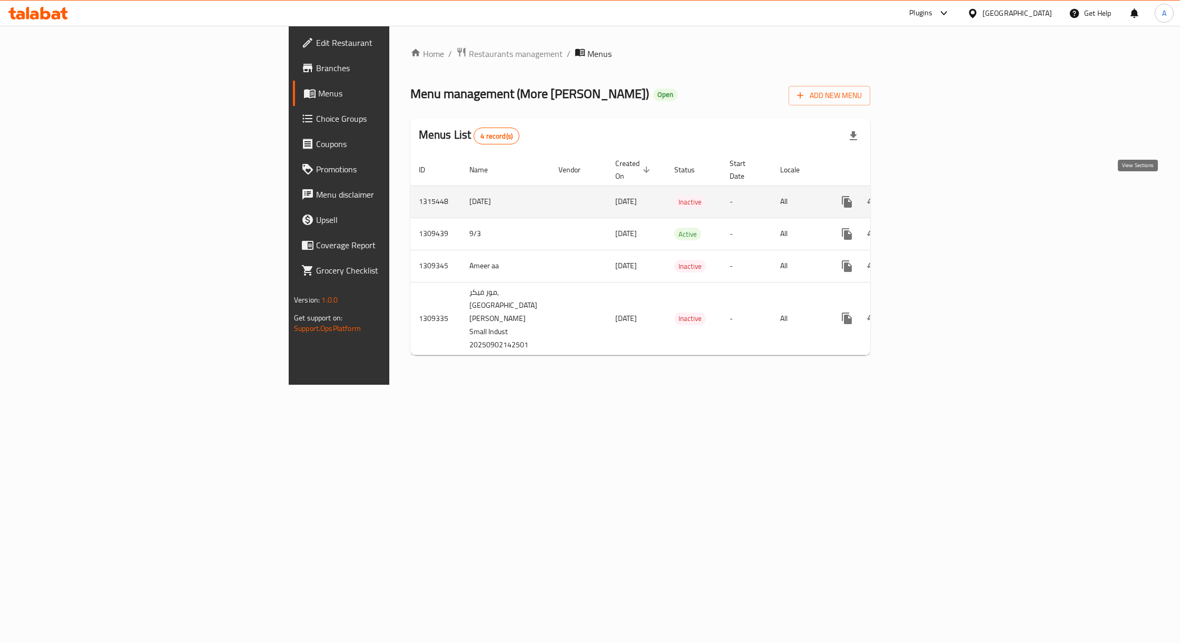
click at [936, 189] on link "enhanced table" at bounding box center [922, 201] width 25 height 25
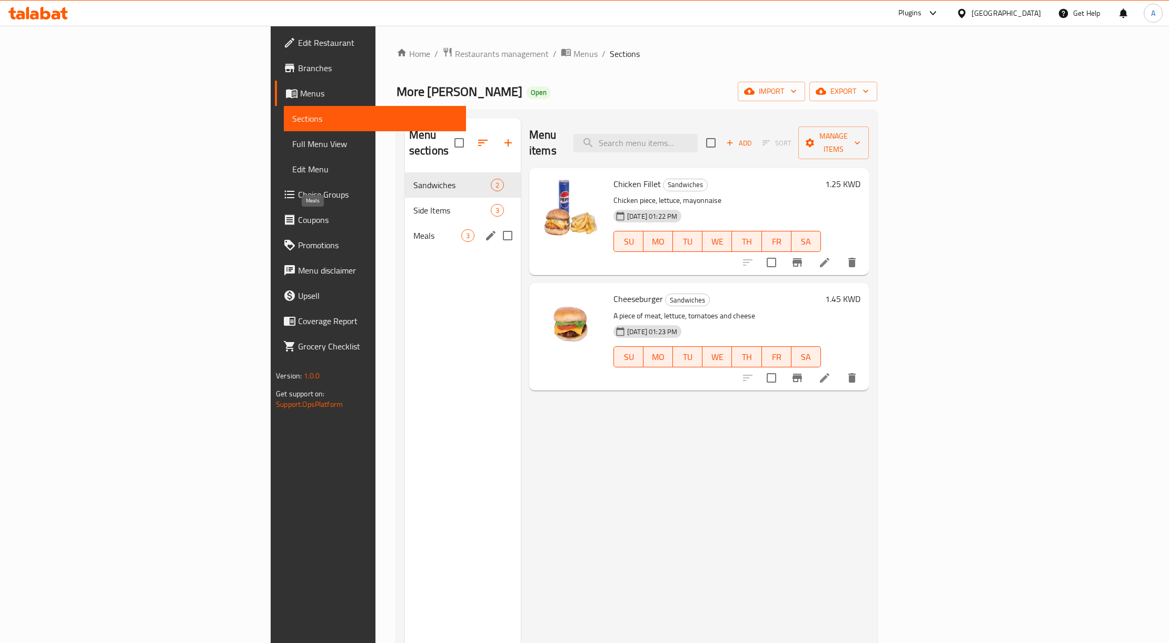
click at [414, 229] on span "Meals" at bounding box center [438, 235] width 48 height 13
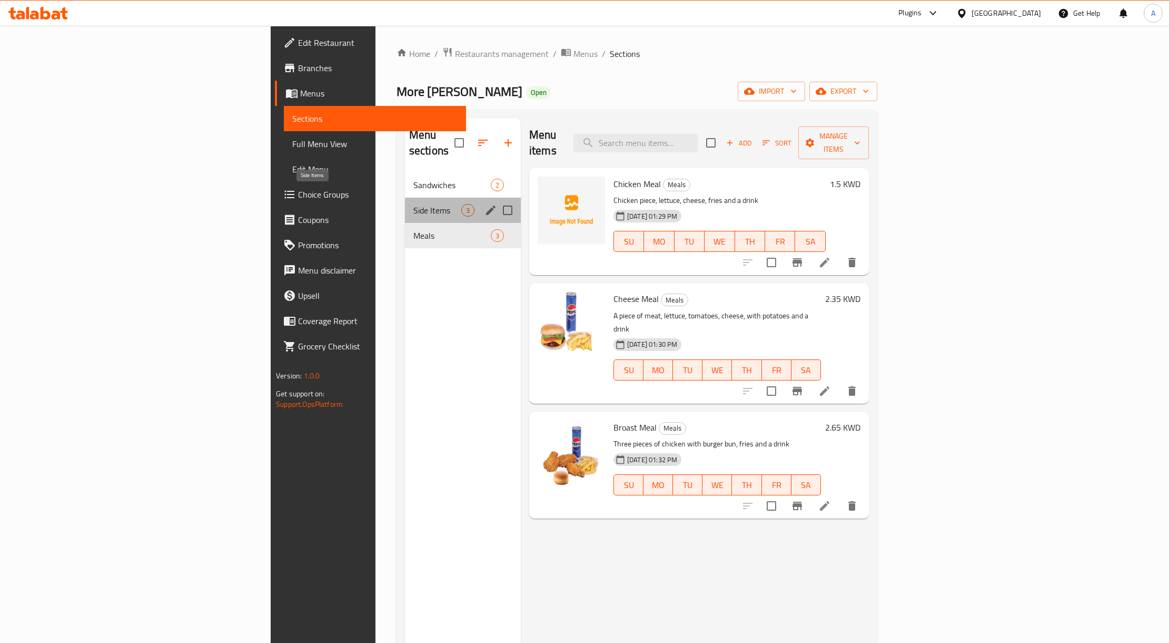
click at [414, 204] on span "Side Items" at bounding box center [438, 210] width 48 height 13
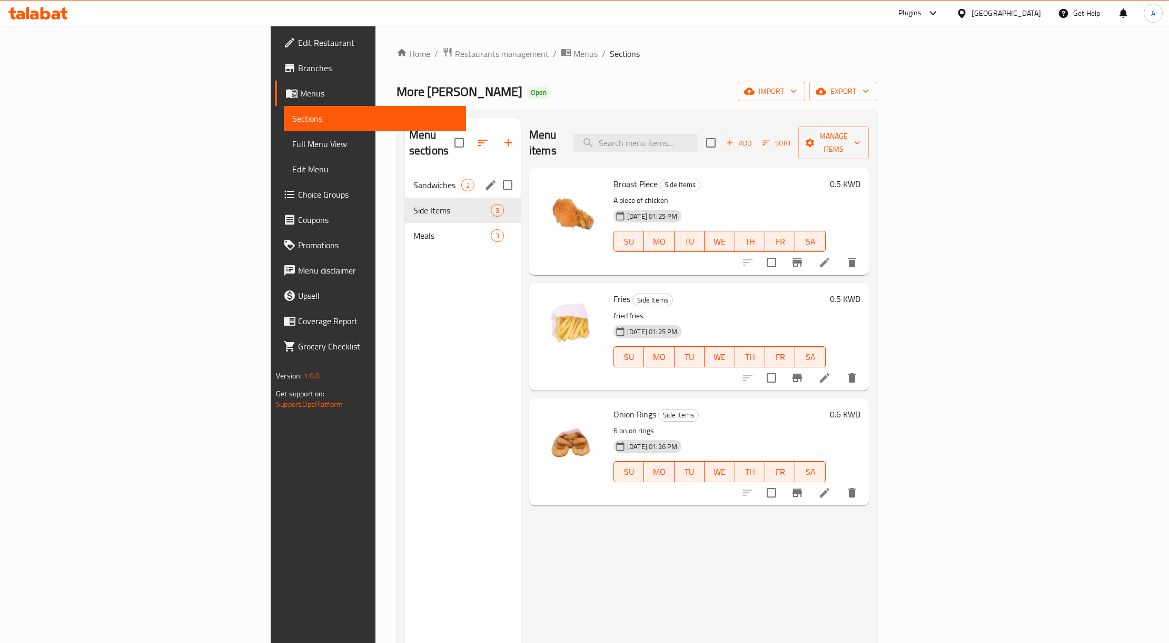
click at [405, 180] on div "Sandwiches 2" at bounding box center [463, 184] width 116 height 25
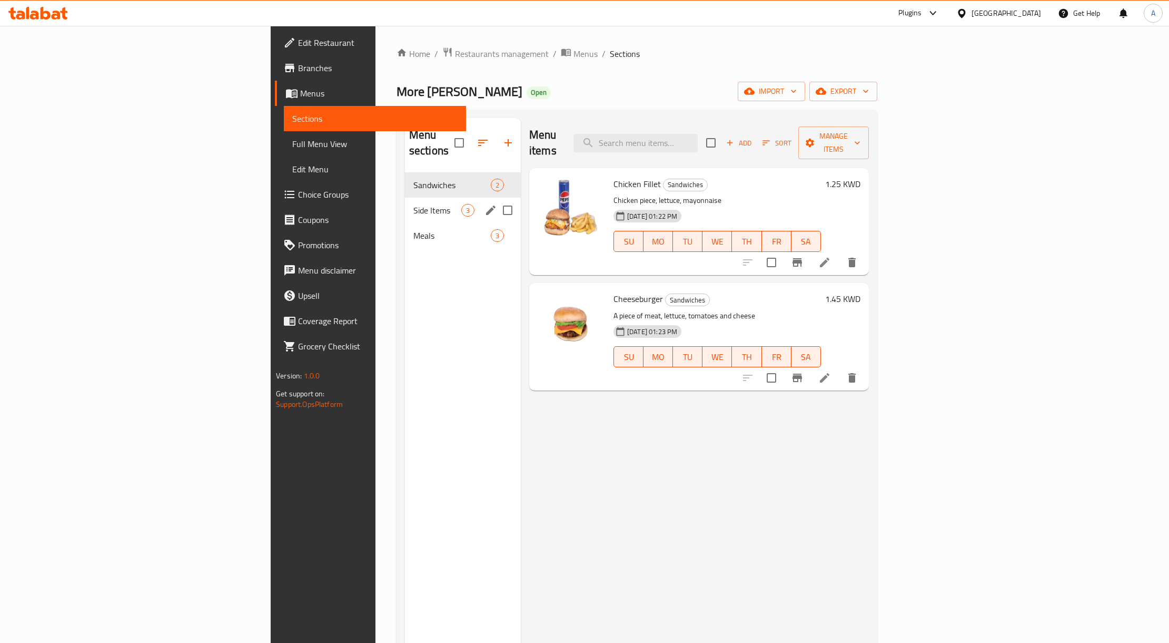
click at [414, 204] on span "Side Items" at bounding box center [438, 210] width 48 height 13
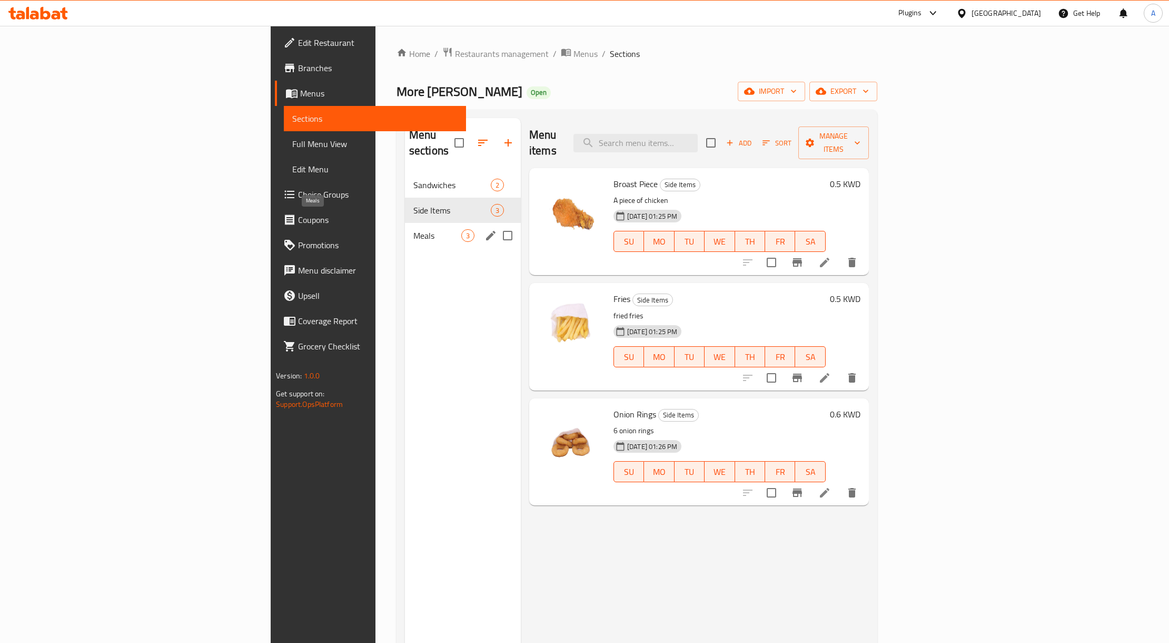
click at [414, 229] on span "Meals" at bounding box center [438, 235] width 48 height 13
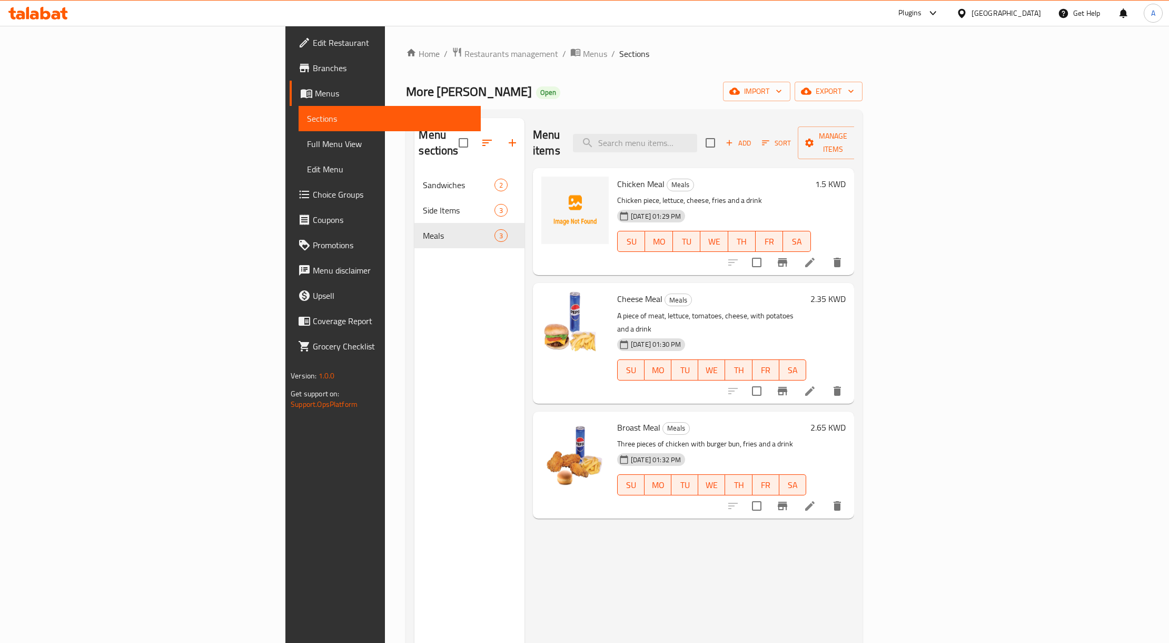
click at [307, 145] on span "Full Menu View" at bounding box center [389, 143] width 165 height 13
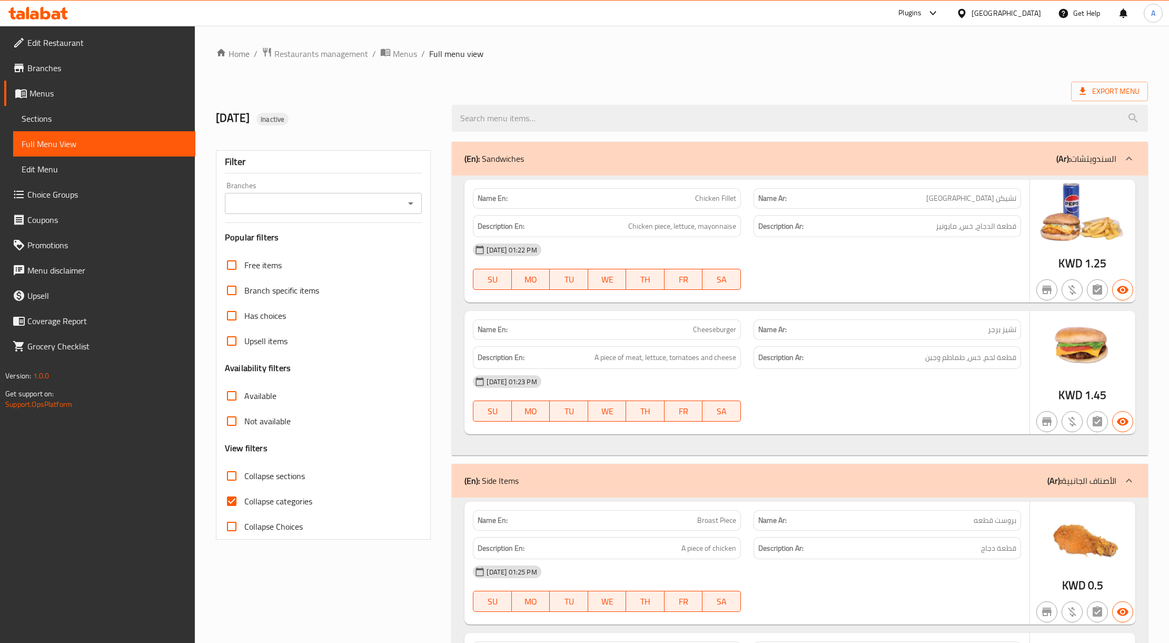
click at [98, 121] on span "Sections" at bounding box center [104, 118] width 165 height 13
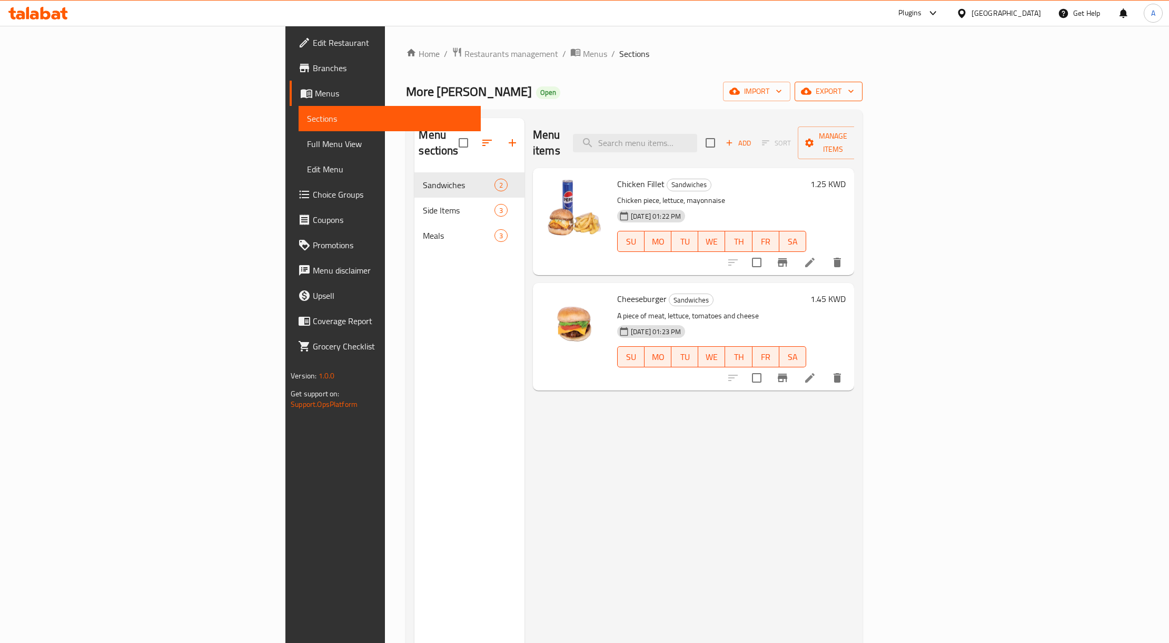
click at [854, 93] on span "export" at bounding box center [828, 91] width 51 height 13
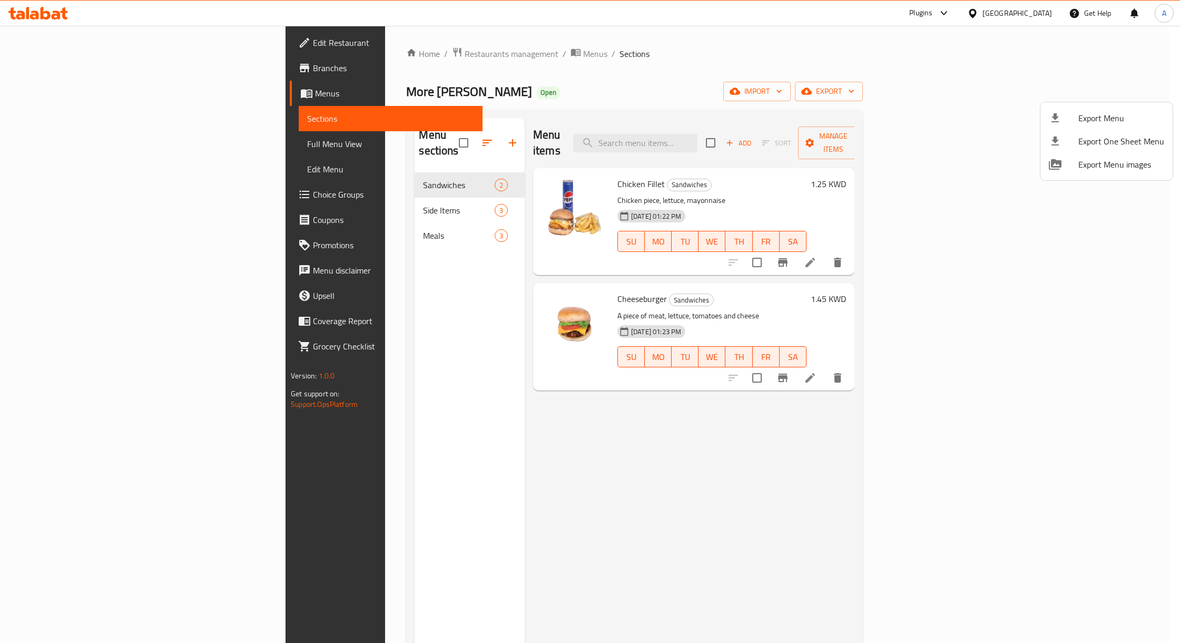
click at [1114, 117] on span "Export Menu" at bounding box center [1121, 118] width 86 height 13
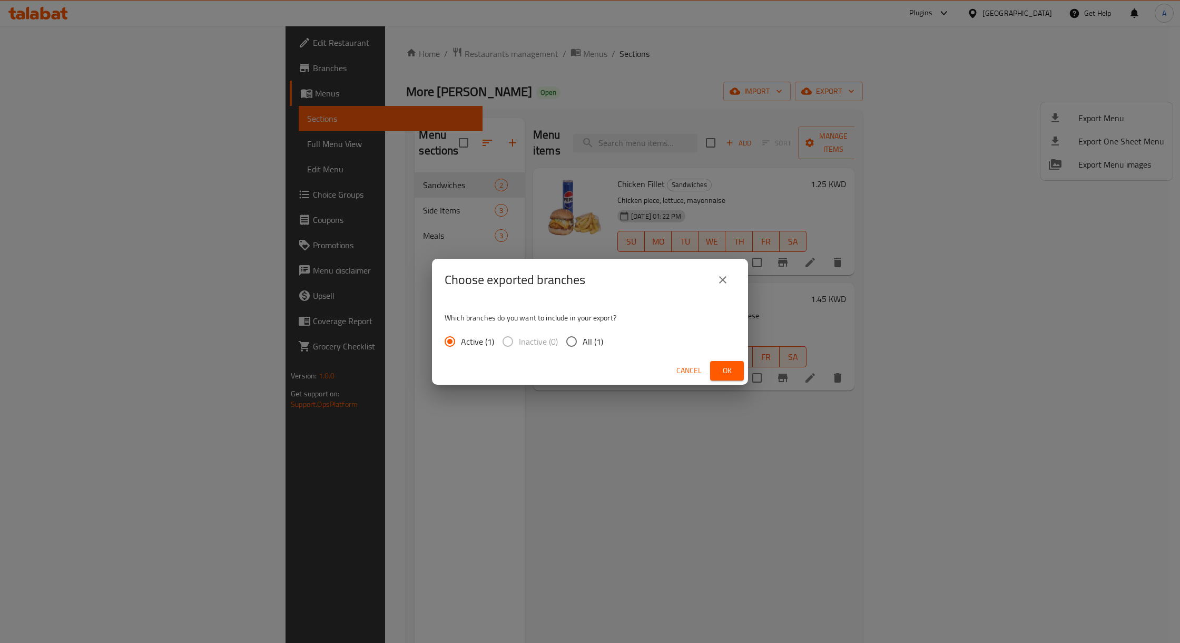
click at [565, 337] on input "All (1)" at bounding box center [572, 341] width 22 height 22
radio input "true"
click at [717, 372] on button "Ok" at bounding box center [727, 370] width 34 height 19
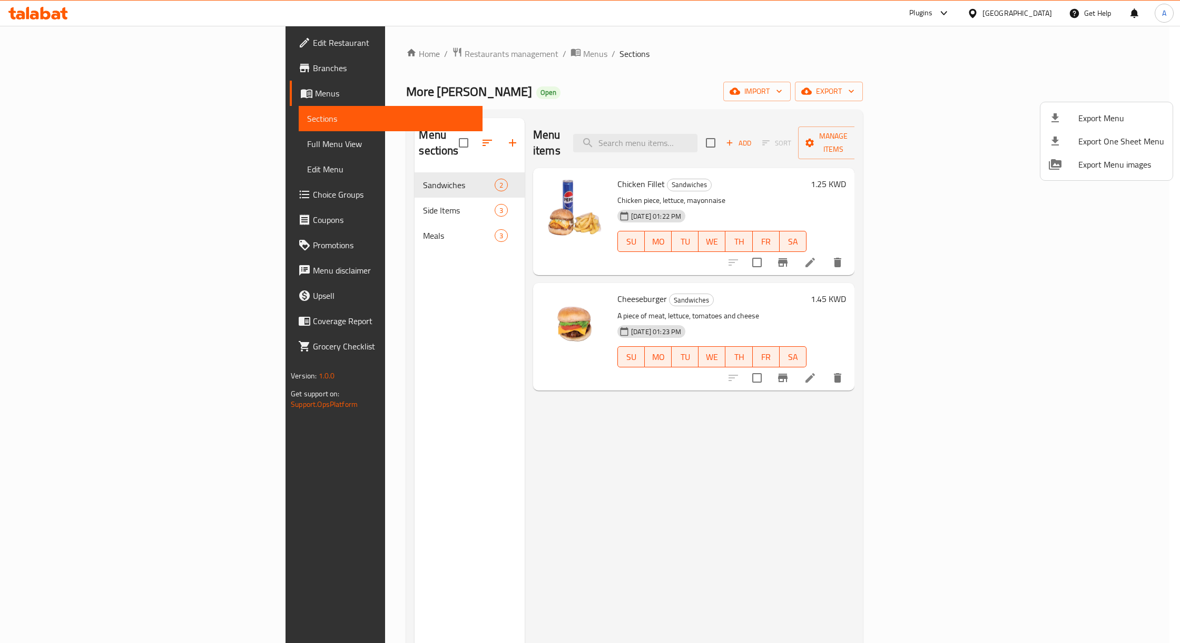
click at [41, 140] on div at bounding box center [590, 321] width 1180 height 643
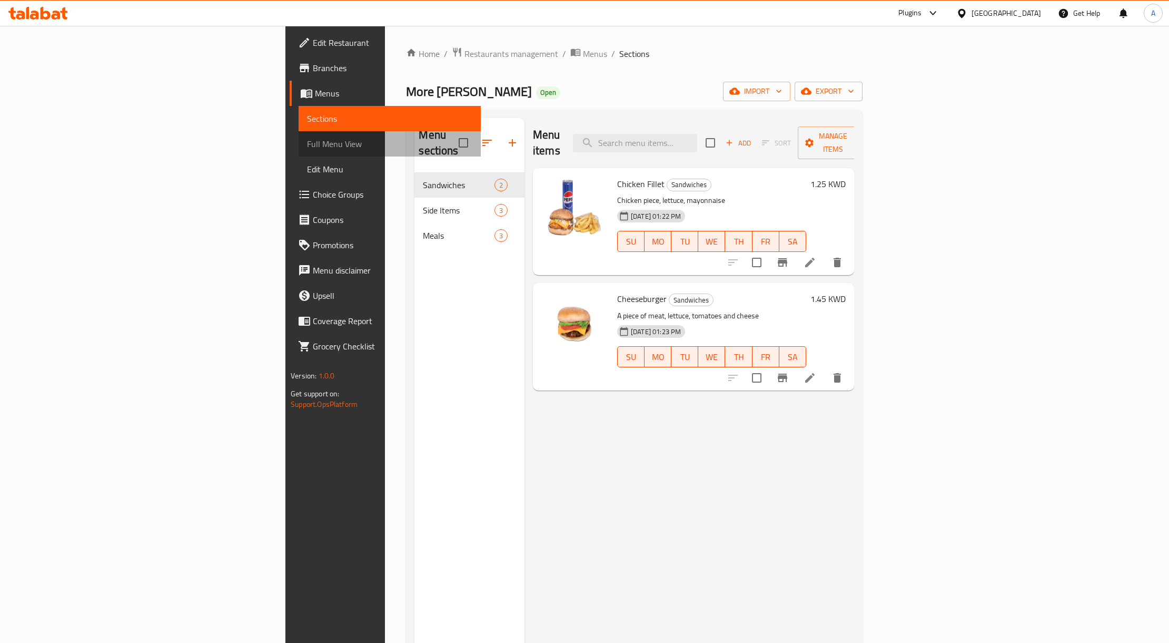
click at [307, 140] on span "Full Menu View" at bounding box center [389, 143] width 165 height 13
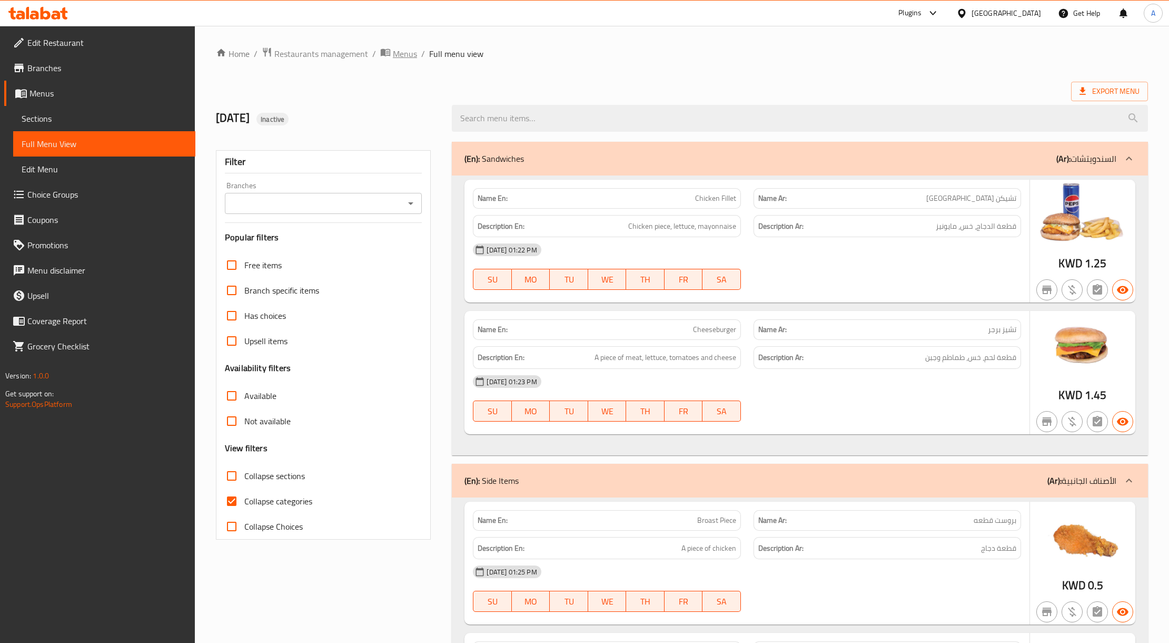
click at [400, 56] on span "Menus" at bounding box center [405, 53] width 24 height 13
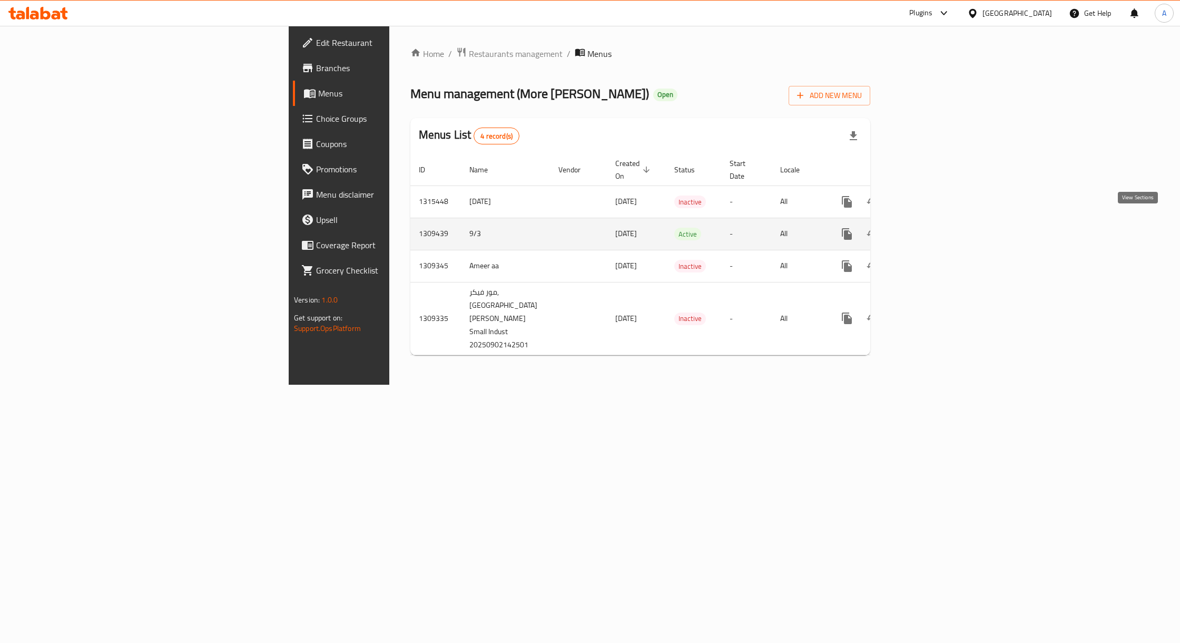
click at [929, 228] on icon "enhanced table" at bounding box center [923, 234] width 13 height 13
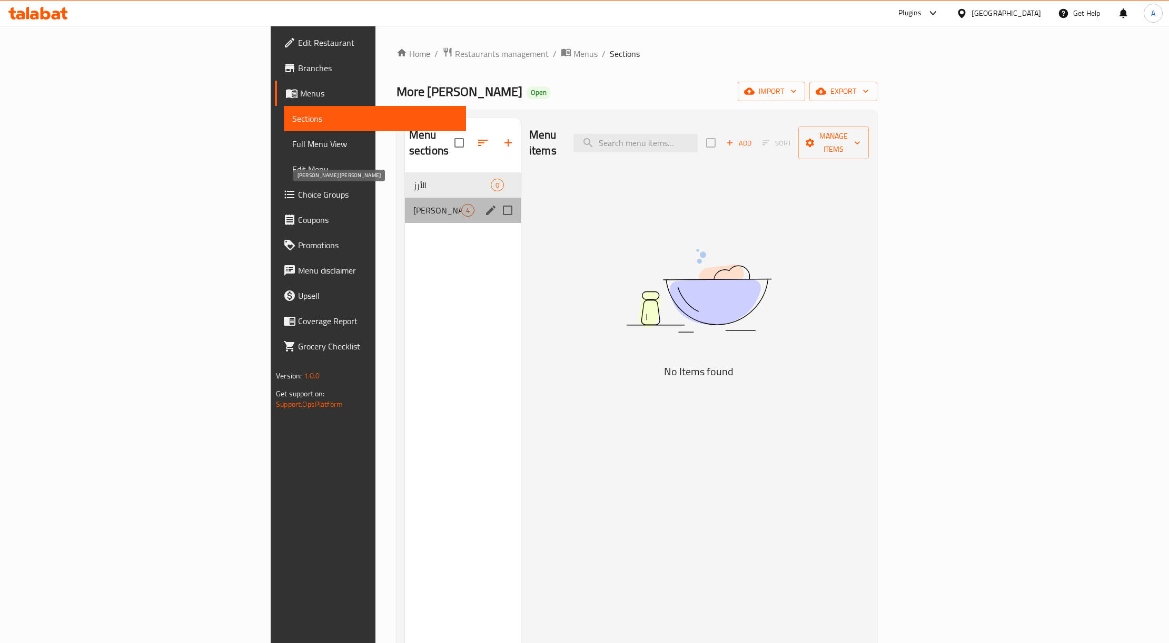
click at [414, 204] on span "[PERSON_NAME] [PERSON_NAME]" at bounding box center [438, 210] width 48 height 13
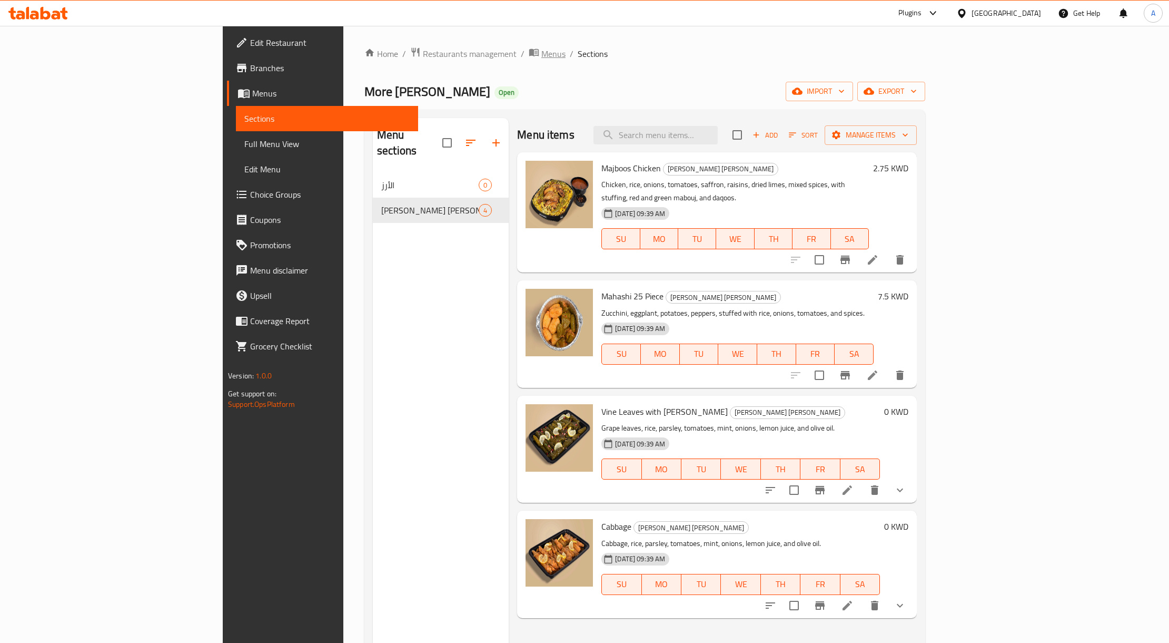
click at [542, 51] on span "Menus" at bounding box center [554, 53] width 24 height 13
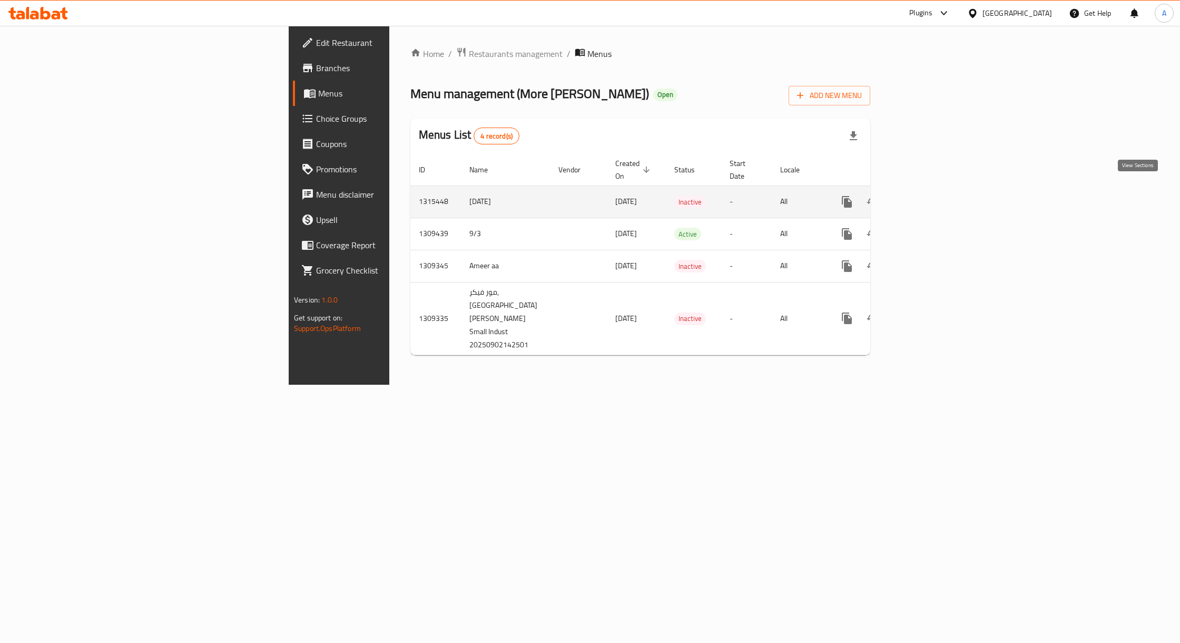
click at [936, 189] on link "enhanced table" at bounding box center [922, 201] width 25 height 25
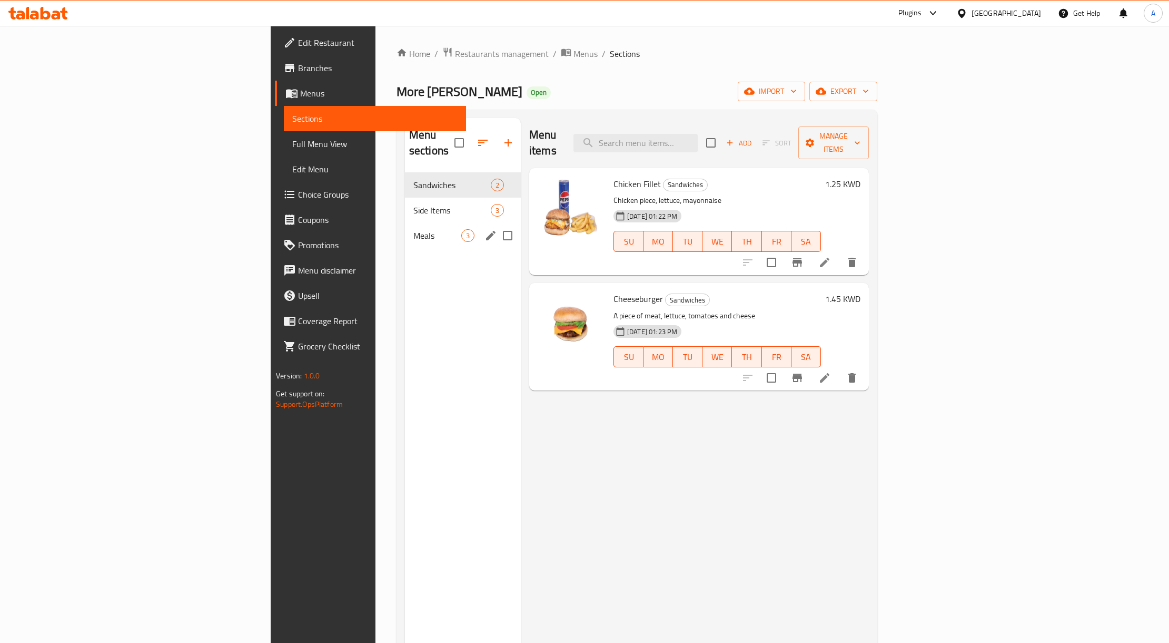
click at [405, 228] on div "Meals 3" at bounding box center [463, 235] width 116 height 25
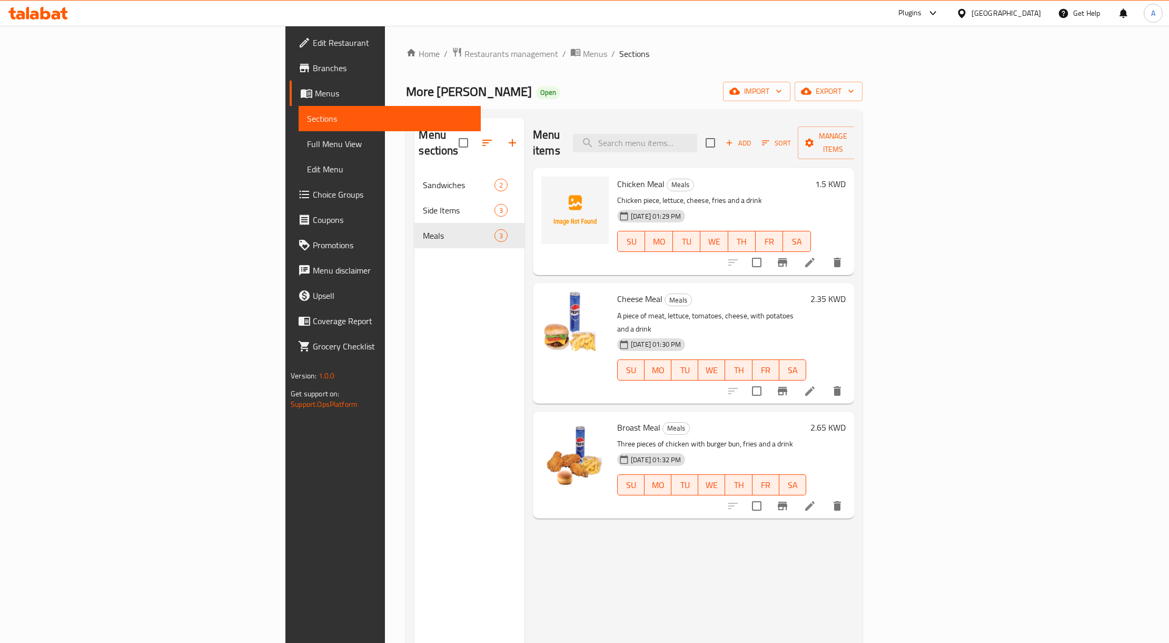
click at [1003, 13] on div "[GEOGRAPHIC_DATA]" at bounding box center [999, 13] width 102 height 25
click at [972, 13] on div at bounding box center [964, 13] width 15 height 12
click at [909, 112] on div "[GEOGRAPHIC_DATA]" at bounding box center [962, 108] width 158 height 24
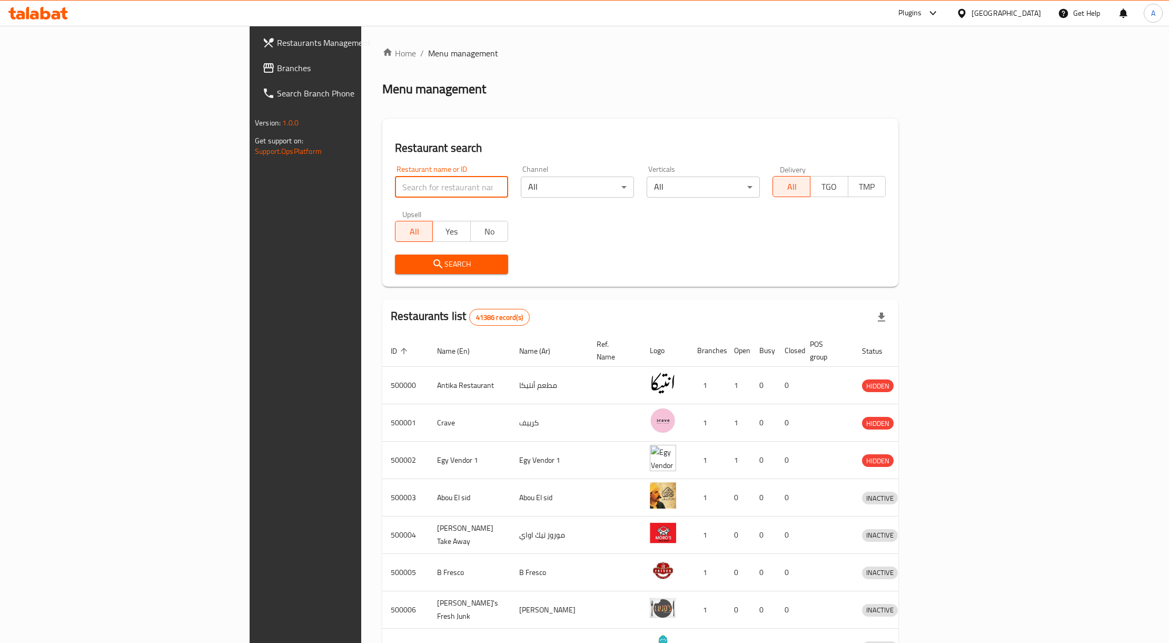
click at [395, 188] on input "search" at bounding box center [451, 186] width 113 height 21
paste input "764576"
type input "764576"
click button "Search" at bounding box center [451, 263] width 113 height 19
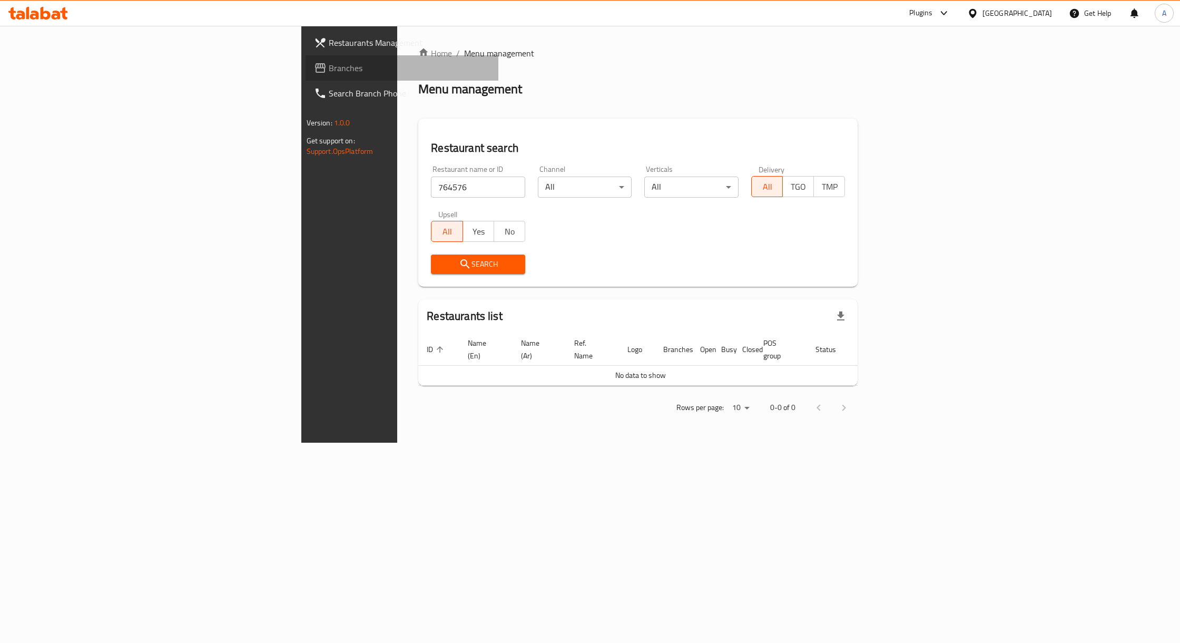
click at [329, 64] on span "Branches" at bounding box center [409, 68] width 161 height 13
